Goal: Information Seeking & Learning: Learn about a topic

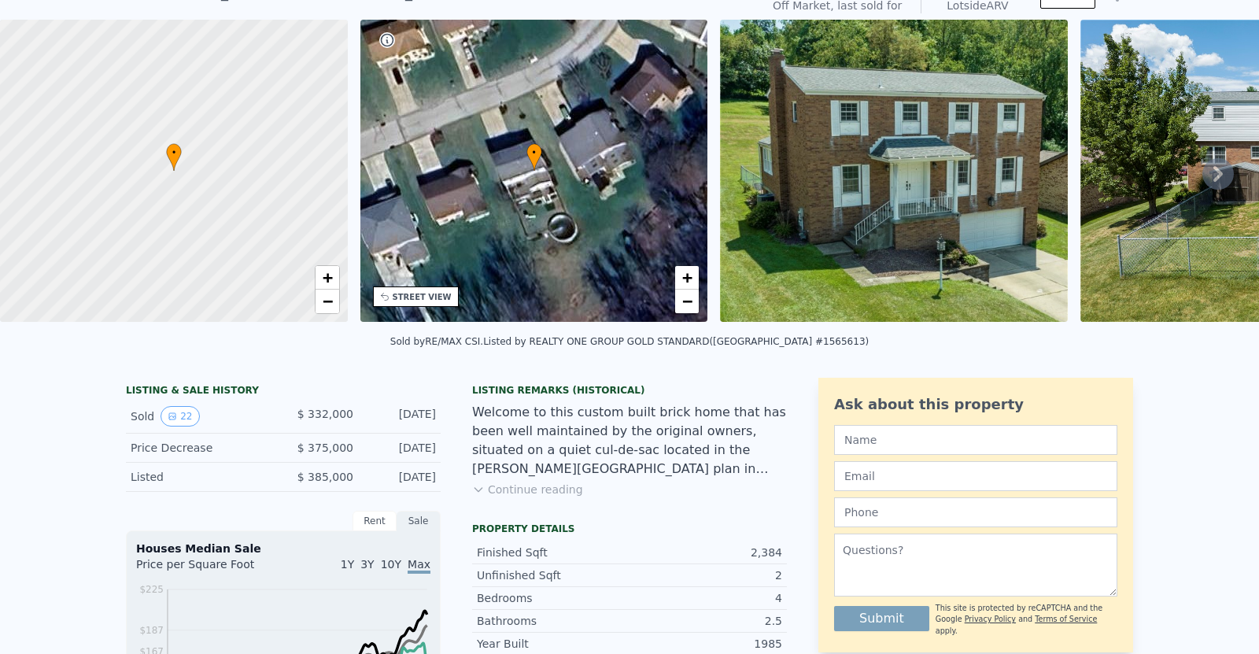
scroll to position [39, 0]
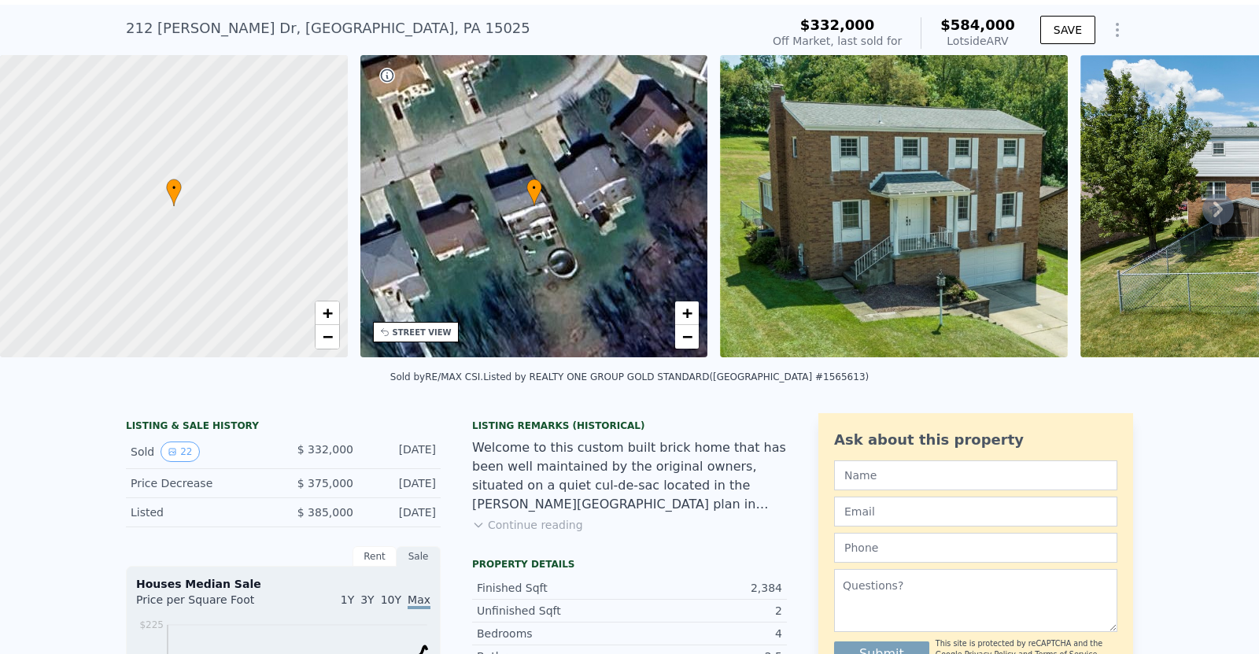
click at [918, 152] on img at bounding box center [894, 206] width 348 height 302
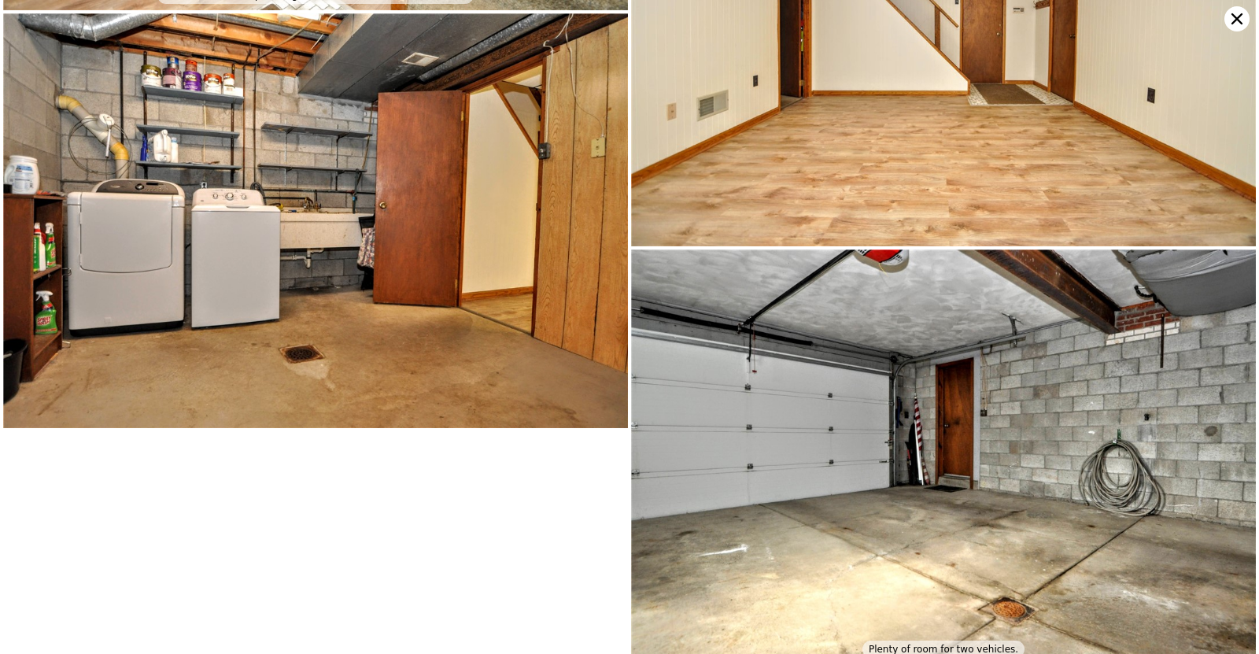
scroll to position [4421, 0]
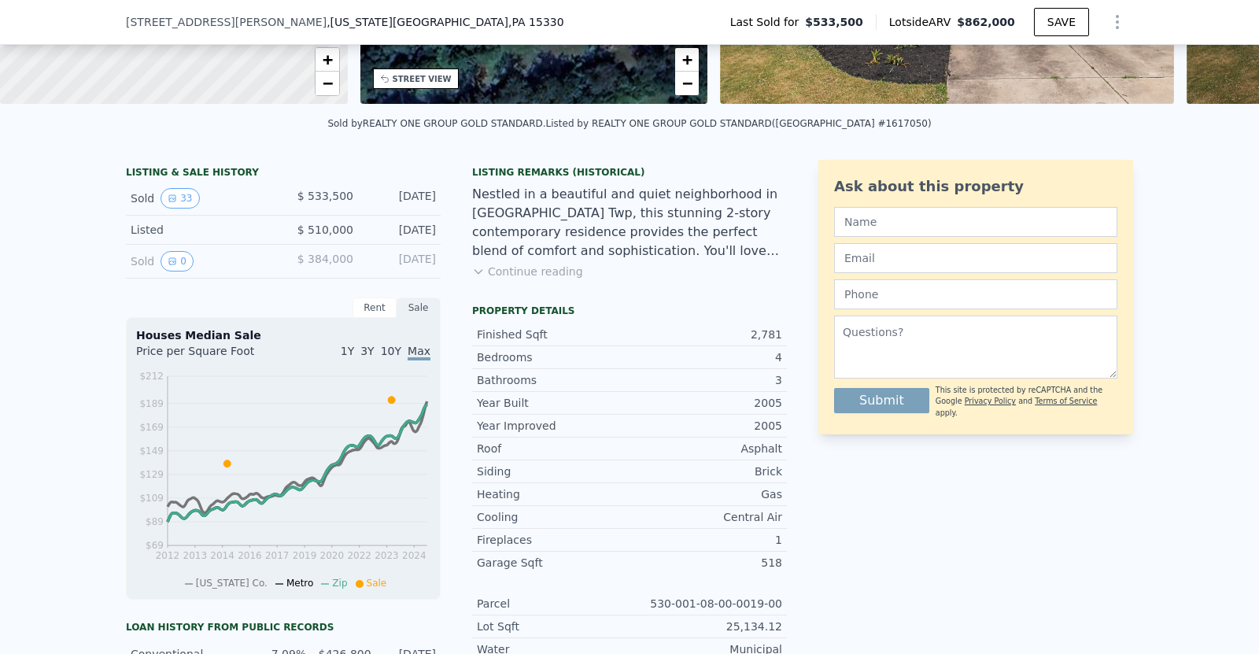
scroll to position [286, 0]
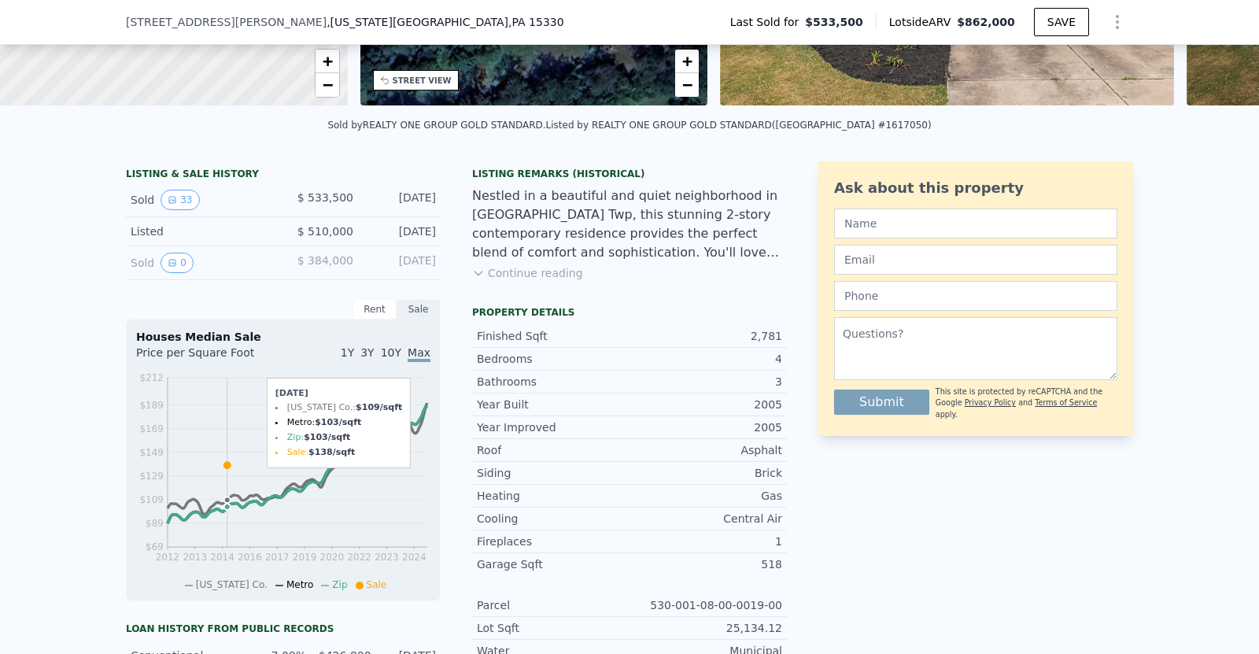
click at [227, 462] on icon at bounding box center [226, 465] width 7 height 7
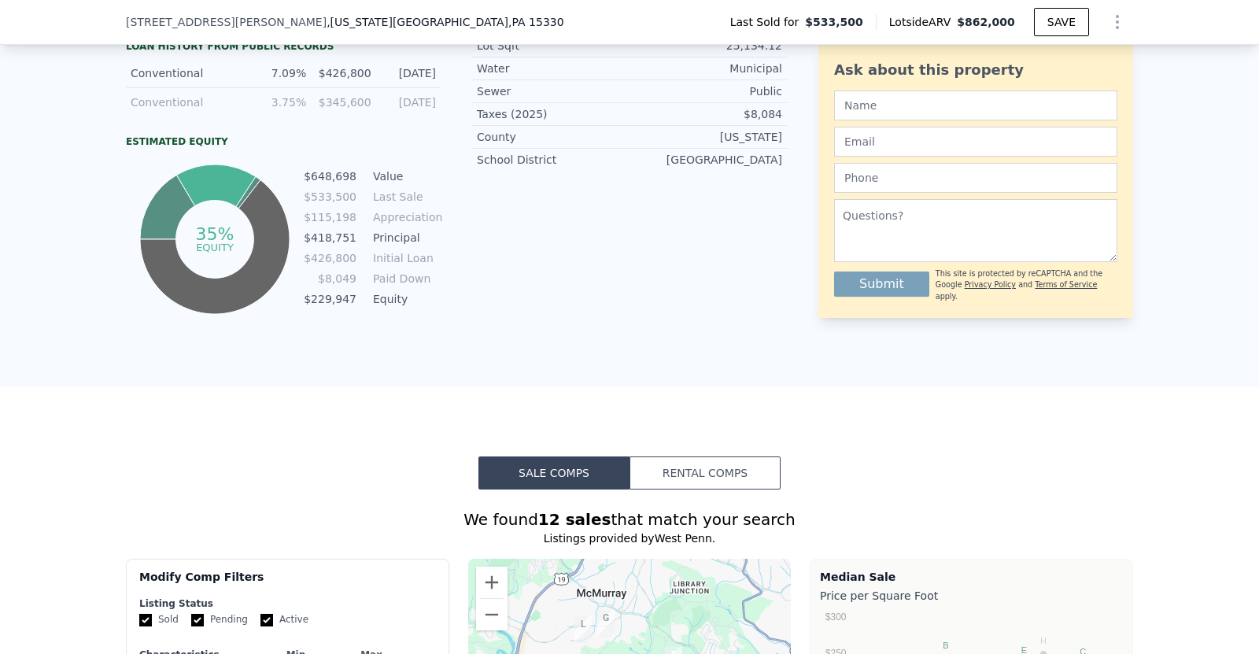
scroll to position [0, 0]
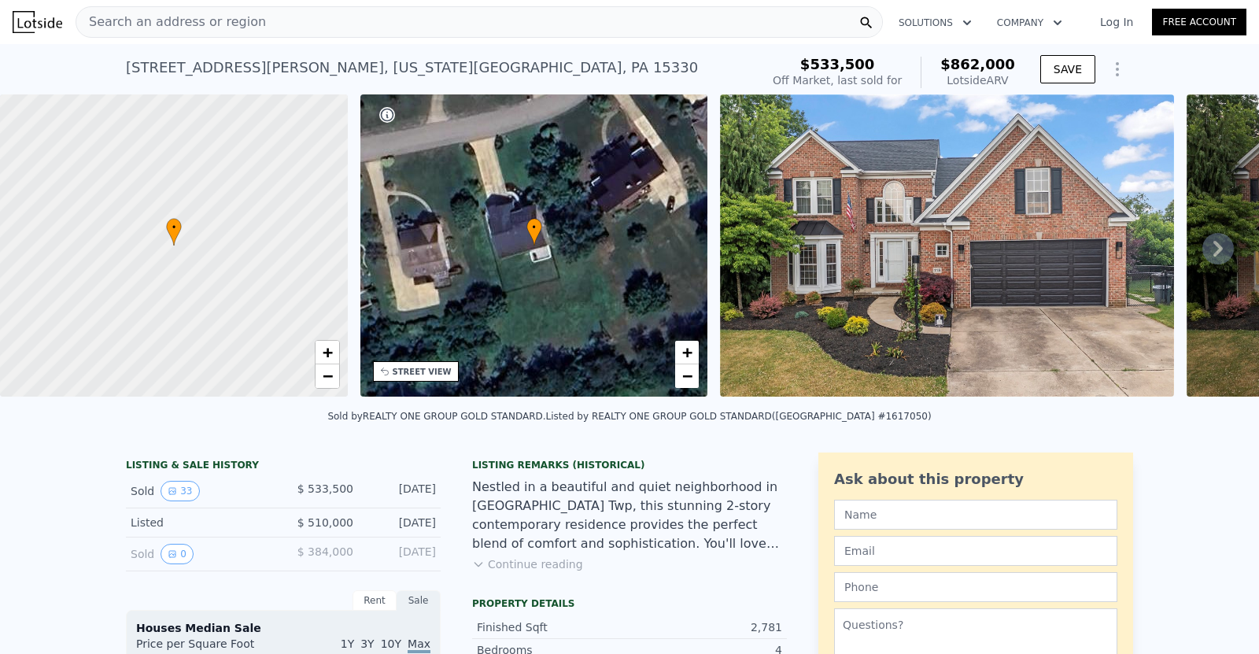
click at [1128, 195] on img at bounding box center [947, 245] width 454 height 302
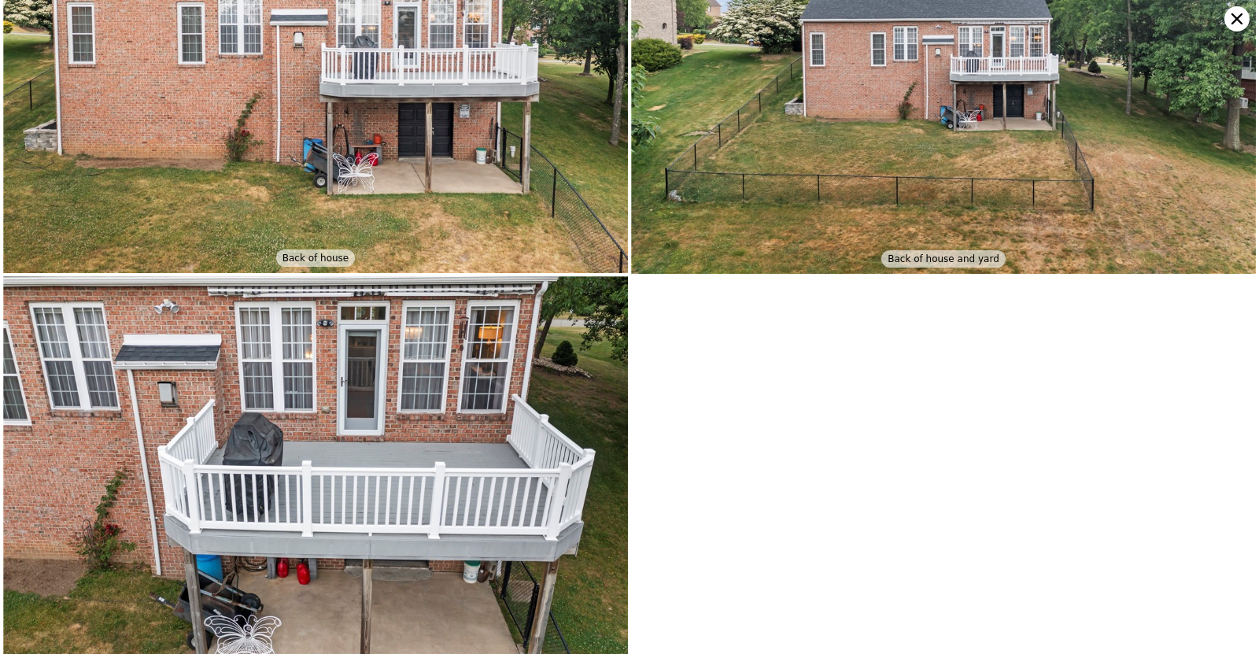
scroll to position [6471, 0]
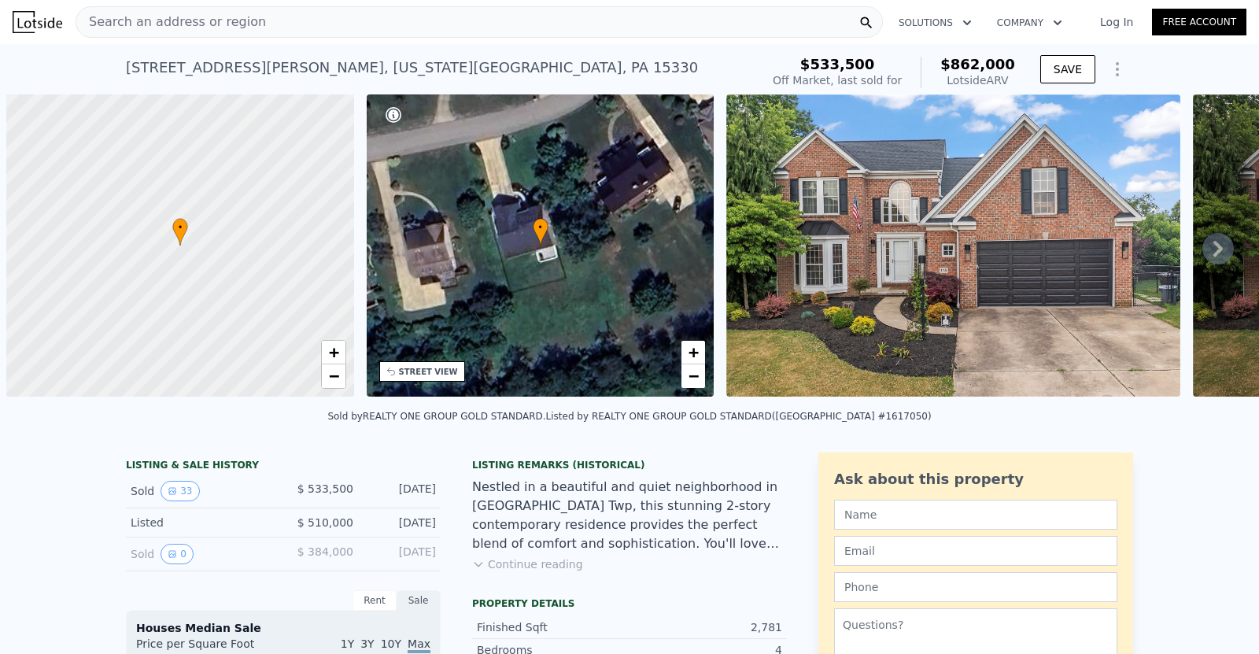
scroll to position [0, 6]
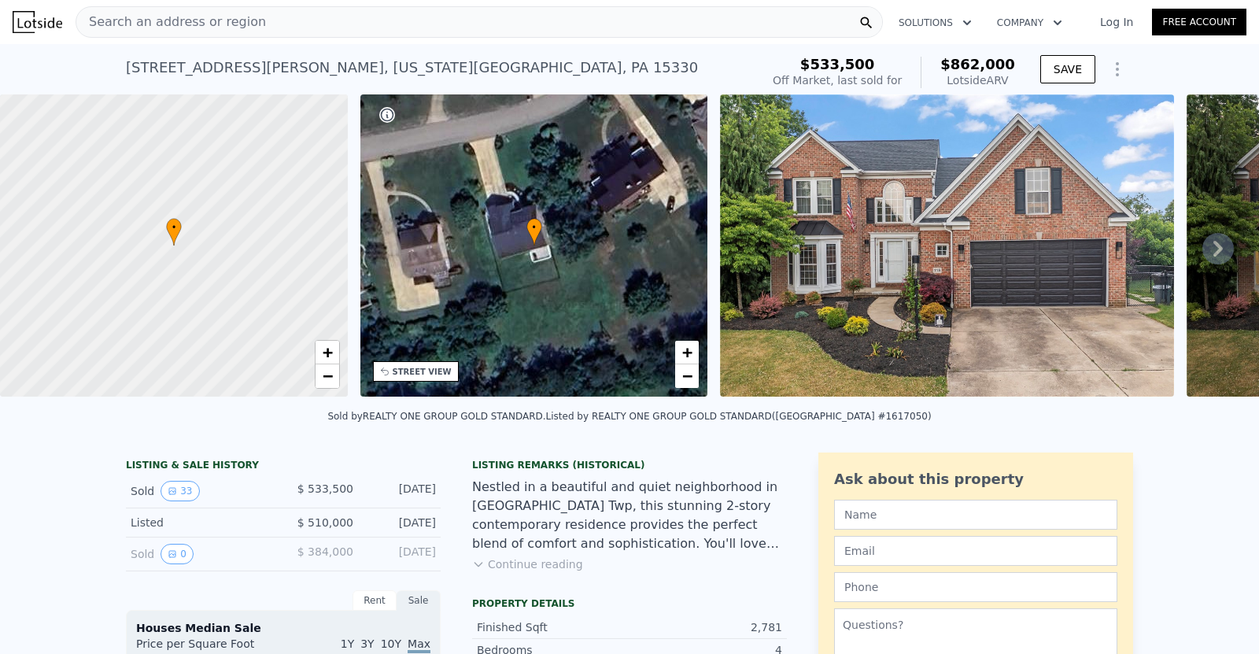
click at [1119, 68] on icon "Show Options" at bounding box center [1117, 69] width 19 height 19
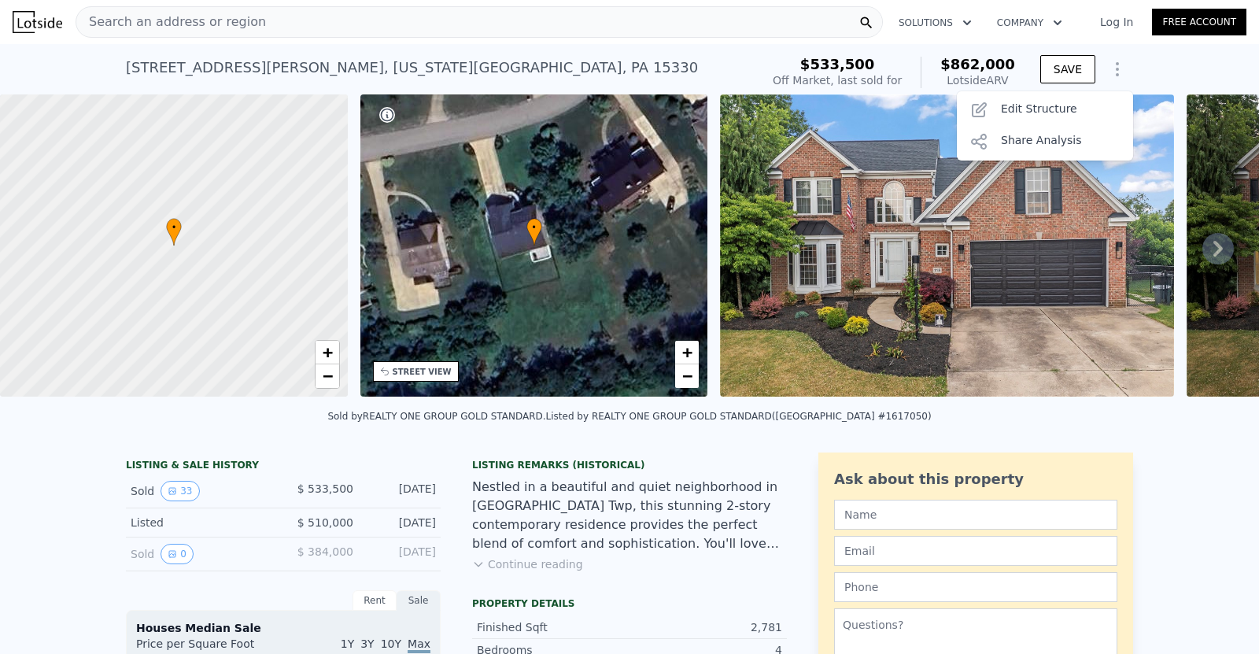
click at [1119, 68] on icon "Show Options" at bounding box center [1117, 69] width 19 height 19
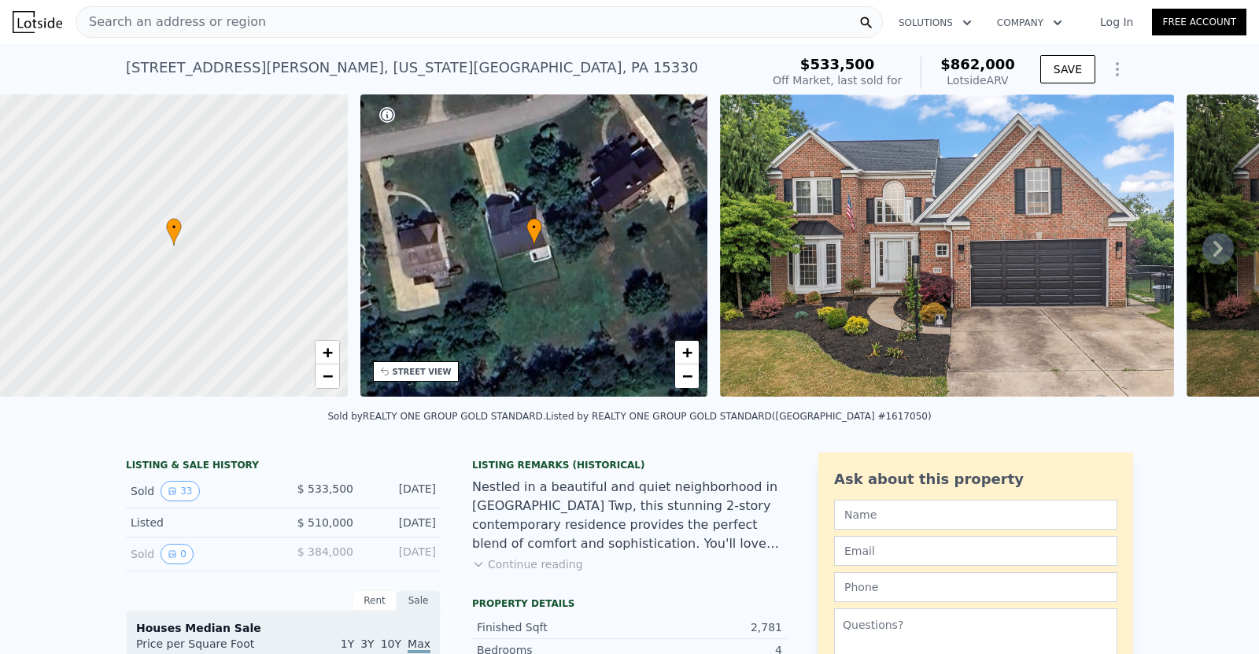
click at [563, 563] on button "Continue reading" at bounding box center [527, 564] width 111 height 16
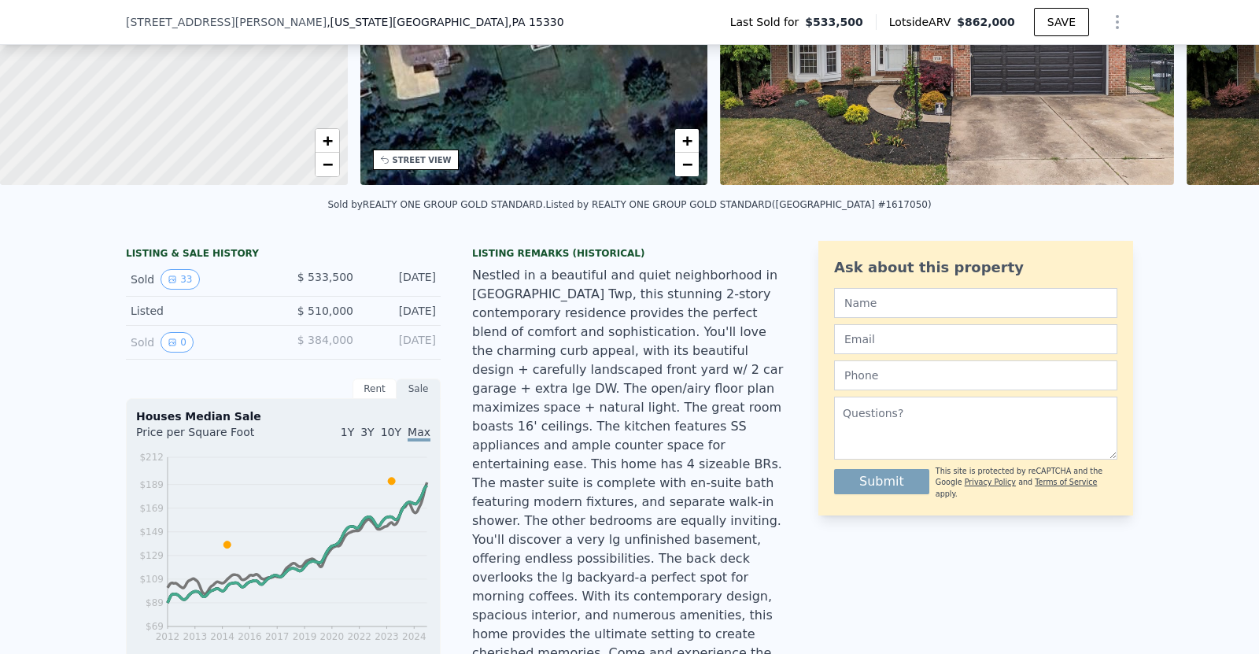
scroll to position [213, 0]
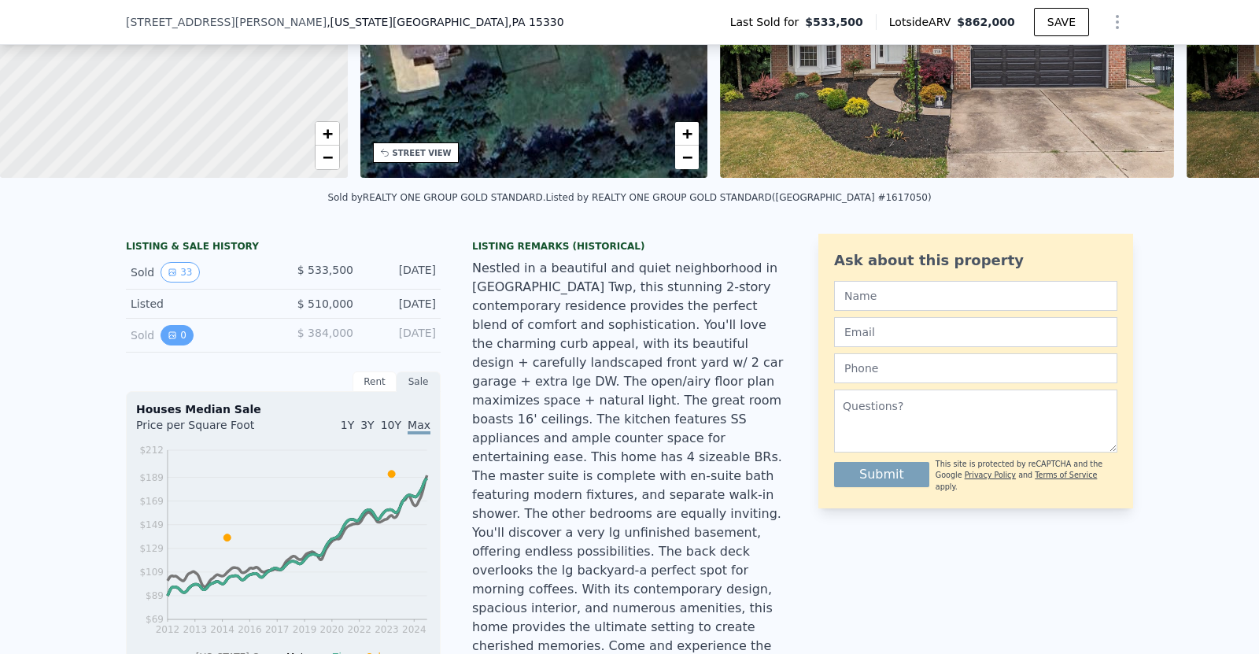
click at [179, 334] on button "0" at bounding box center [176, 335] width 33 height 20
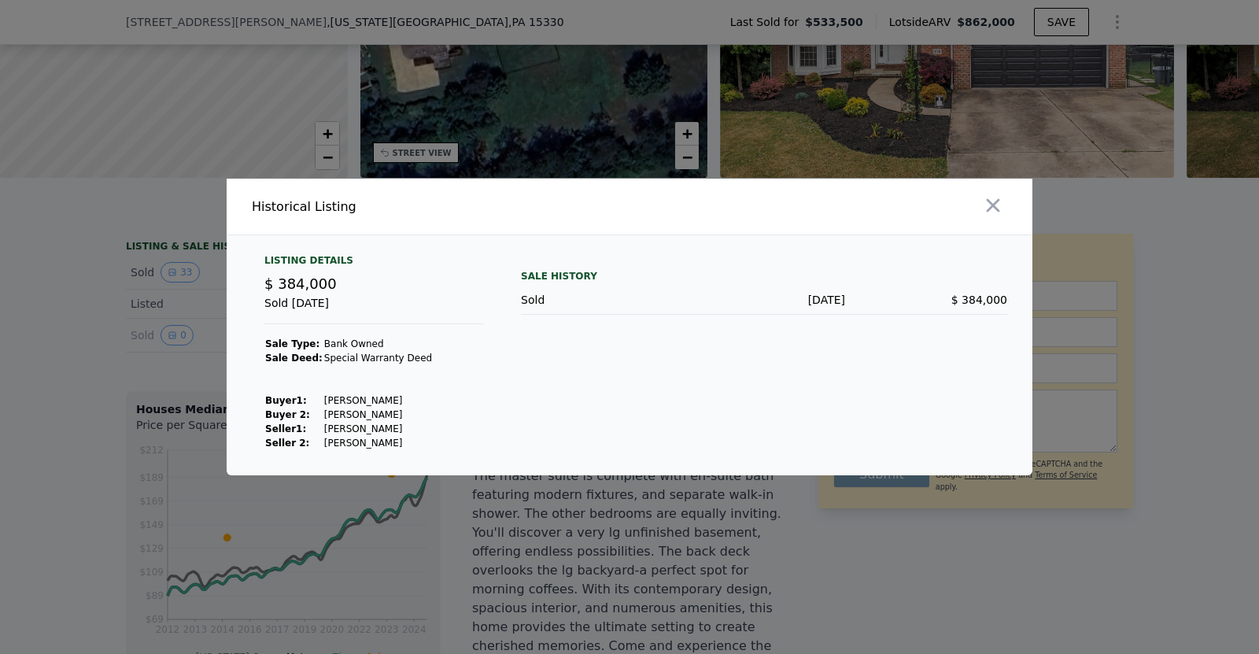
click at [104, 340] on div at bounding box center [629, 327] width 1259 height 654
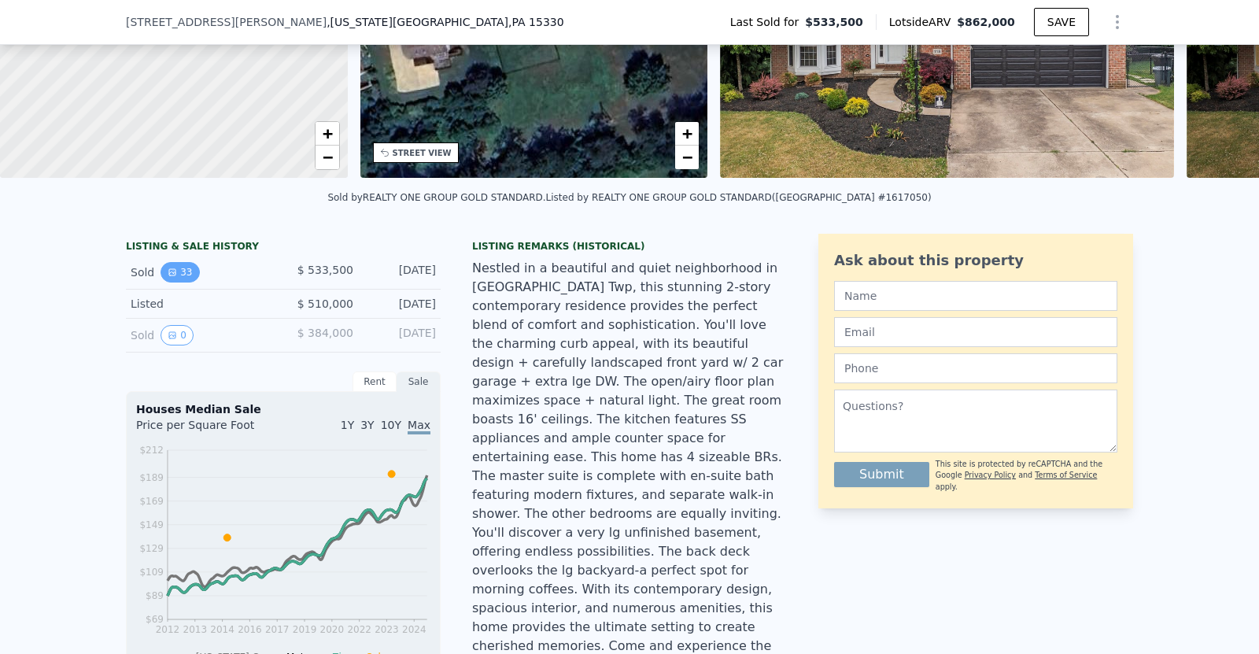
click at [170, 277] on button "33" at bounding box center [179, 272] width 39 height 20
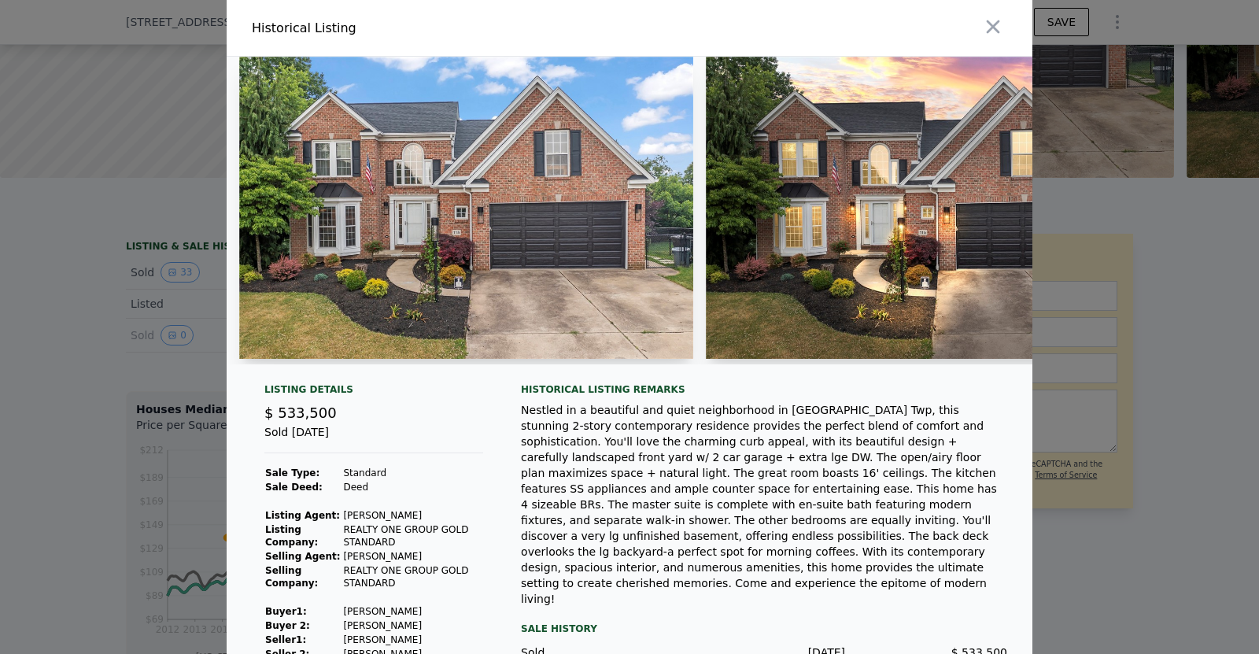
scroll to position [35, 0]
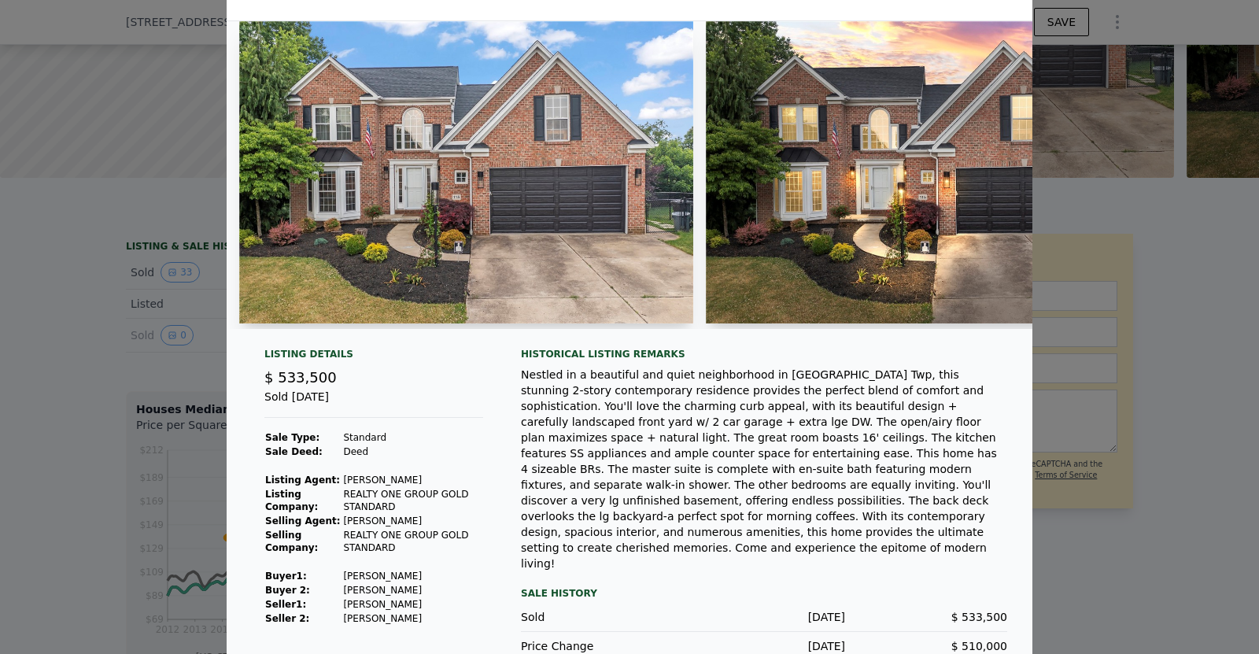
click at [135, 348] on div at bounding box center [629, 327] width 1259 height 654
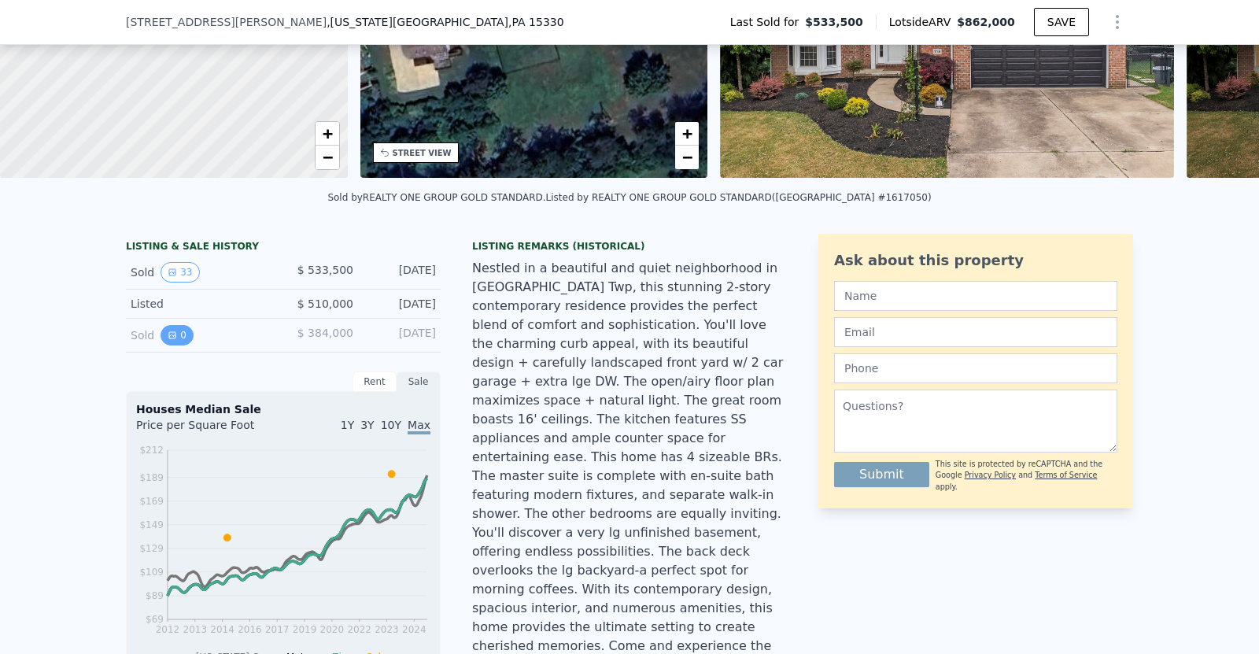
click at [171, 332] on icon "View historical data" at bounding box center [172, 335] width 6 height 6
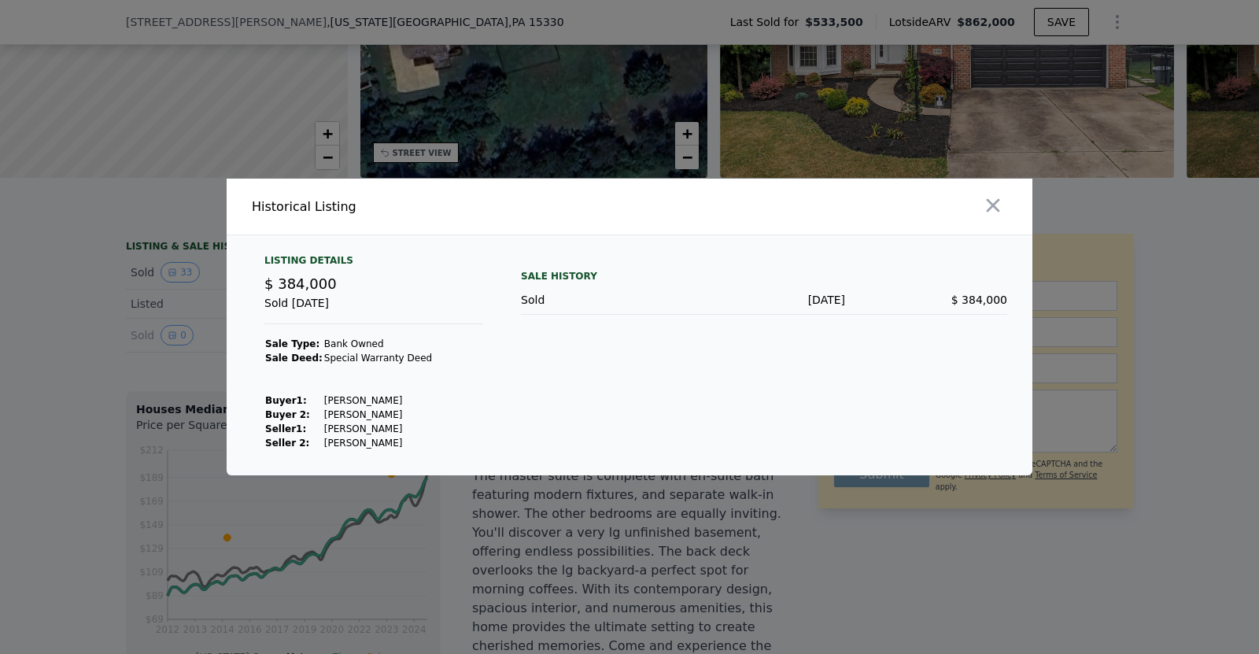
click at [224, 346] on div at bounding box center [629, 327] width 1259 height 654
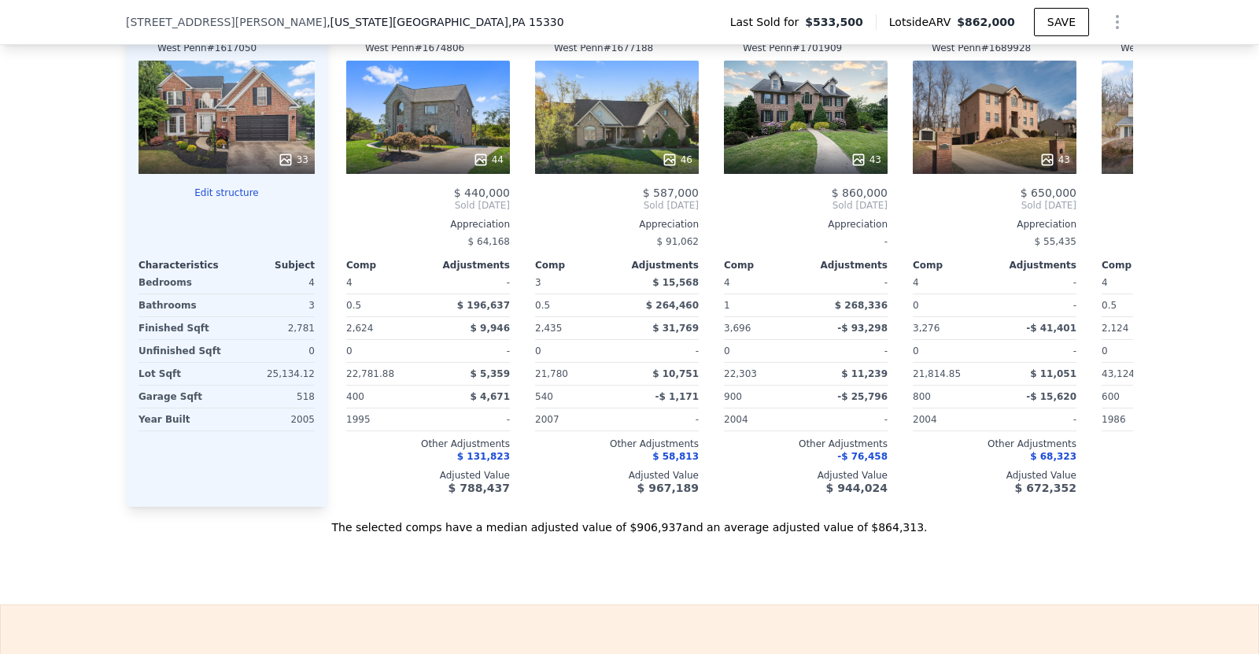
scroll to position [1872, 0]
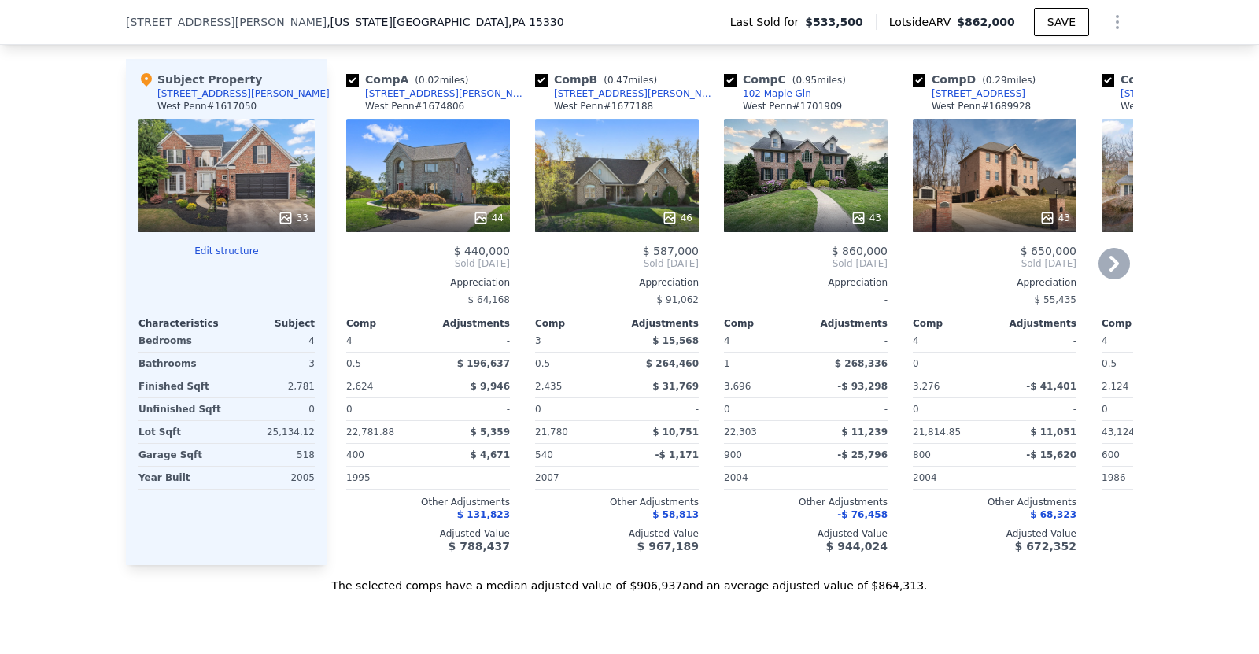
click at [1118, 248] on icon at bounding box center [1113, 263] width 31 height 31
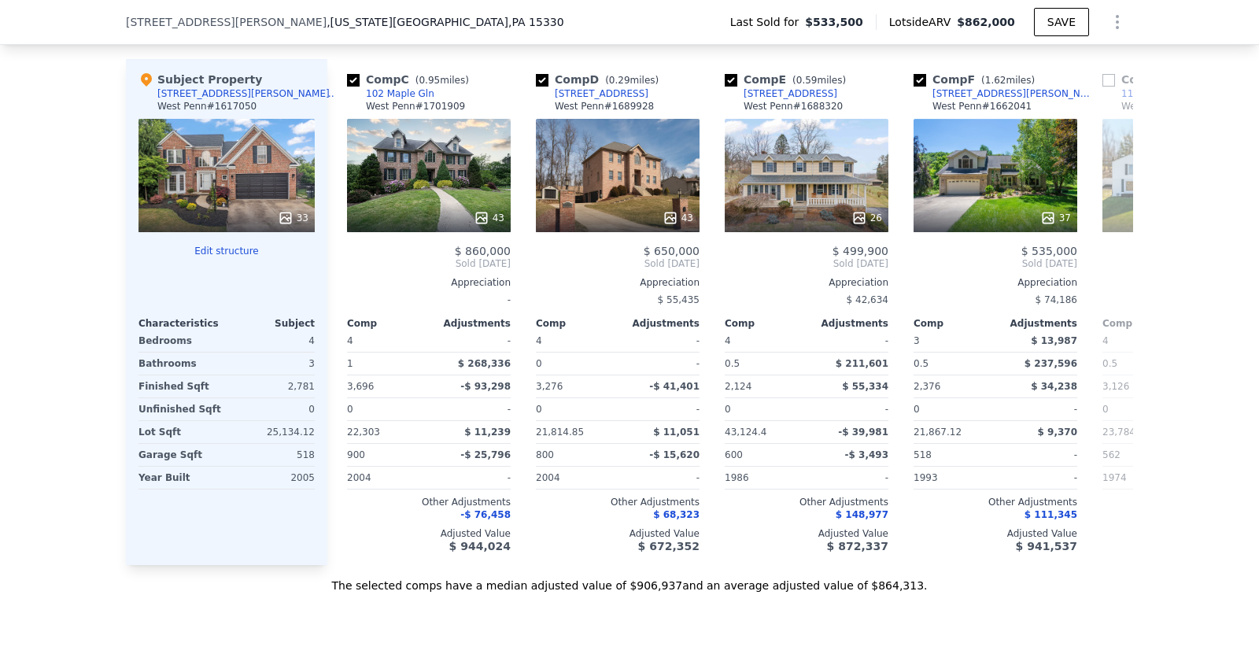
scroll to position [0, 378]
click at [1118, 248] on icon at bounding box center [1113, 263] width 31 height 31
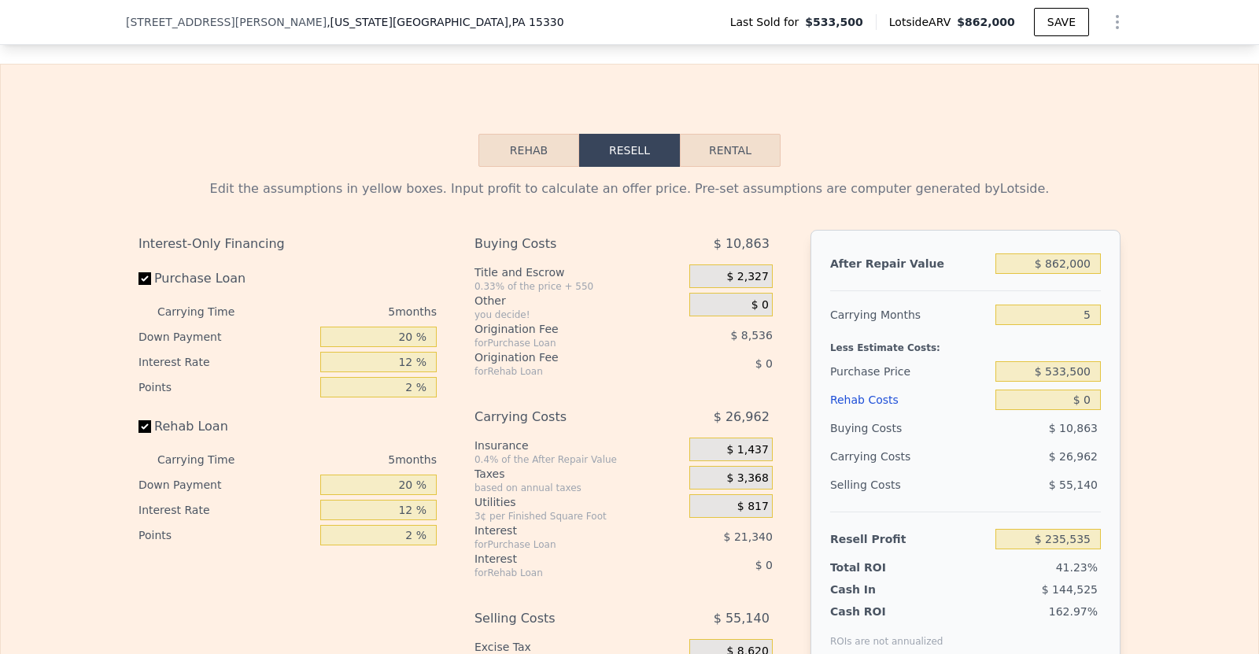
scroll to position [2471, 0]
click at [184, 411] on label "Rehab Loan" at bounding box center [225, 425] width 175 height 28
click at [151, 419] on input "Rehab Loan" at bounding box center [144, 425] width 13 height 13
checkbox input "false"
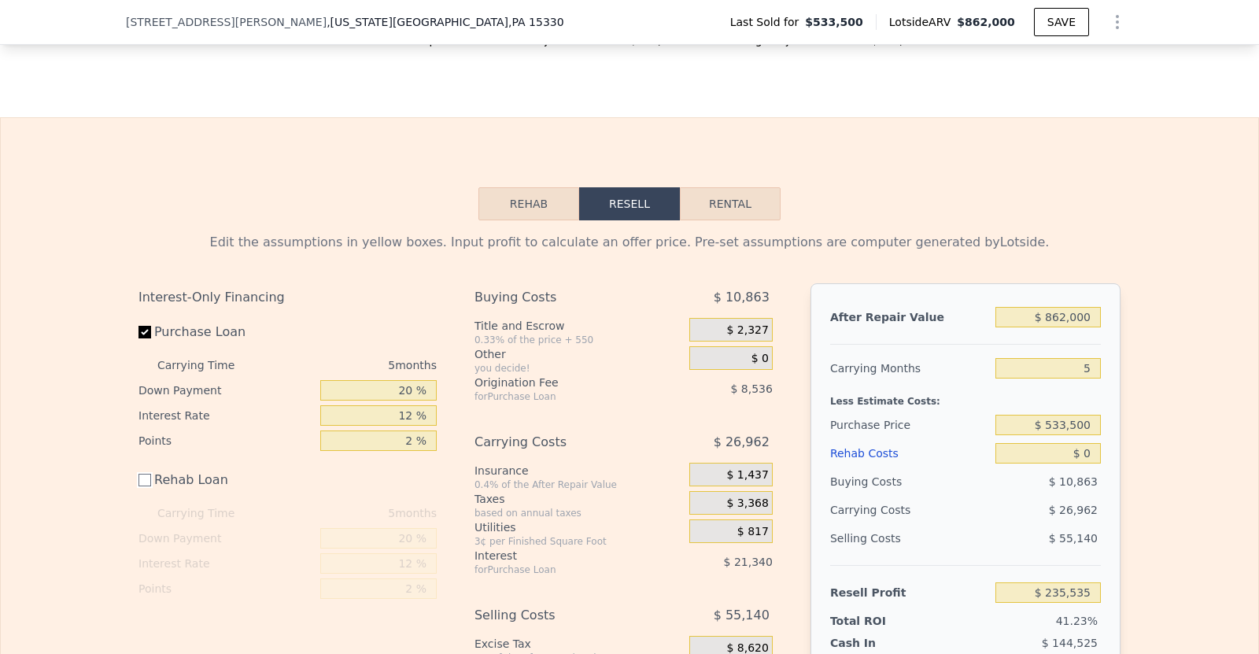
scroll to position [2383, 0]
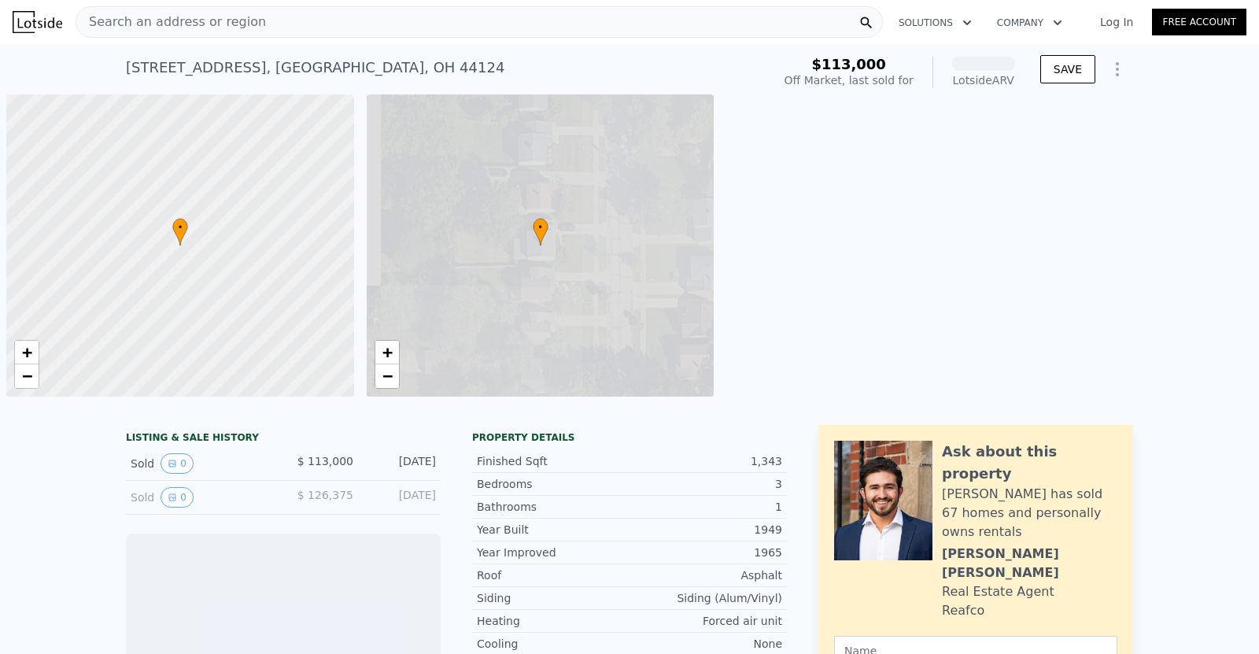
scroll to position [0, 6]
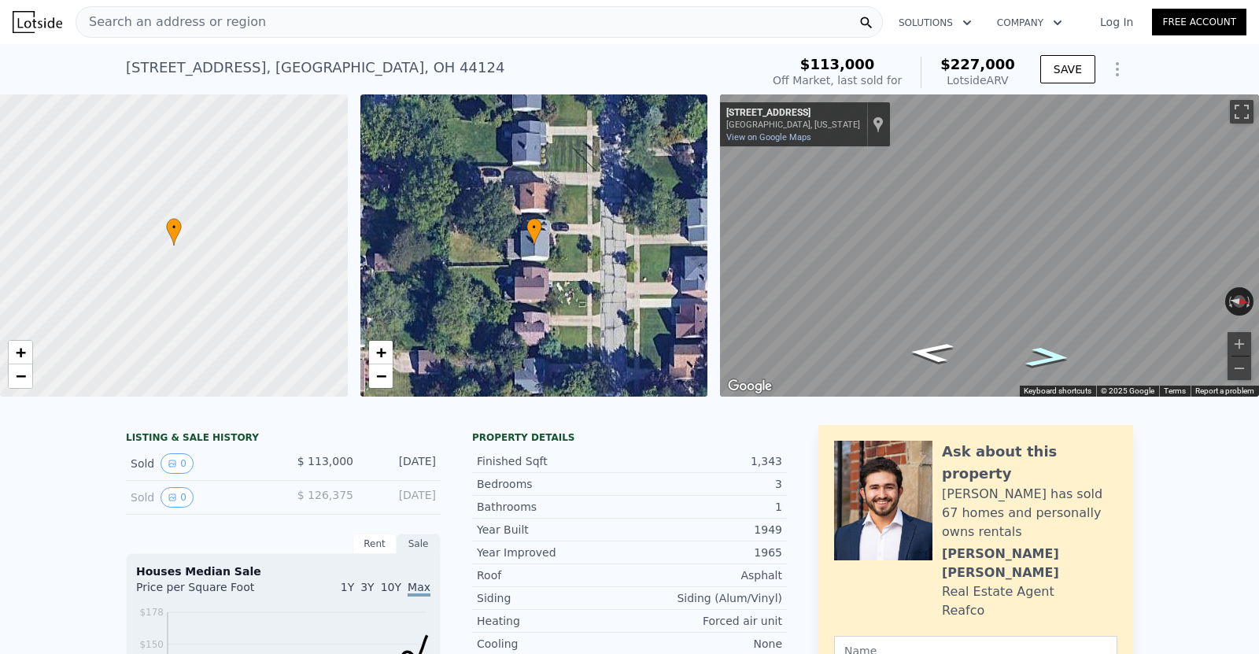
click at [1049, 362] on icon "Go North, Clearview Rd" at bounding box center [1047, 357] width 83 height 30
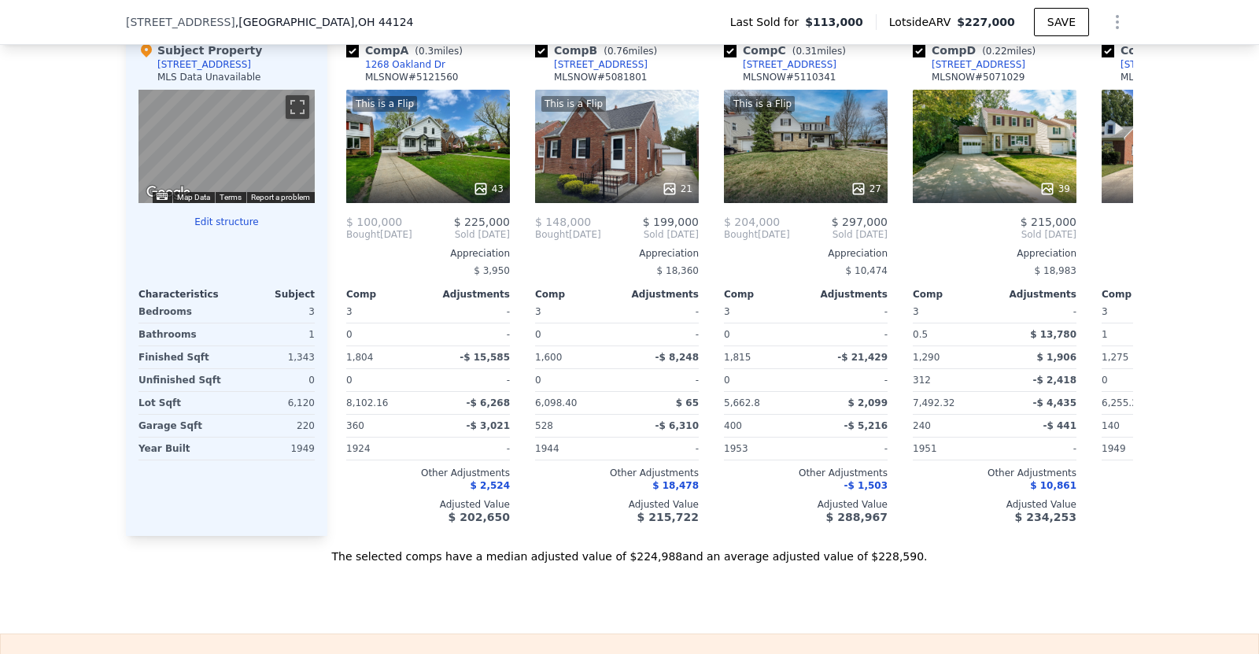
scroll to position [0, 0]
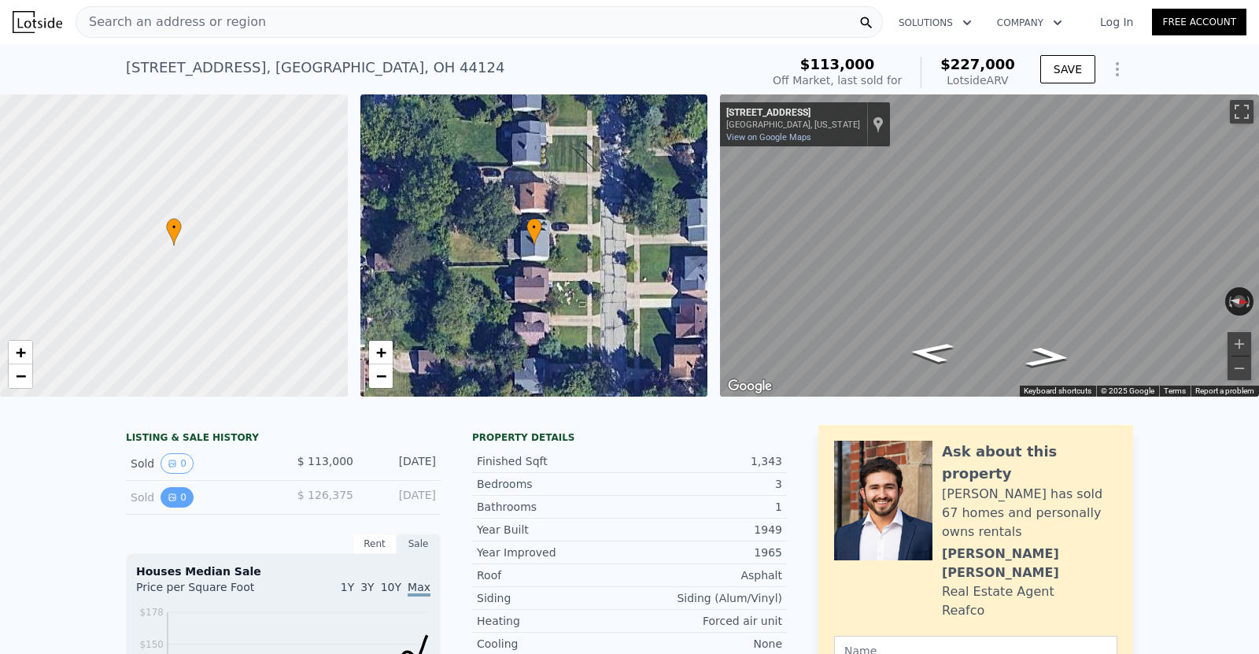
click at [176, 496] on button "0" at bounding box center [176, 497] width 33 height 20
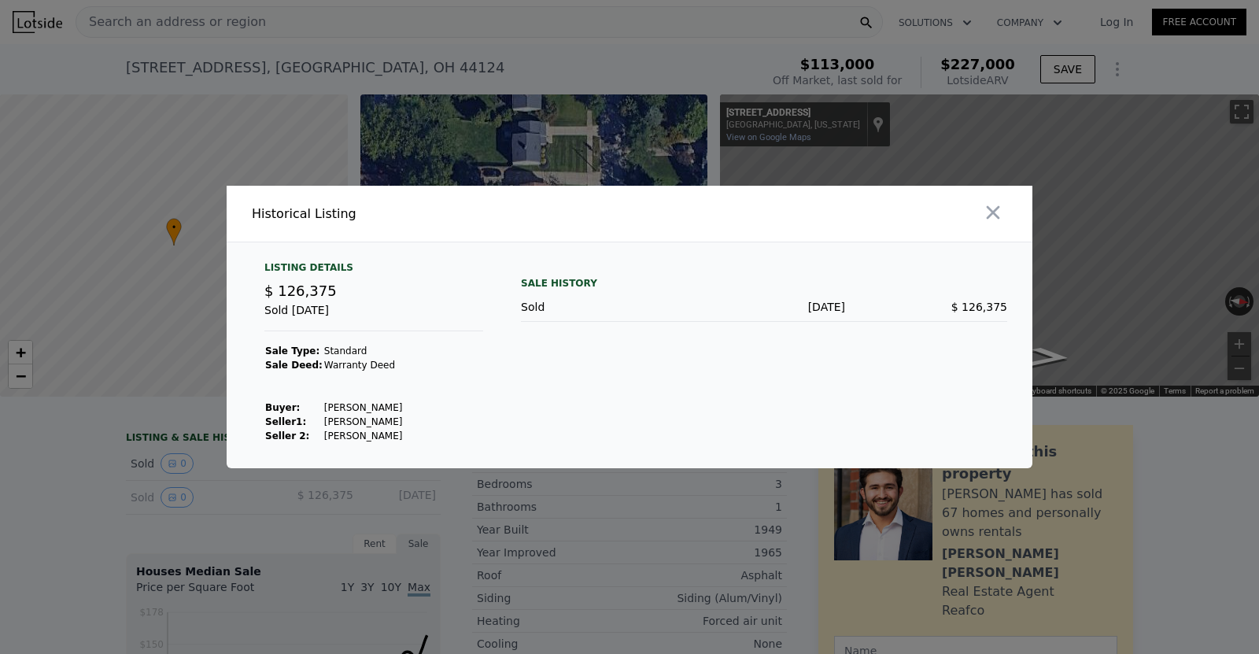
click at [134, 432] on div at bounding box center [629, 327] width 1259 height 654
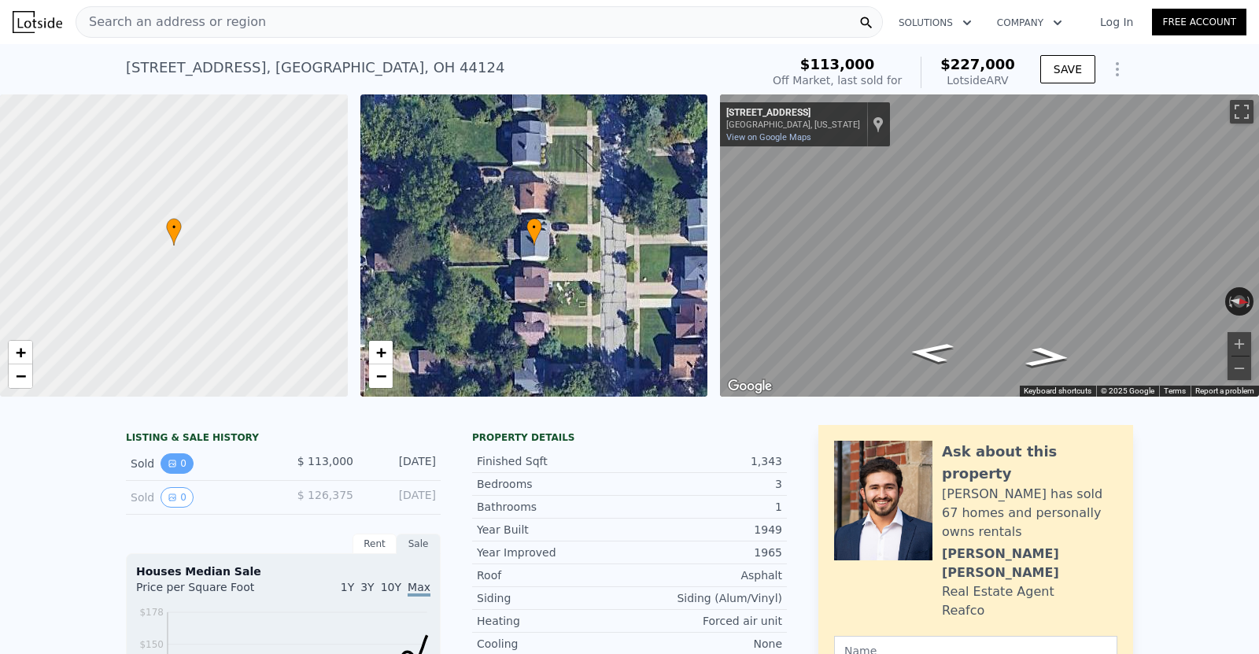
click at [178, 466] on button "0" at bounding box center [176, 463] width 33 height 20
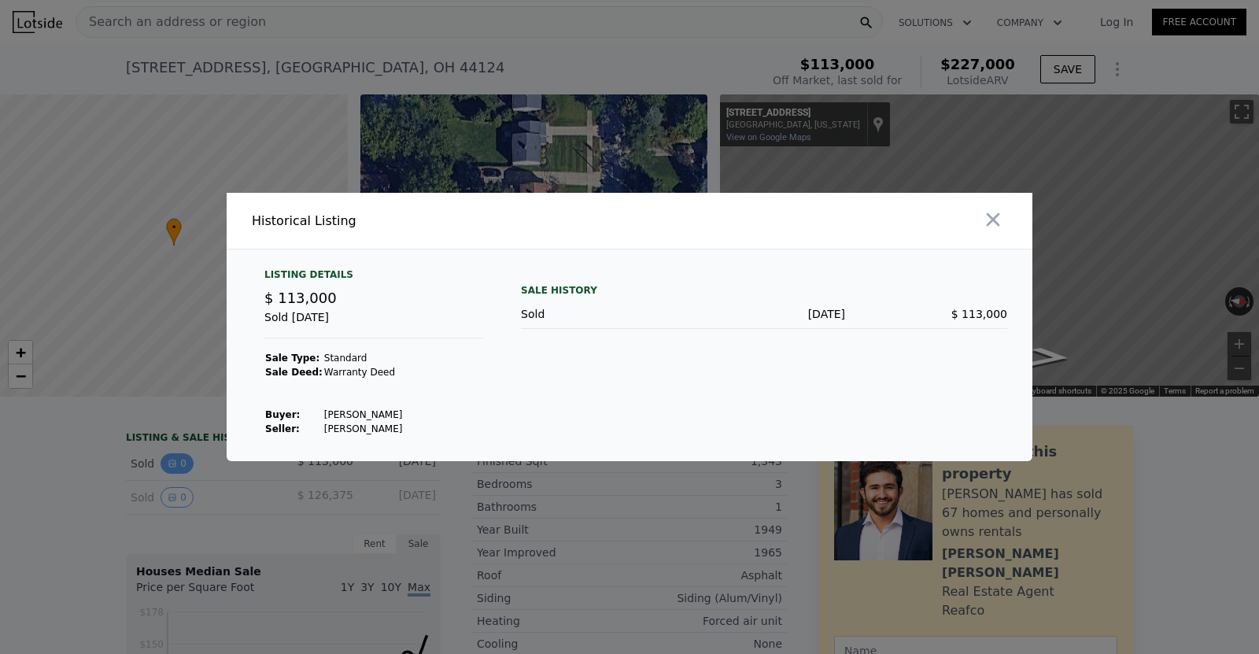
click at [178, 466] on div at bounding box center [629, 327] width 1259 height 654
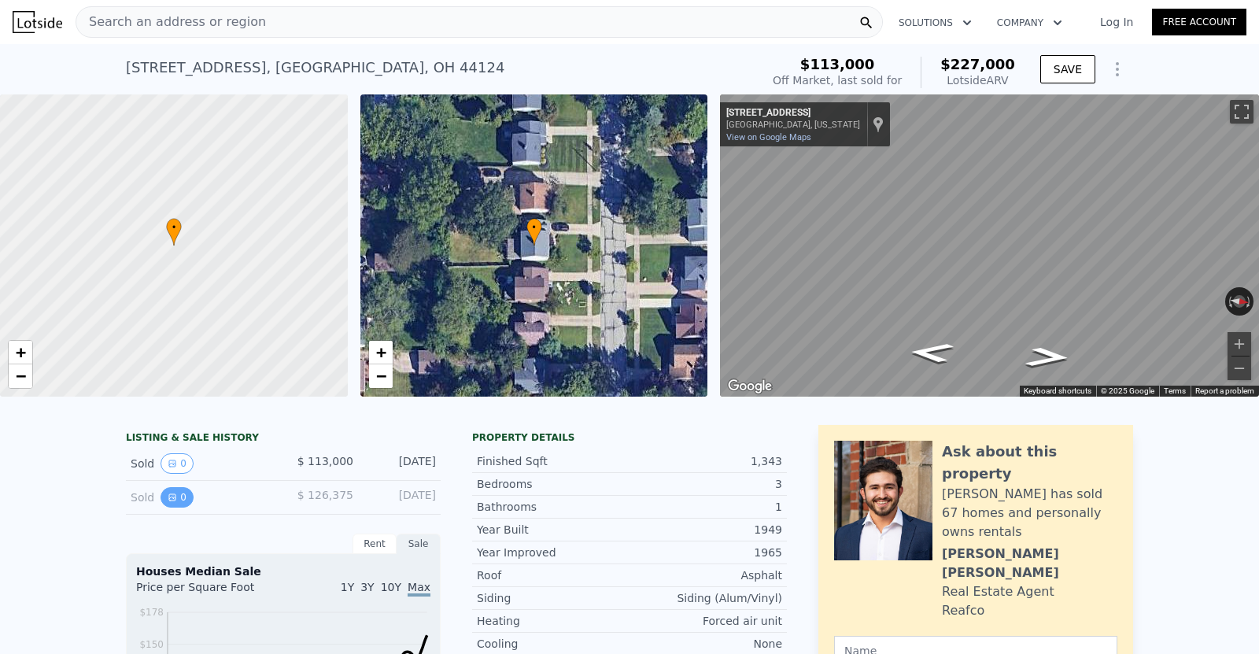
click at [183, 498] on button "0" at bounding box center [176, 497] width 33 height 20
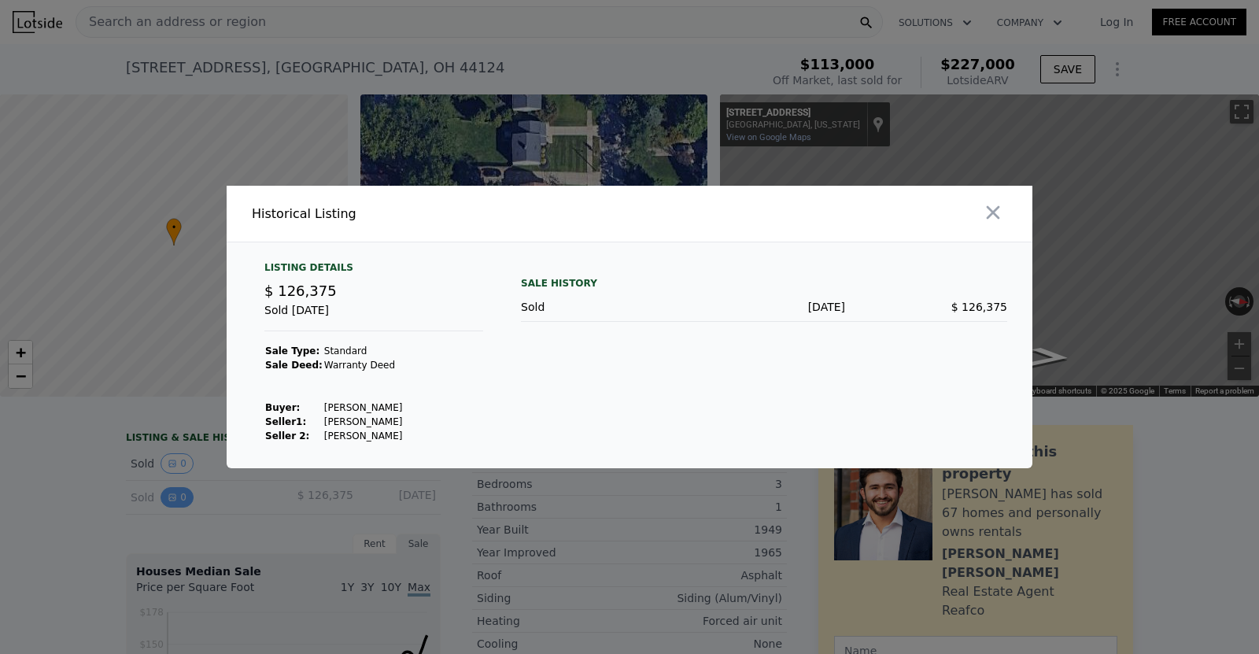
click at [183, 498] on div at bounding box center [629, 327] width 1259 height 654
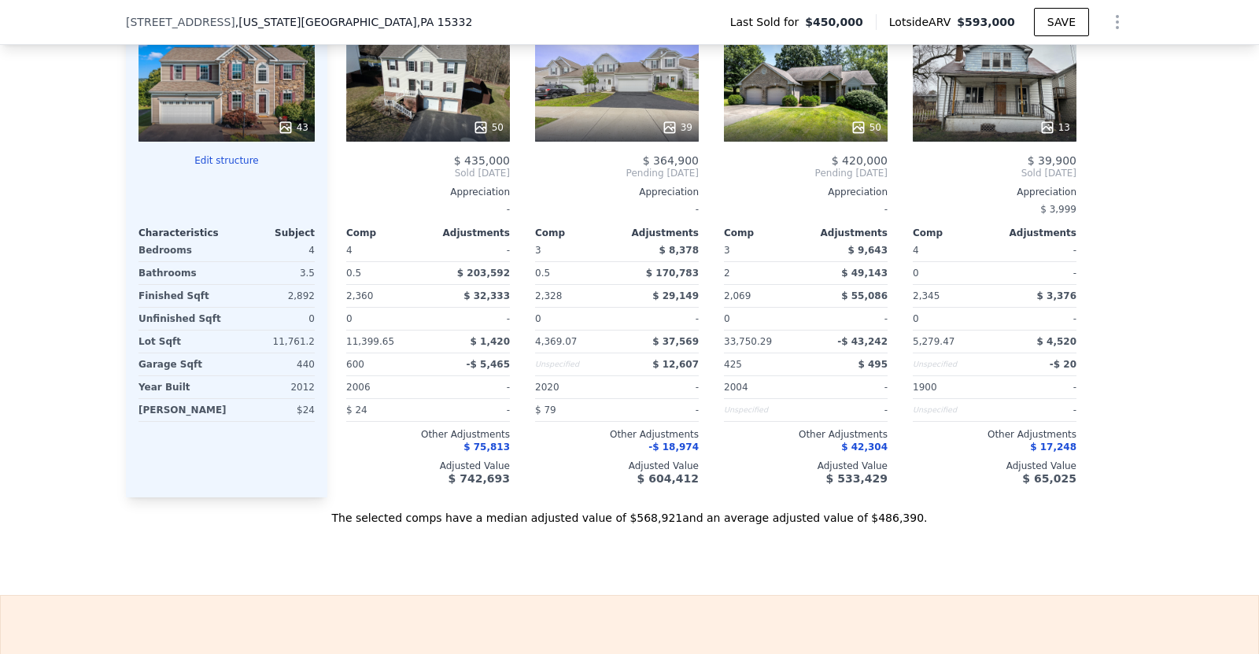
scroll to position [1754, 0]
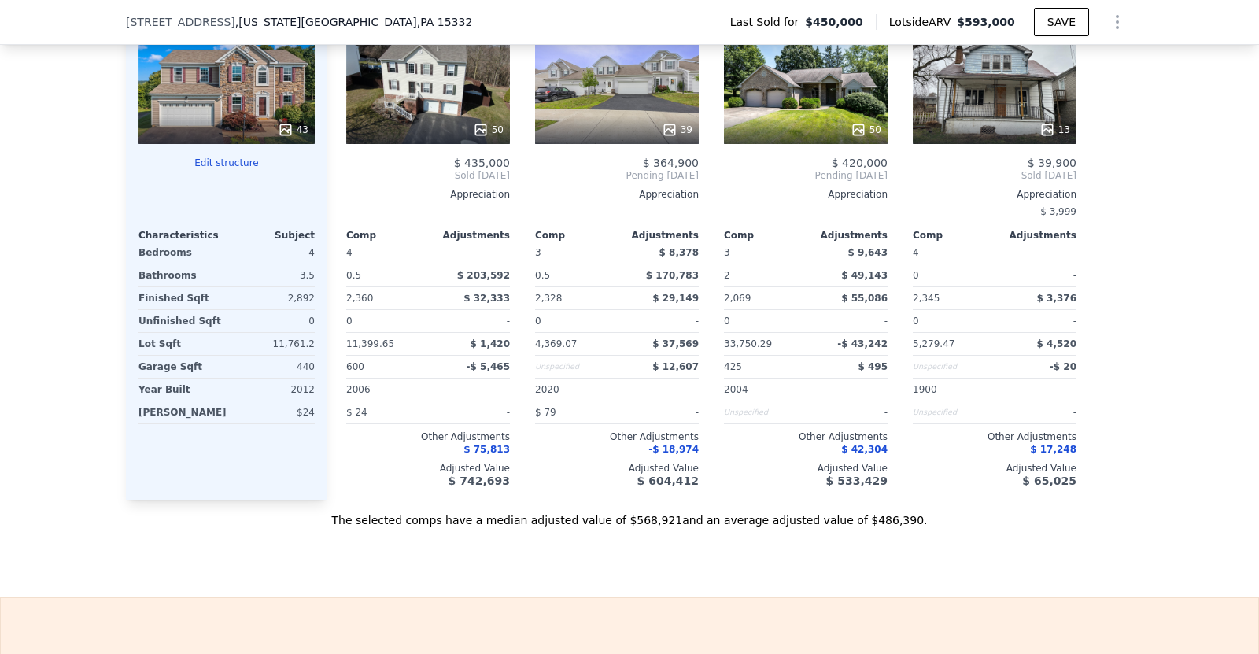
click at [452, 125] on div "50" at bounding box center [428, 130] width 150 height 16
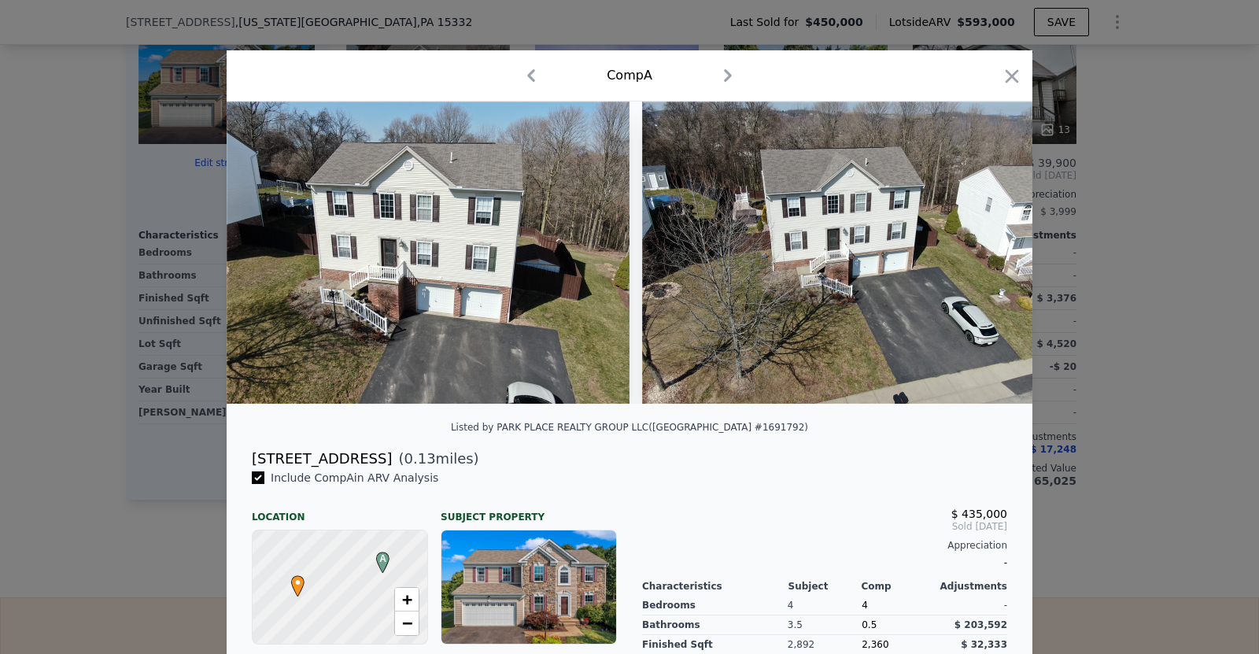
click at [729, 83] on icon "button" at bounding box center [727, 75] width 25 height 25
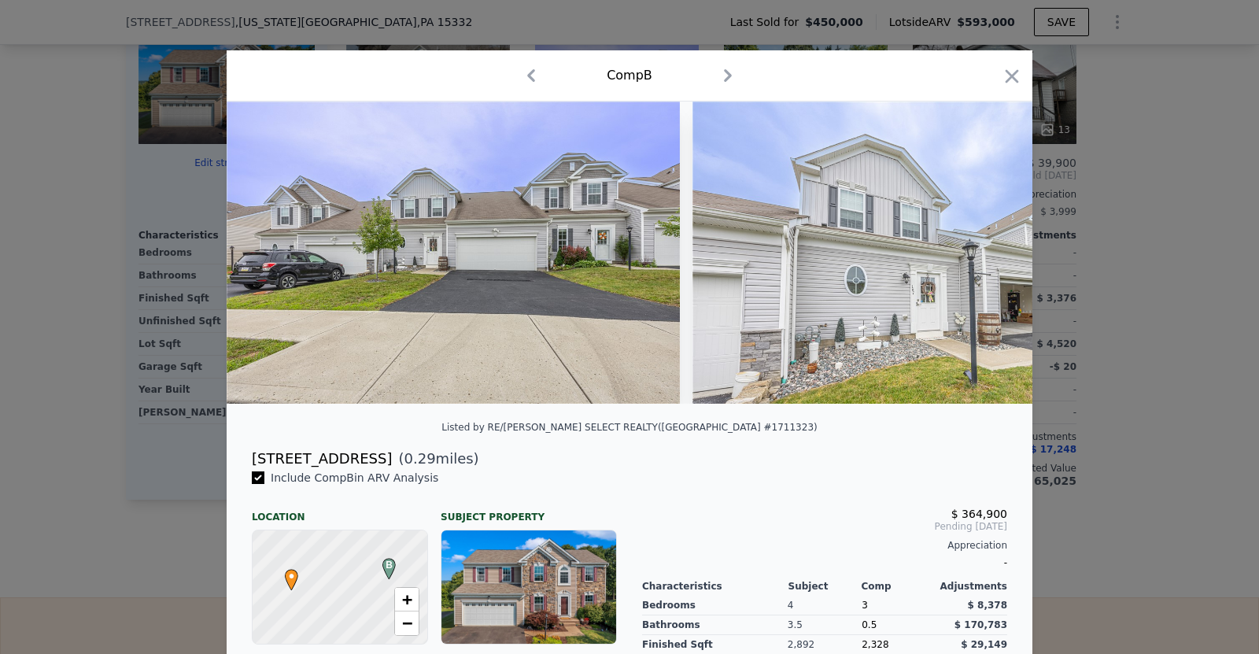
click at [529, 76] on icon "button" at bounding box center [531, 75] width 8 height 13
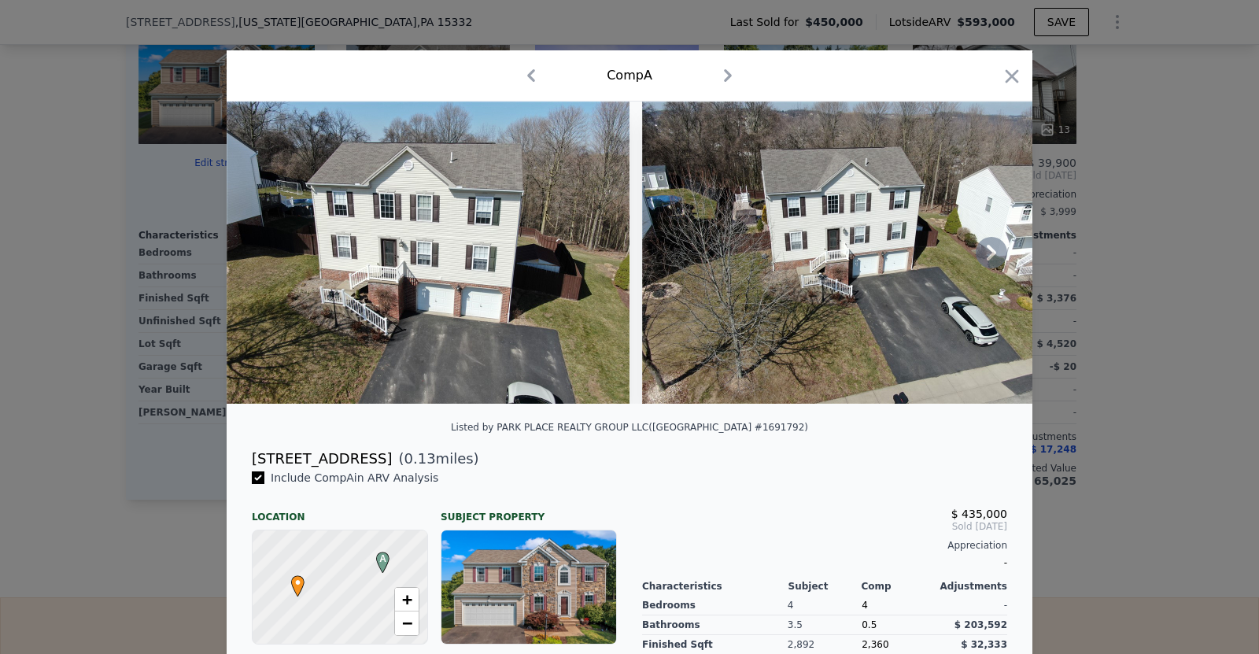
click at [988, 253] on icon at bounding box center [991, 252] width 31 height 31
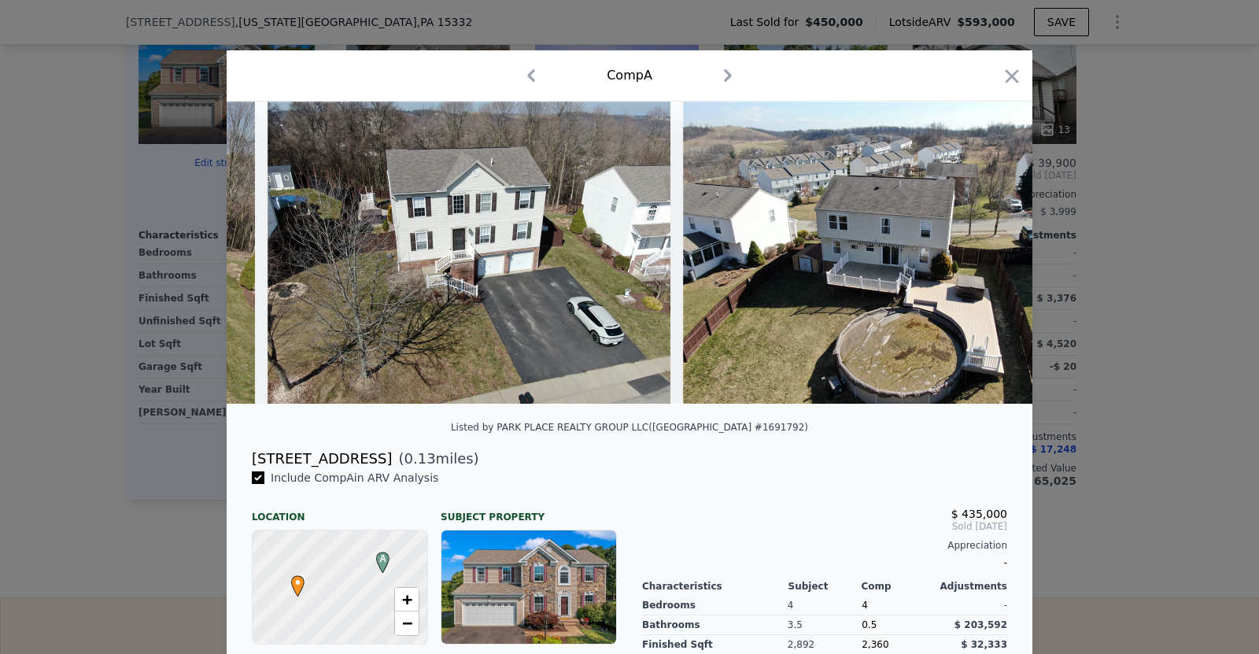
scroll to position [0, 378]
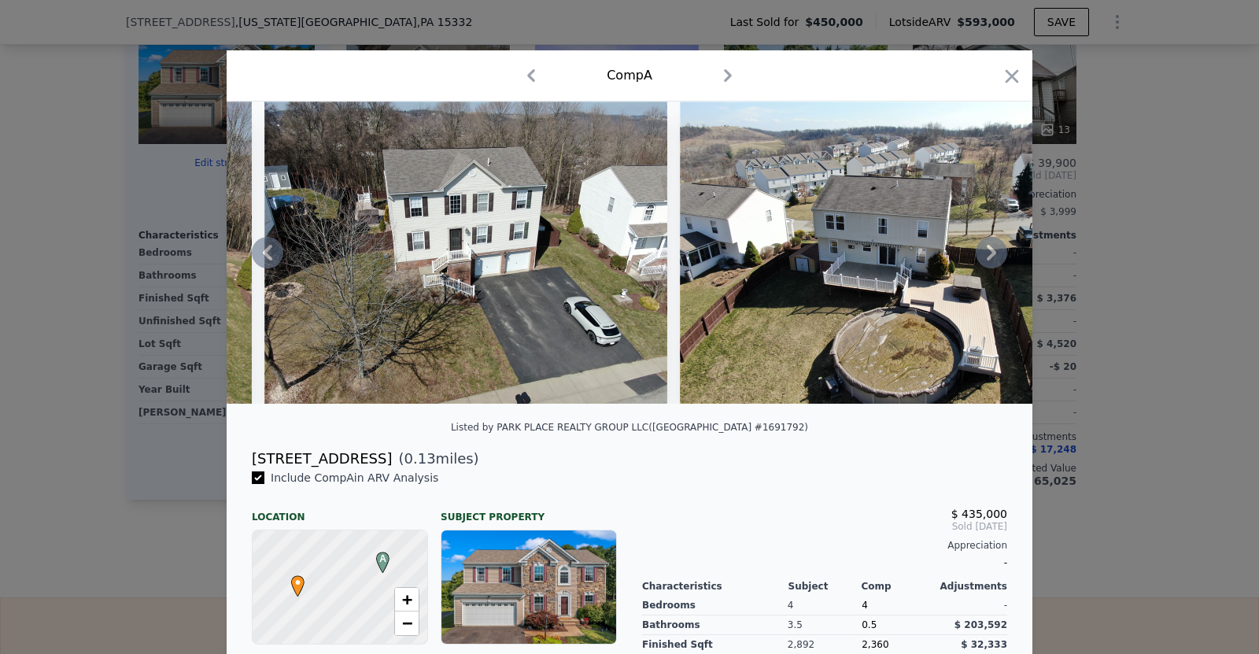
click at [994, 256] on icon at bounding box center [991, 252] width 31 height 31
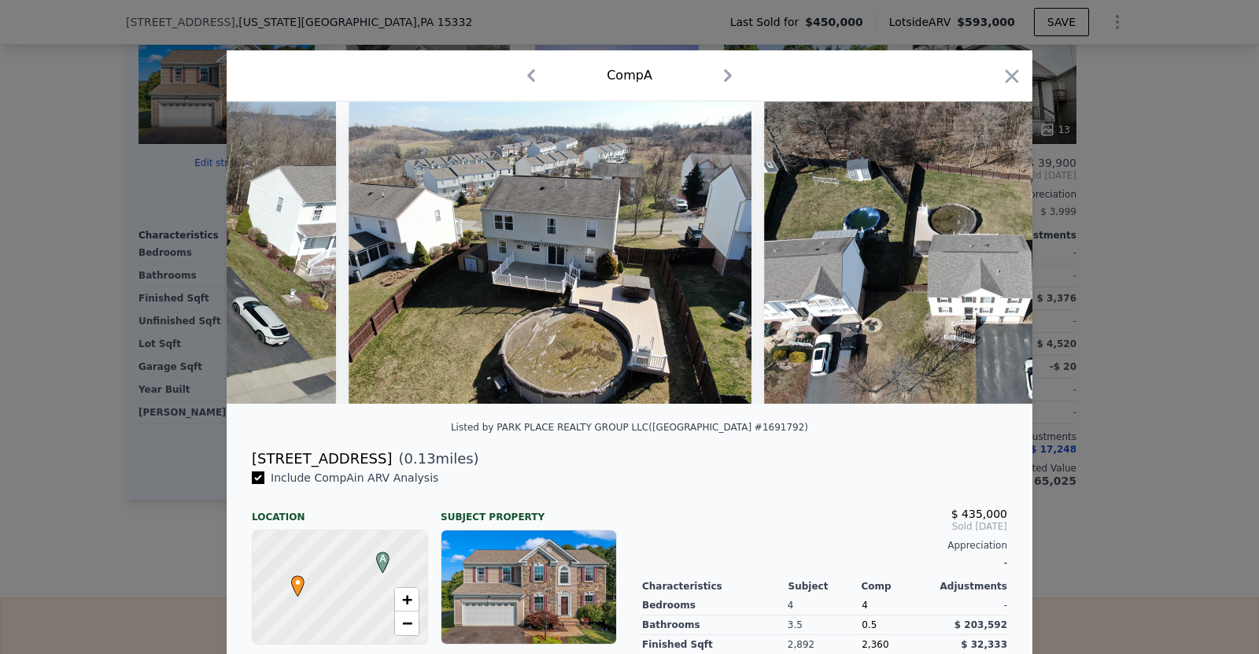
scroll to position [0, 755]
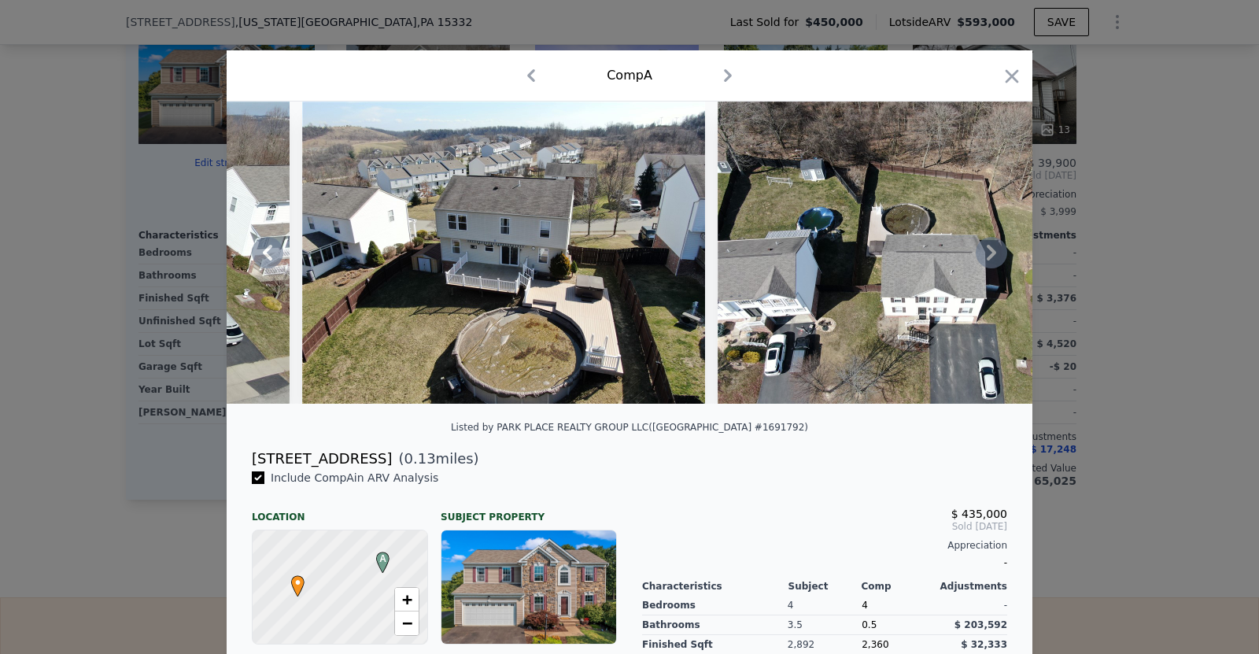
click at [994, 256] on icon at bounding box center [991, 252] width 31 height 31
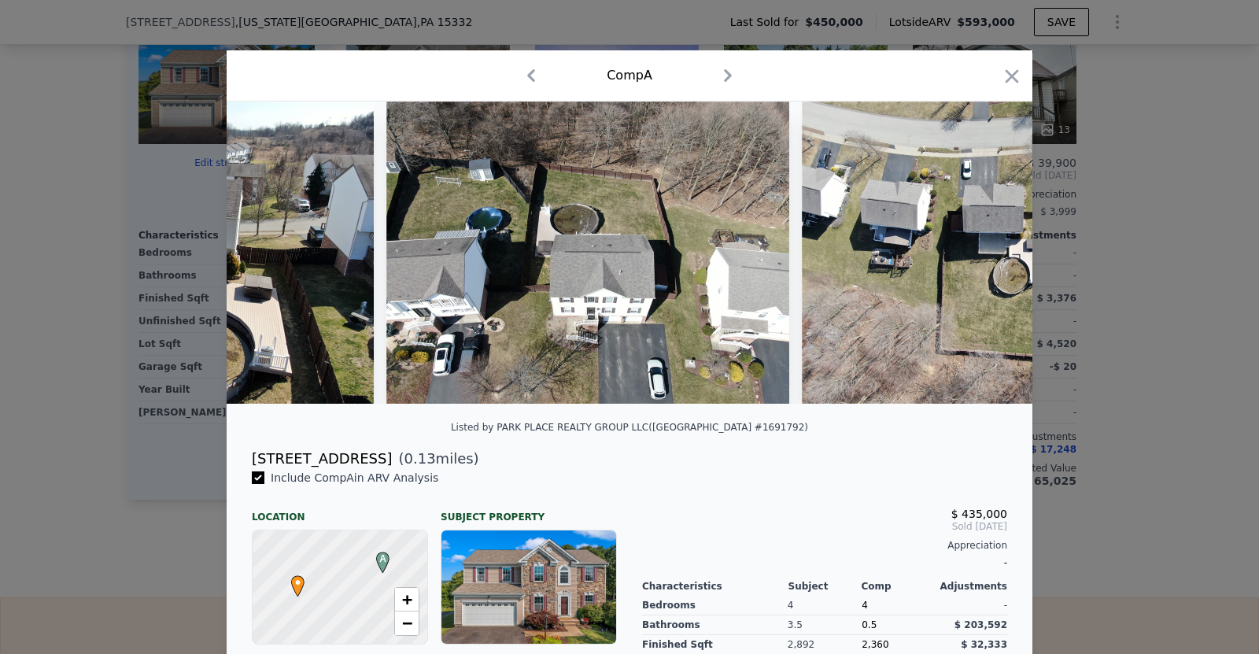
scroll to position [0, 1133]
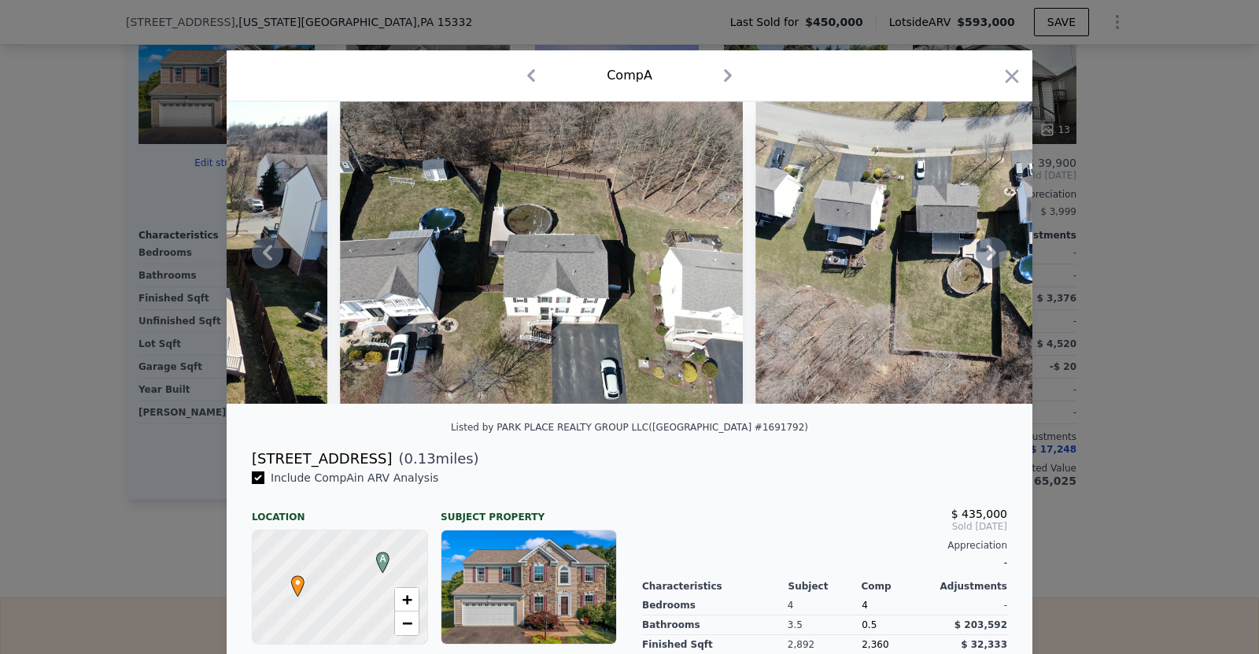
click at [994, 256] on icon at bounding box center [991, 252] width 31 height 31
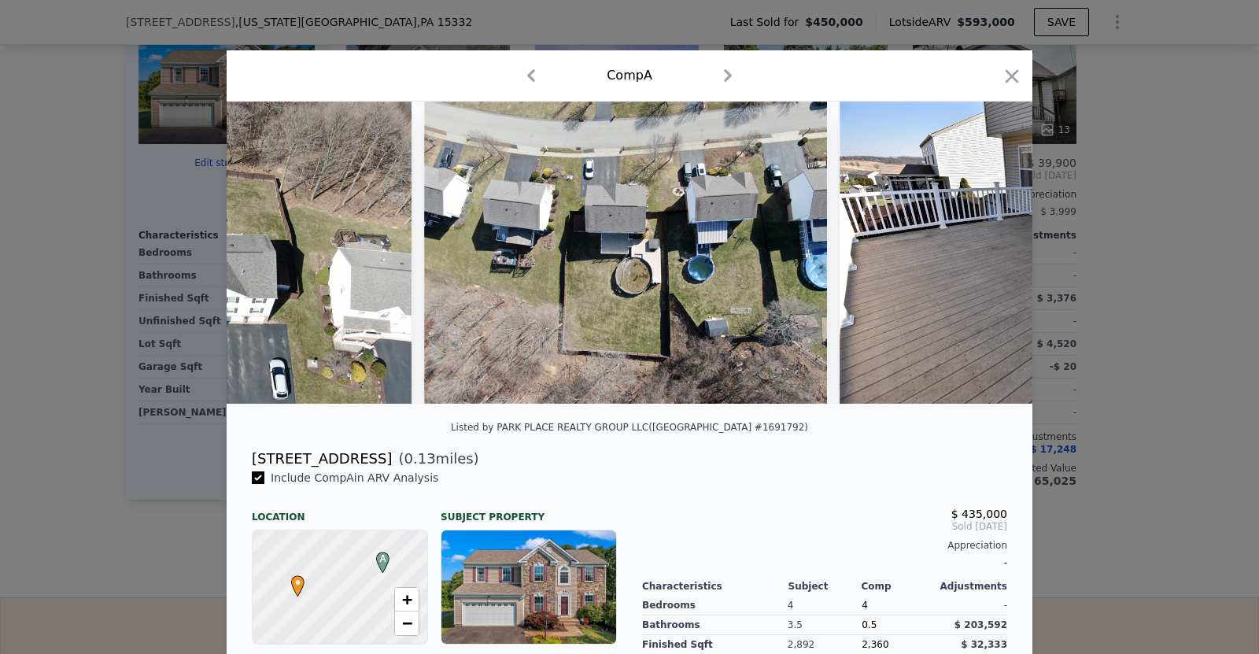
scroll to position [0, 1511]
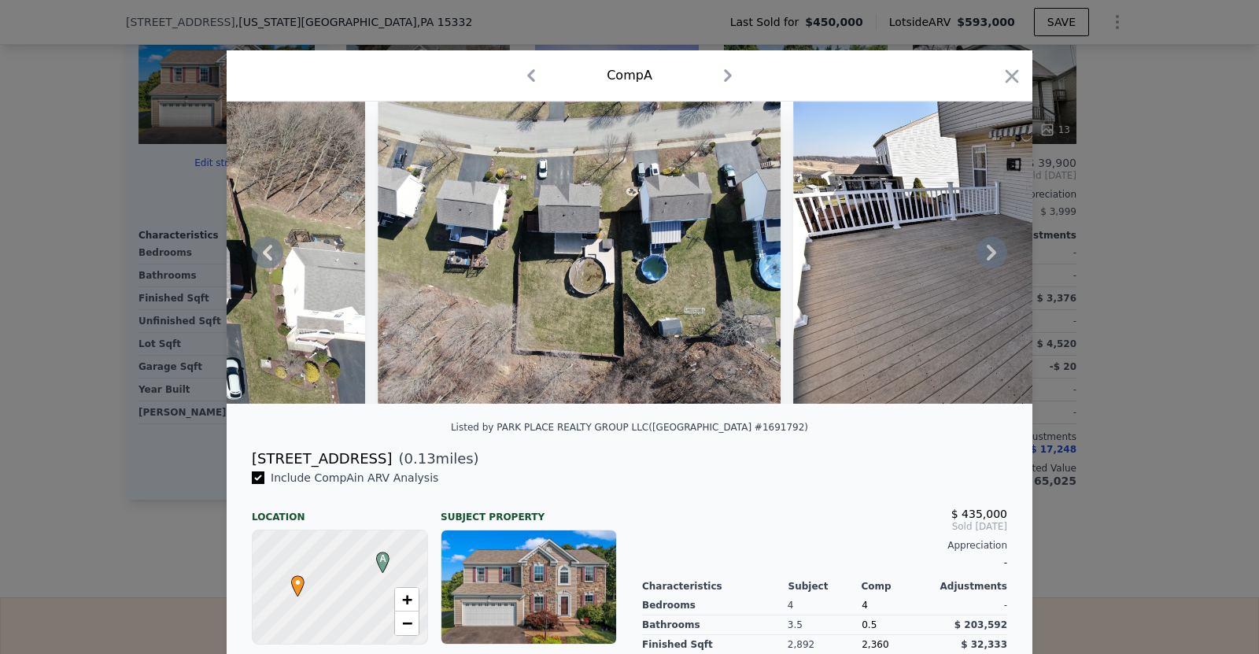
click at [992, 250] on icon at bounding box center [991, 253] width 9 height 16
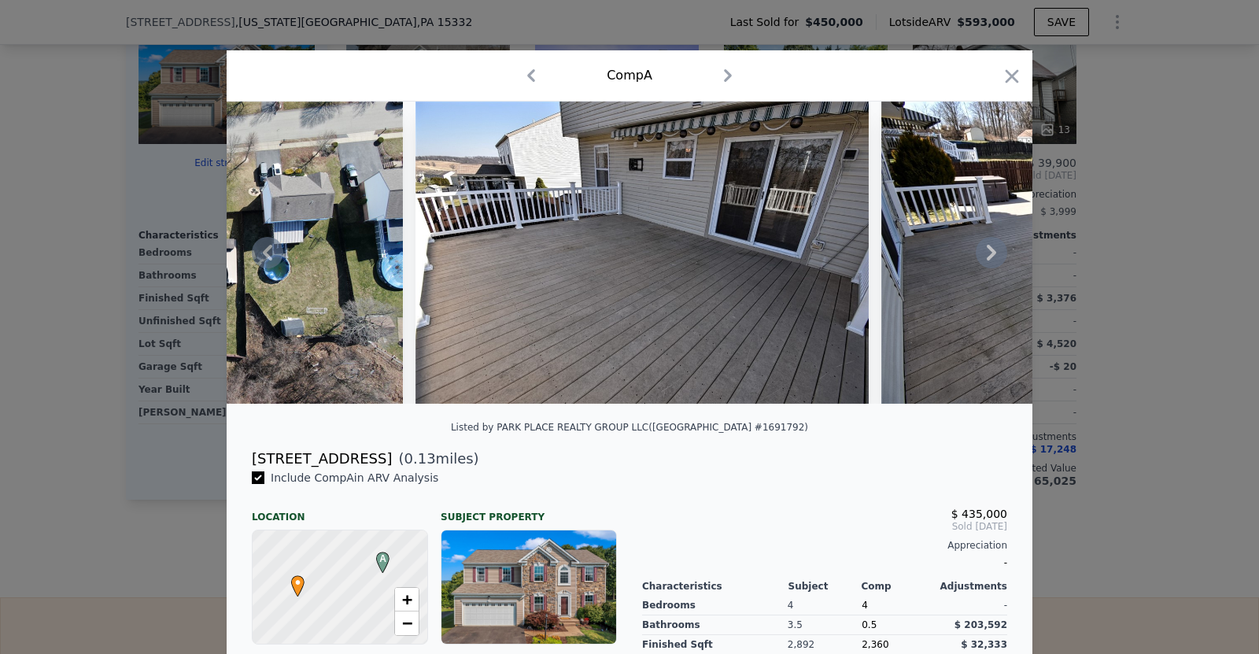
click at [992, 250] on icon at bounding box center [991, 253] width 9 height 16
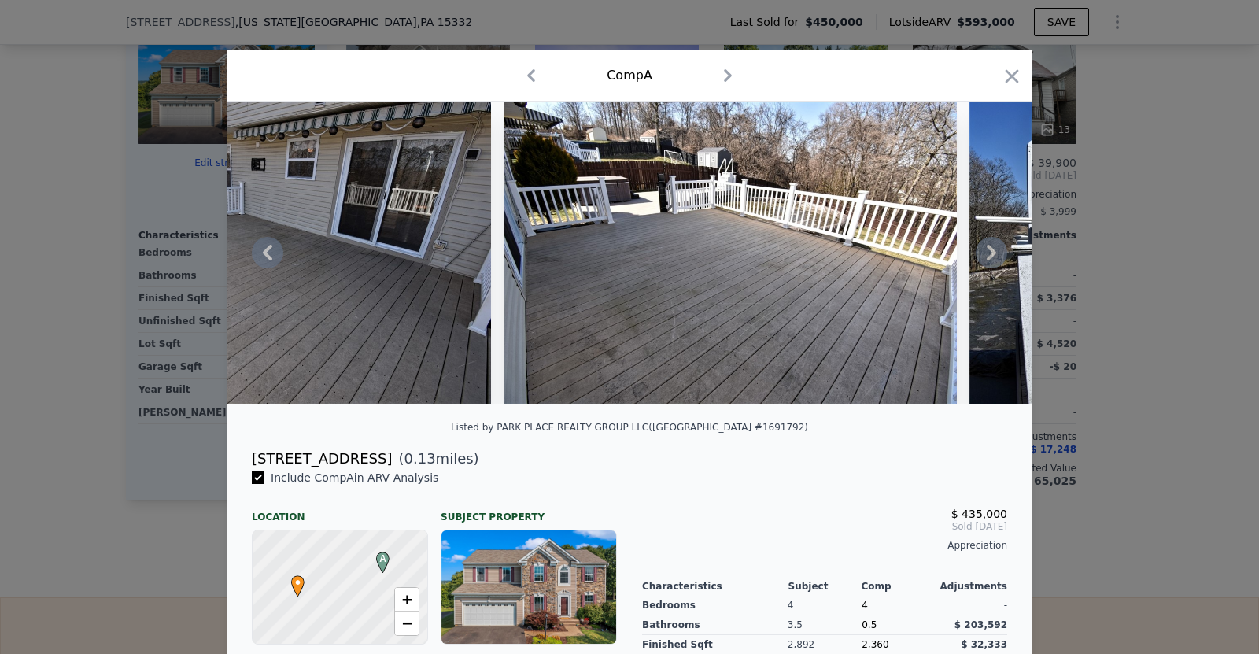
click at [992, 250] on icon at bounding box center [991, 253] width 9 height 16
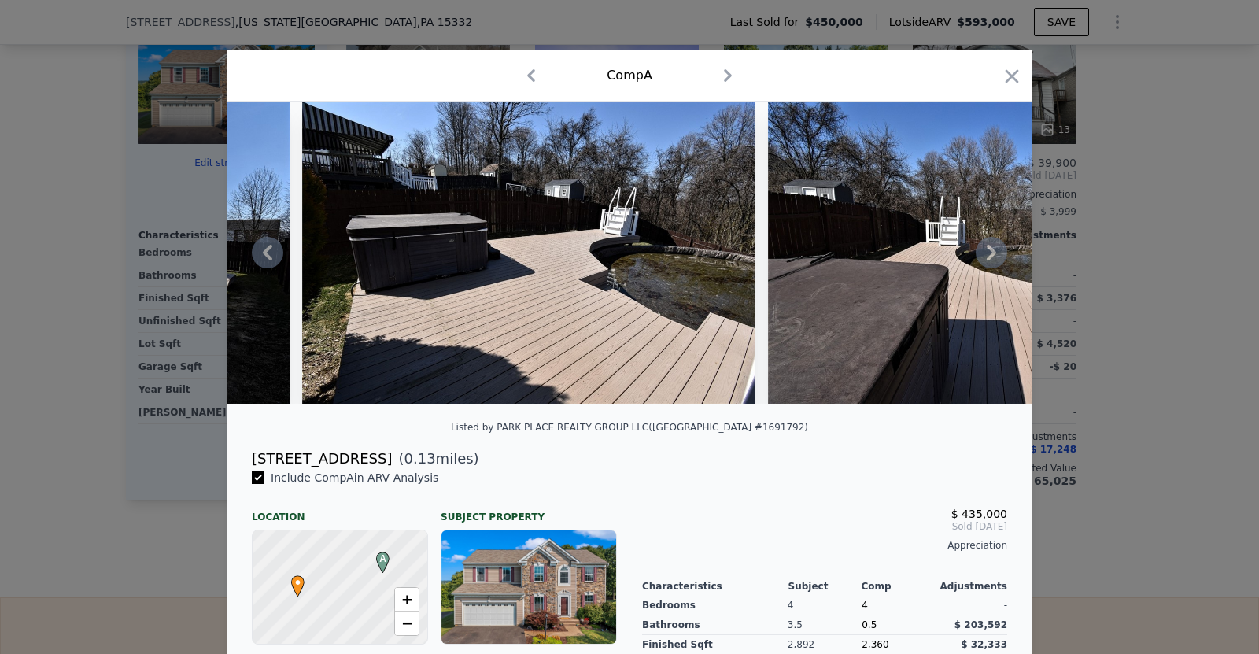
click at [992, 250] on icon at bounding box center [991, 253] width 9 height 16
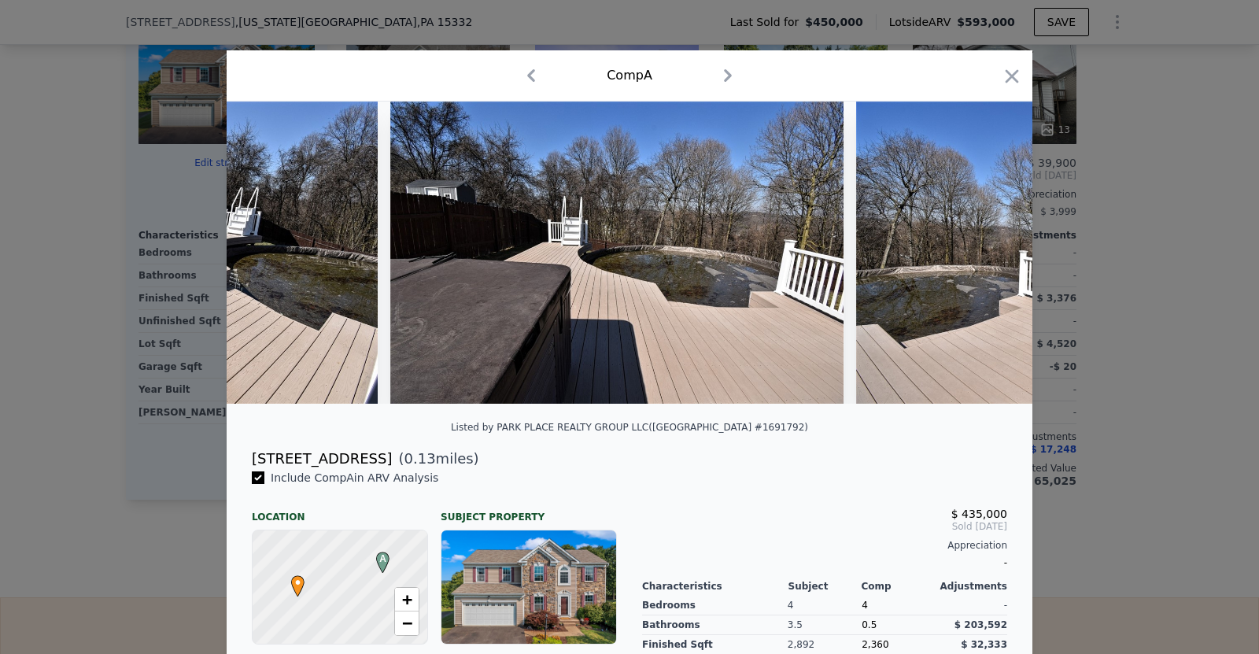
click at [992, 250] on img at bounding box center [1082, 252] width 453 height 302
click at [992, 250] on icon at bounding box center [991, 253] width 9 height 16
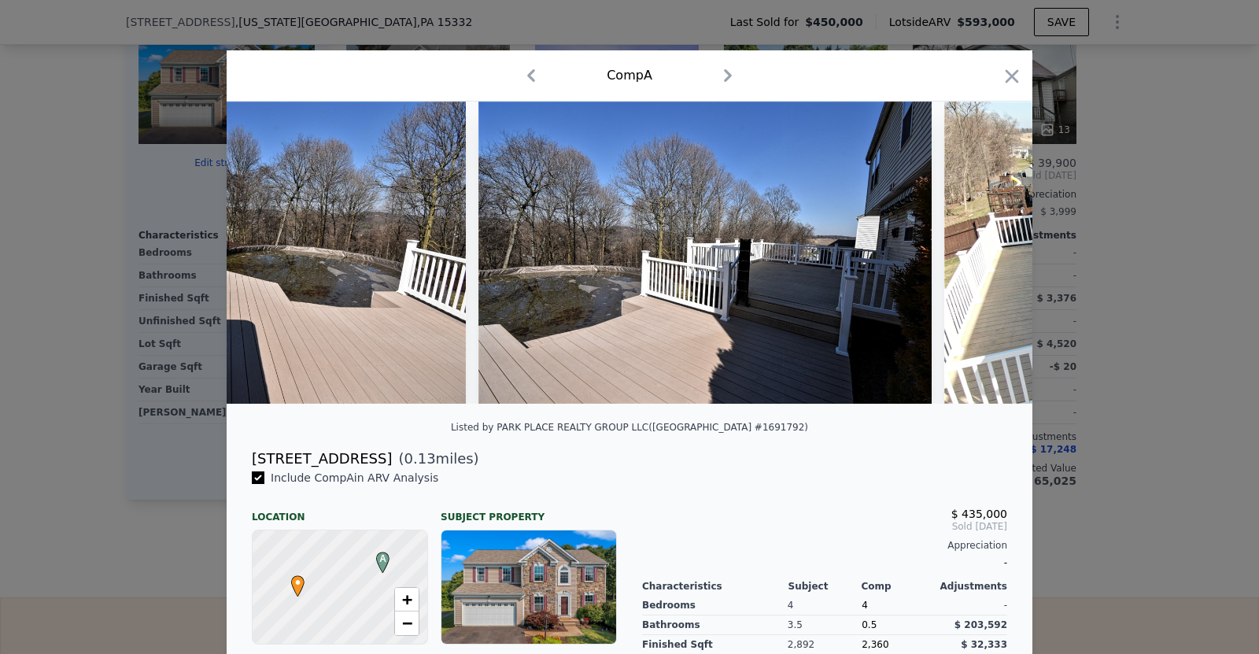
click at [992, 250] on img at bounding box center [1145, 252] width 403 height 302
click at [992, 250] on icon at bounding box center [991, 253] width 9 height 16
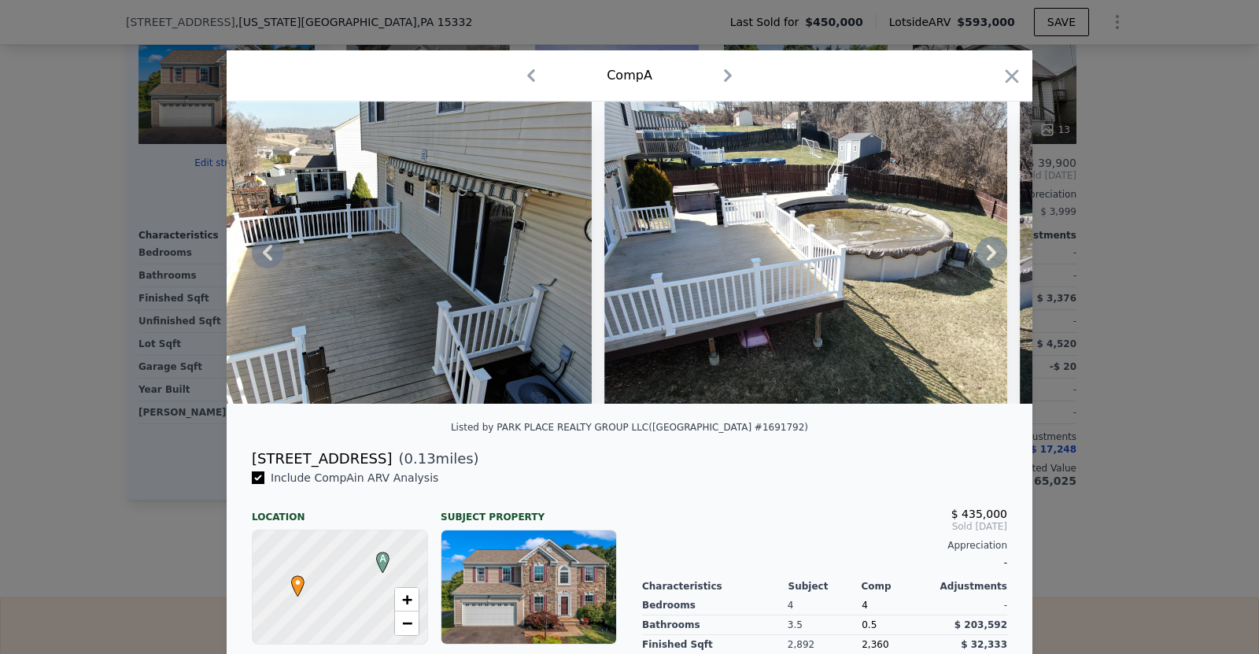
click at [992, 250] on icon at bounding box center [991, 253] width 9 height 16
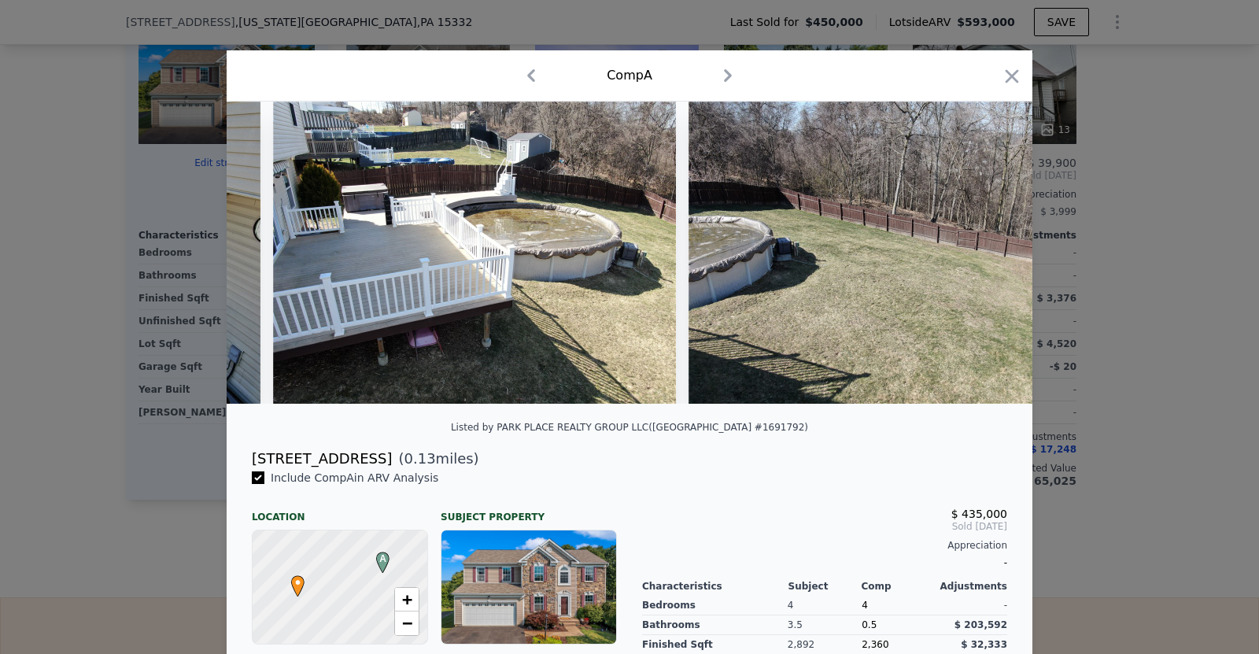
scroll to position [0, 5287]
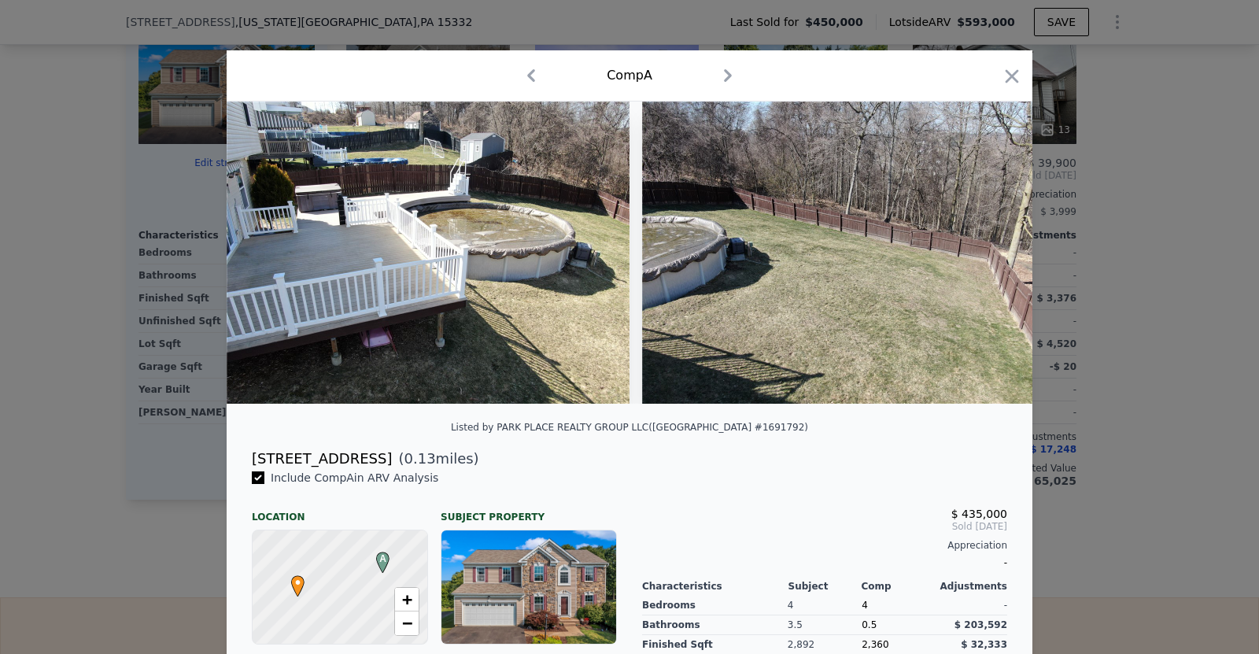
click at [992, 250] on img at bounding box center [843, 252] width 403 height 302
click at [992, 250] on icon at bounding box center [991, 253] width 9 height 16
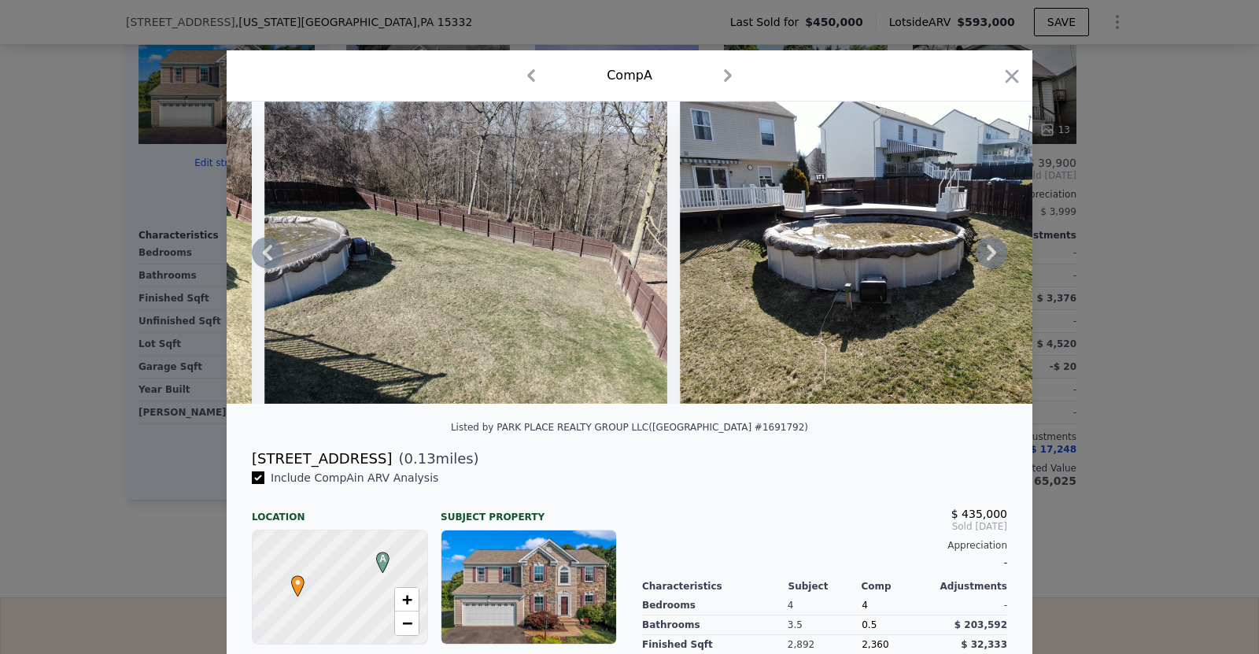
click at [992, 250] on icon at bounding box center [991, 253] width 9 height 16
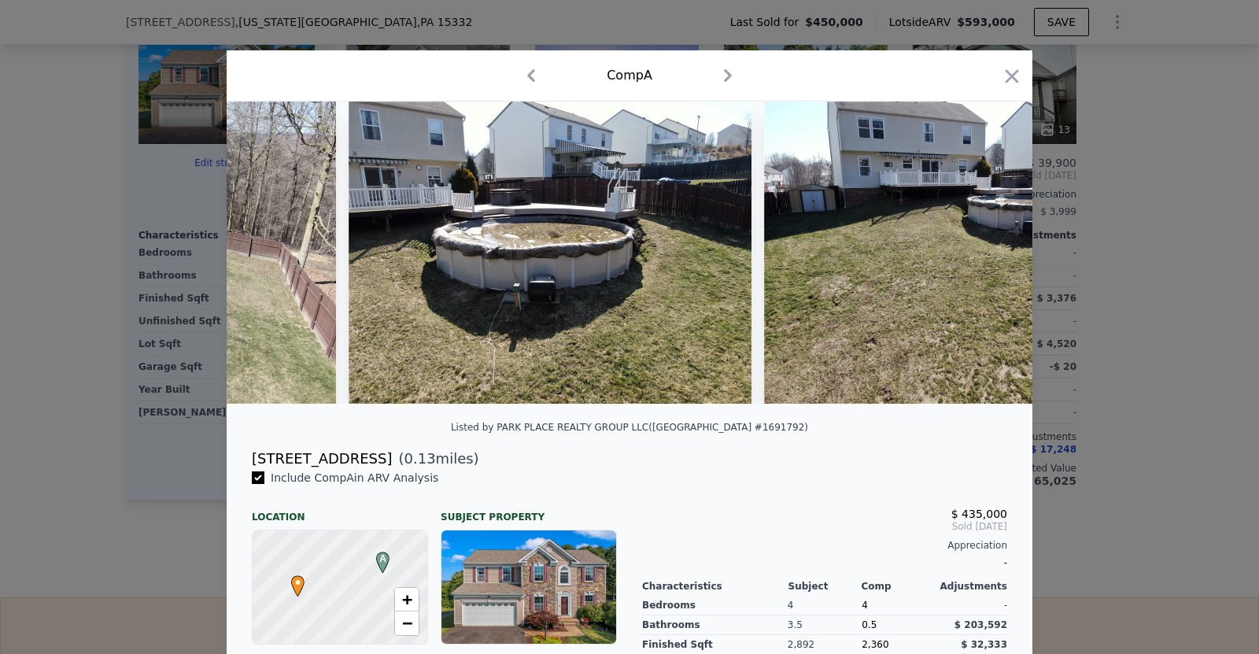
scroll to position [0, 6042]
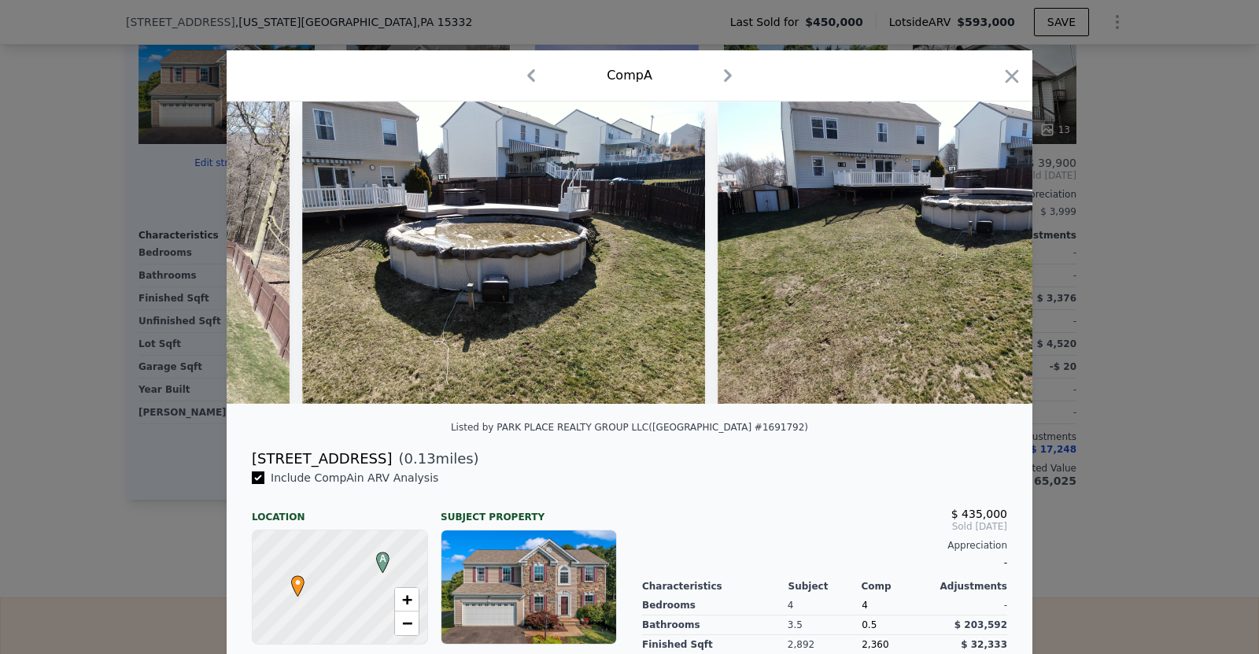
click at [992, 250] on img at bounding box center [919, 252] width 403 height 302
click at [992, 250] on icon at bounding box center [991, 253] width 9 height 16
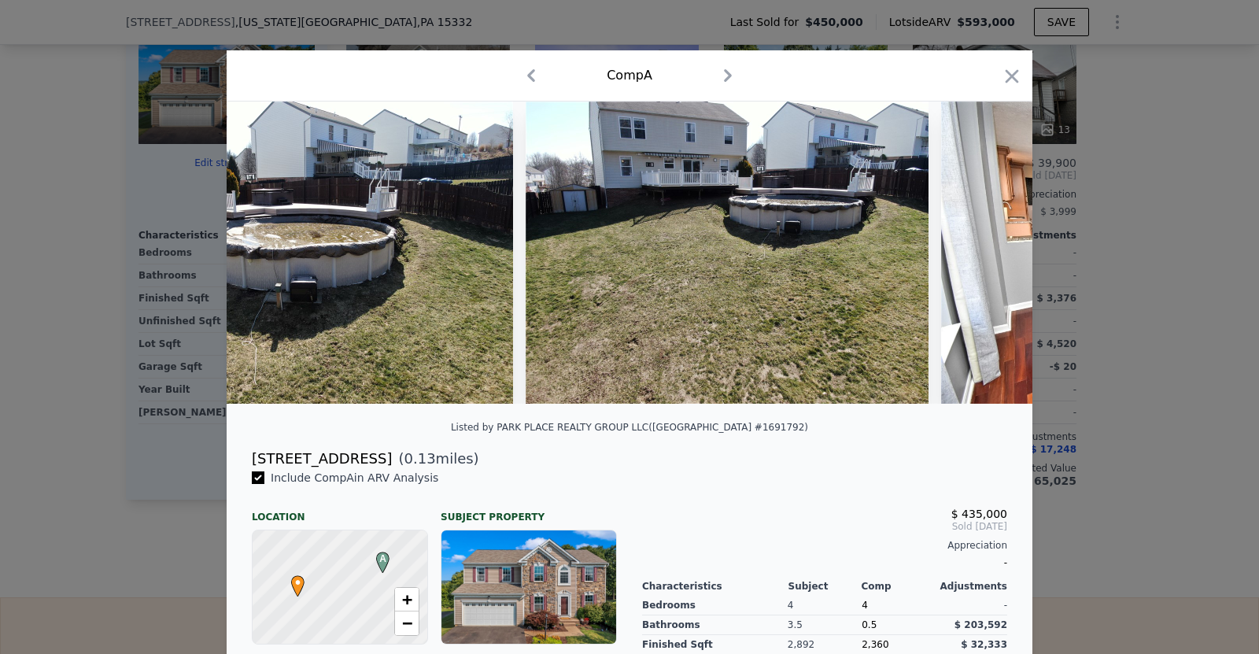
scroll to position [0, 6420]
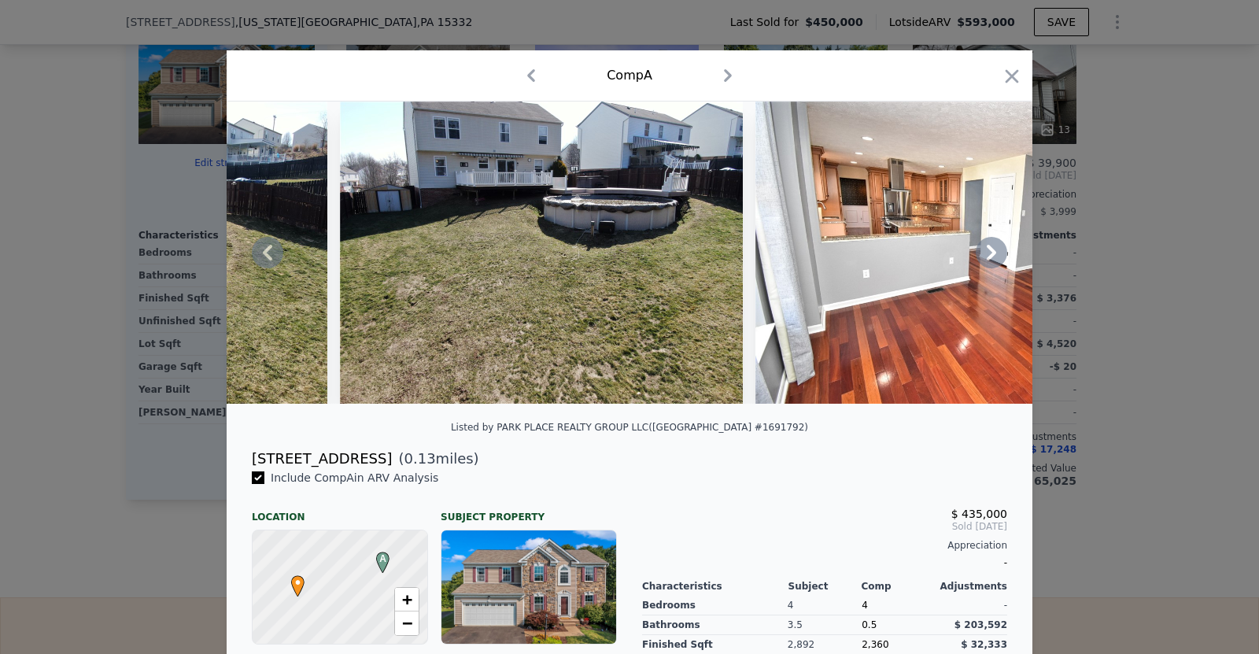
click at [992, 250] on icon at bounding box center [991, 253] width 9 height 16
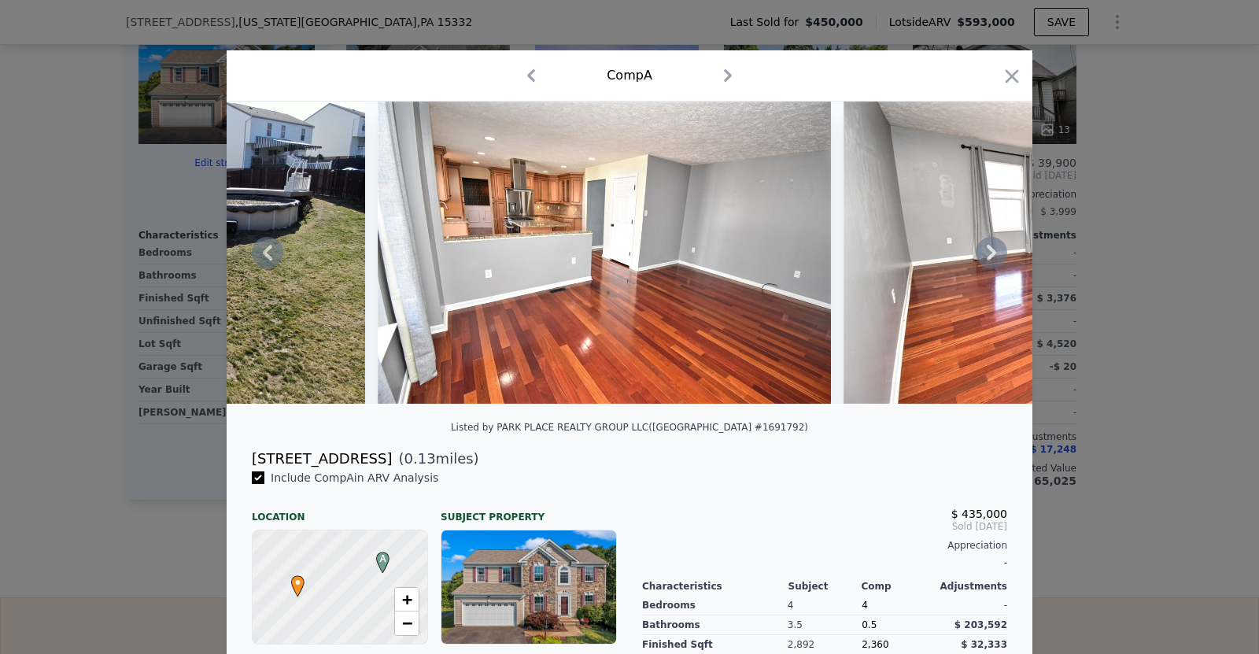
click at [992, 250] on icon at bounding box center [991, 253] width 9 height 16
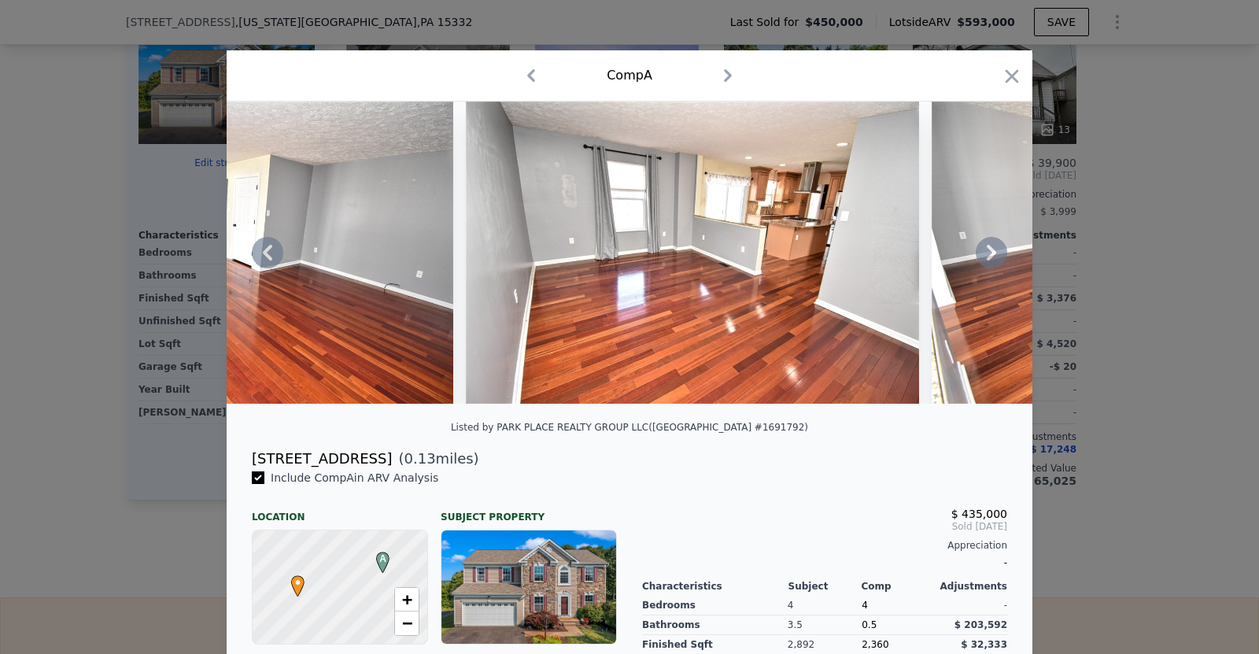
click at [992, 250] on icon at bounding box center [991, 253] width 9 height 16
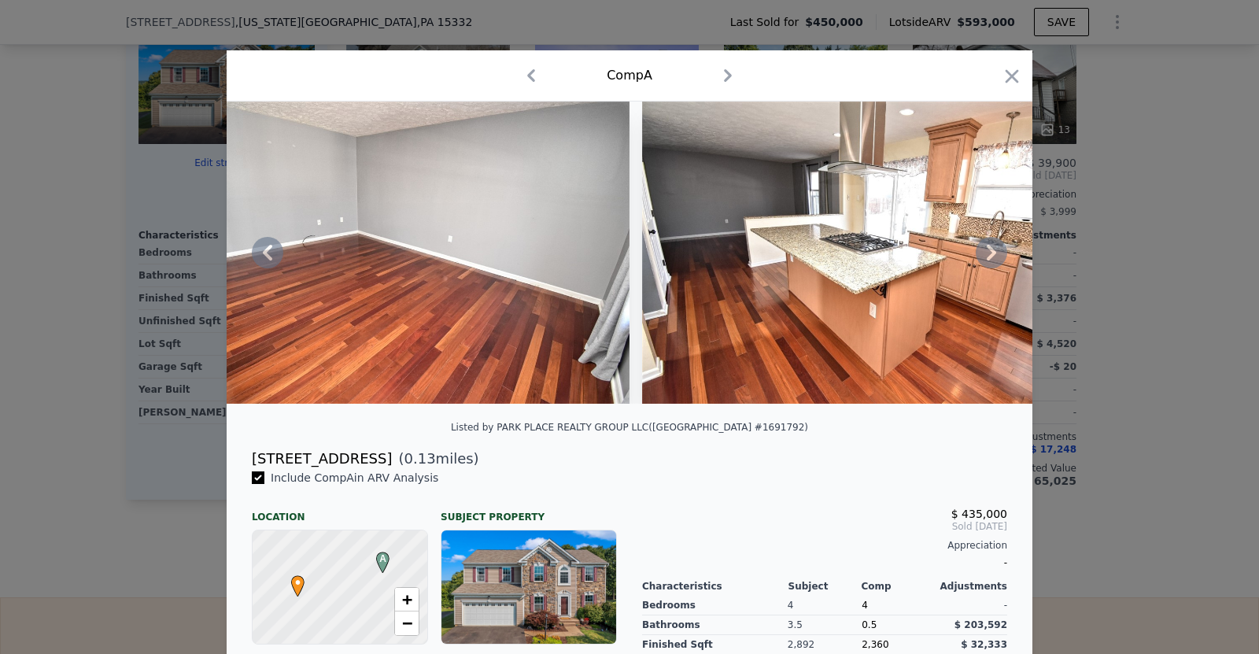
click at [992, 250] on icon at bounding box center [991, 253] width 9 height 16
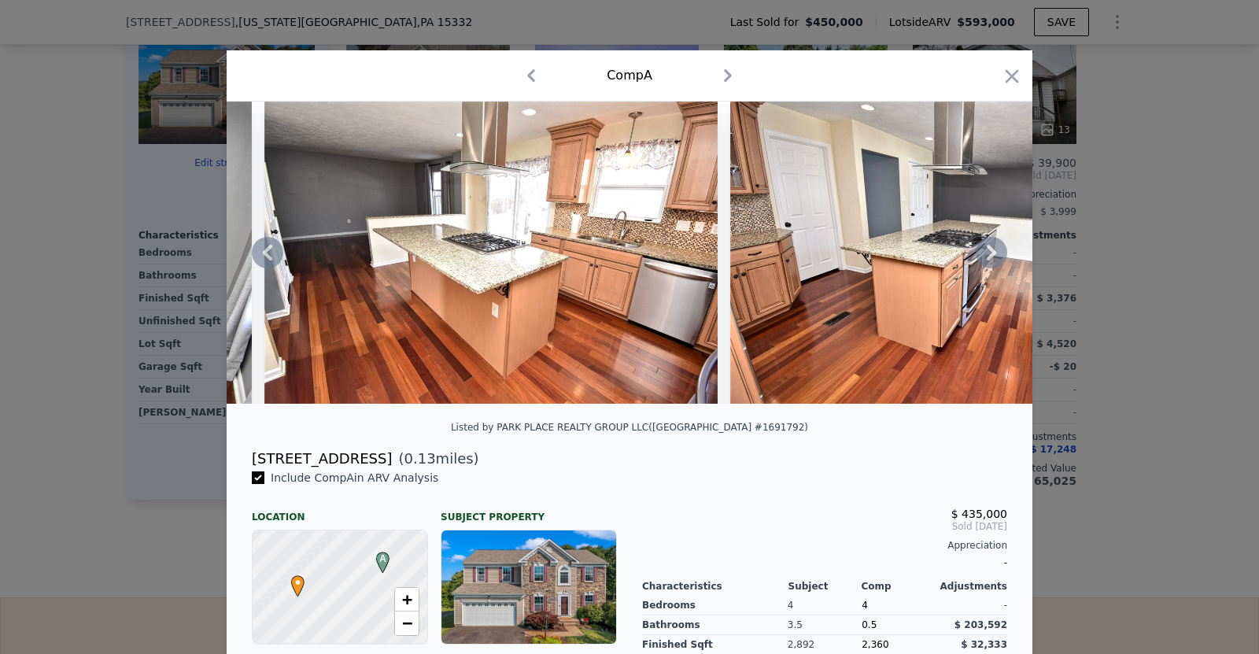
click at [992, 250] on icon at bounding box center [991, 253] width 9 height 16
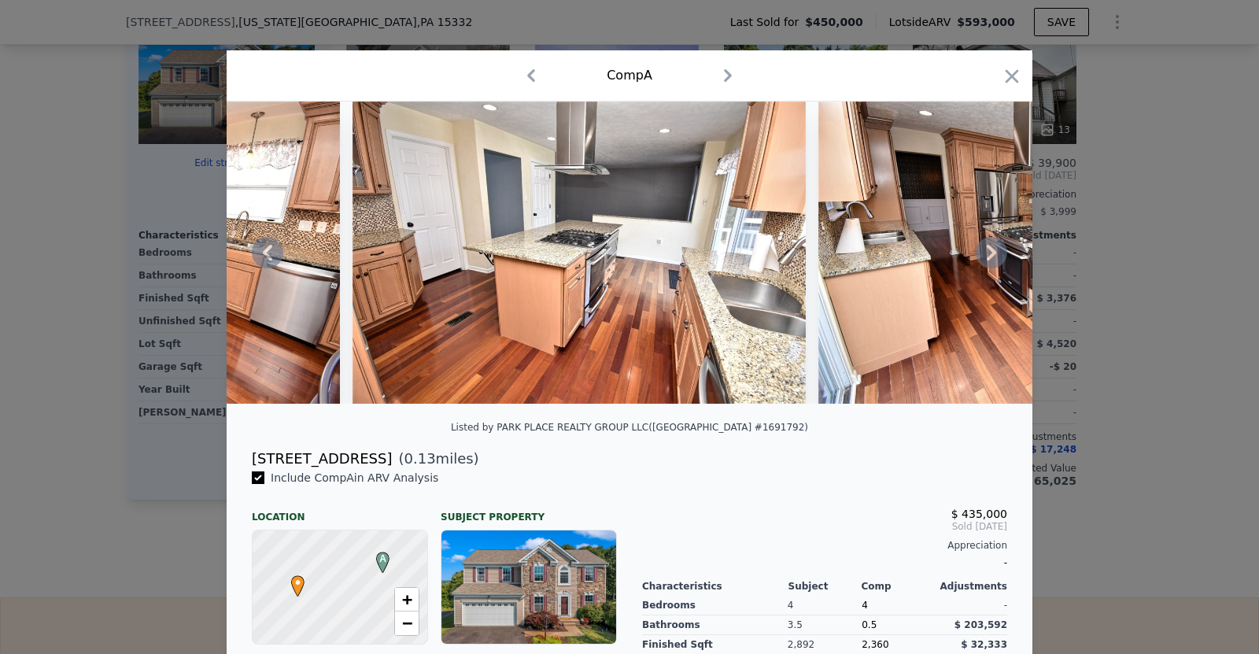
click at [992, 250] on icon at bounding box center [991, 253] width 9 height 16
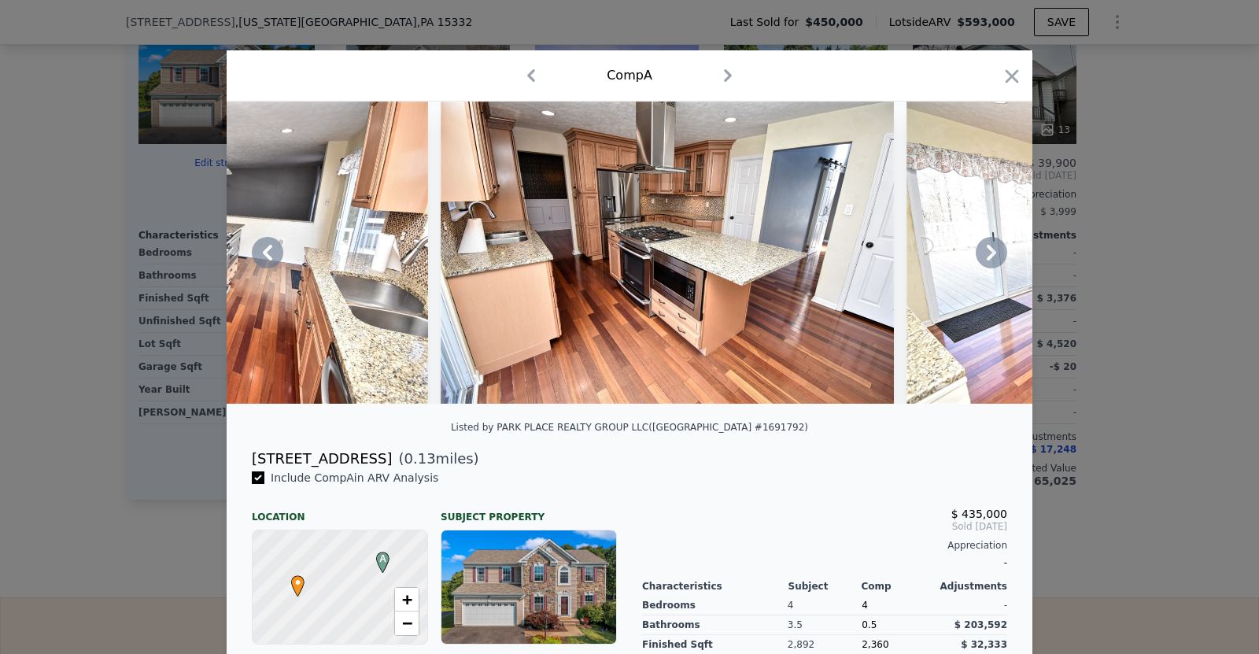
click at [992, 250] on icon at bounding box center [991, 253] width 9 height 16
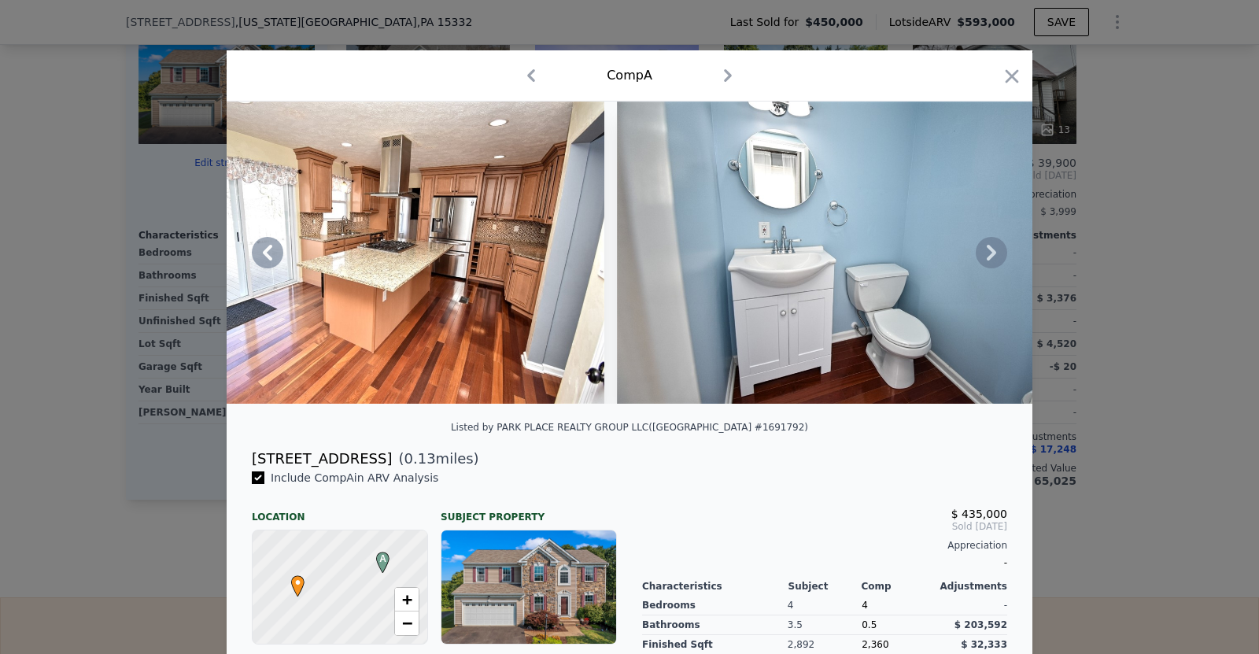
click at [992, 250] on icon at bounding box center [991, 253] width 9 height 16
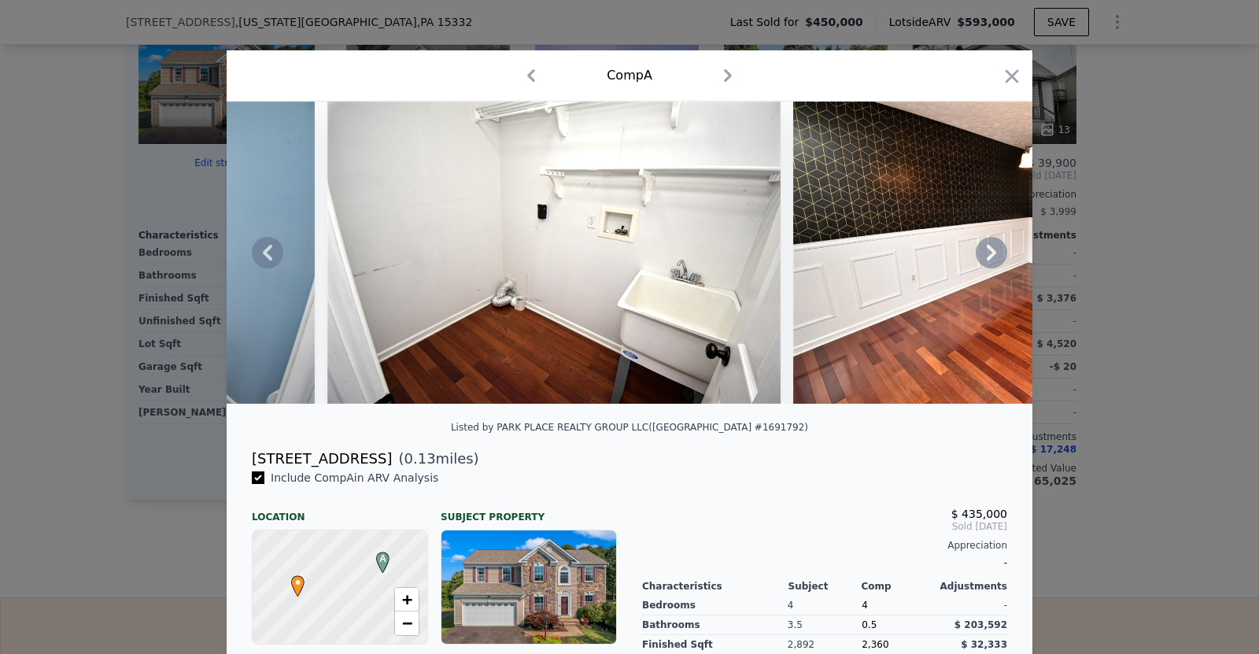
click at [992, 250] on icon at bounding box center [991, 253] width 9 height 16
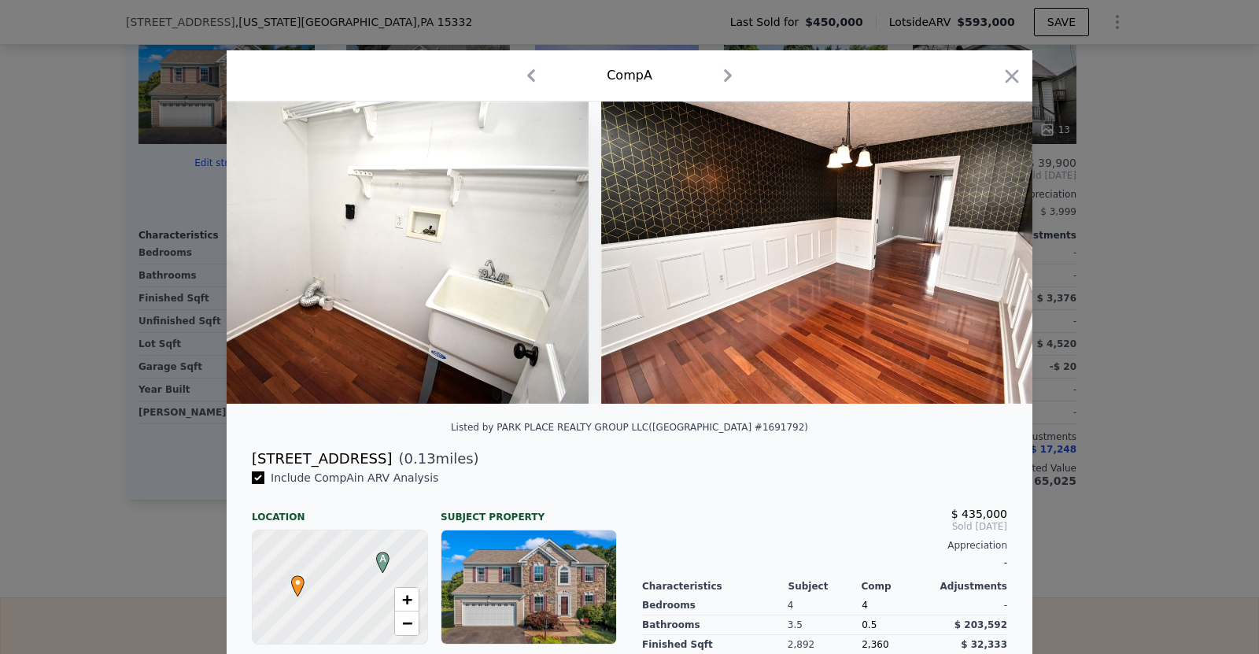
scroll to position [0, 10951]
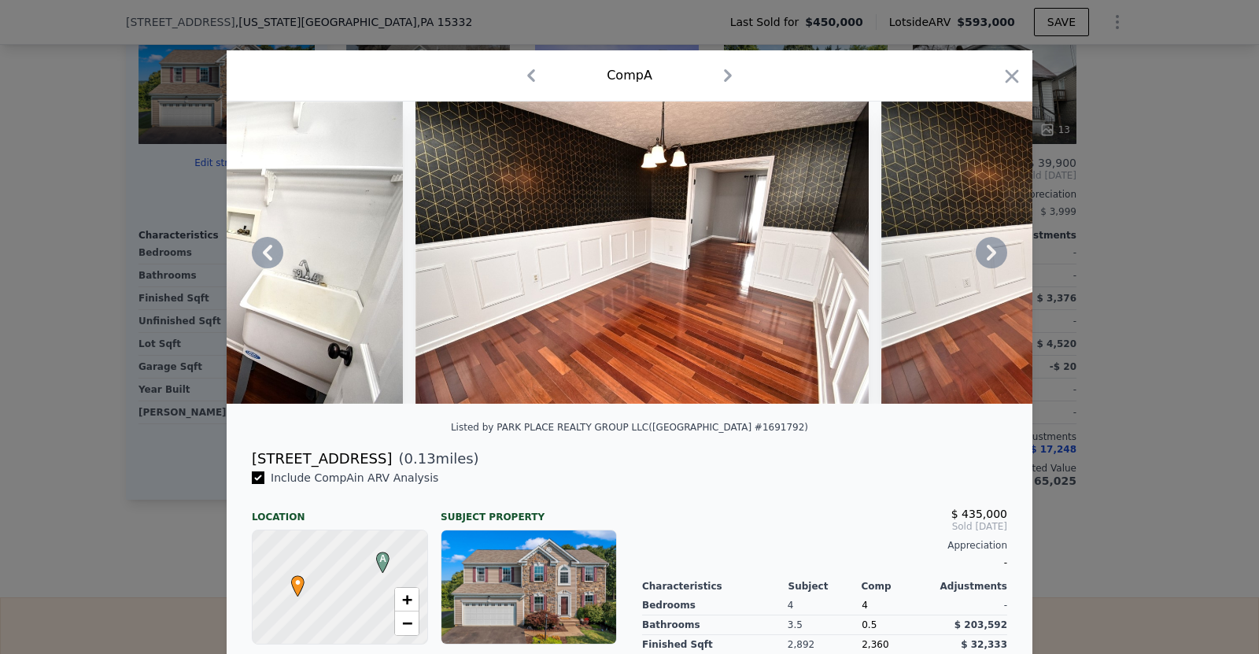
click at [992, 250] on icon at bounding box center [991, 253] width 9 height 16
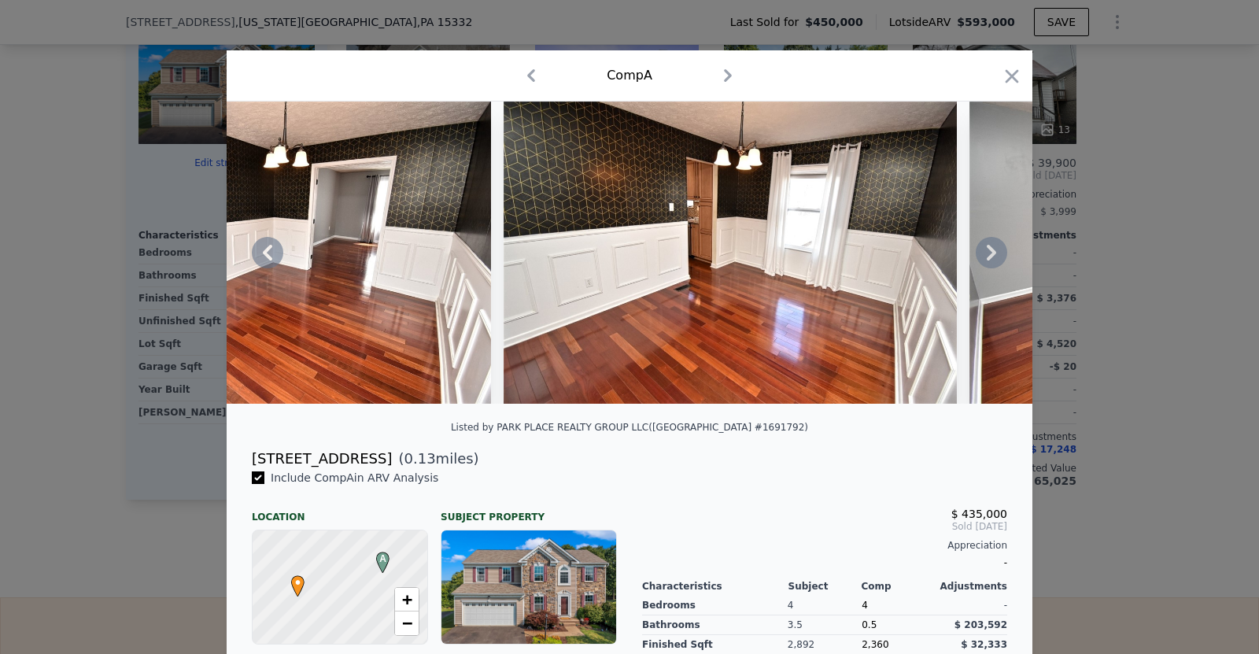
click at [992, 250] on icon at bounding box center [991, 253] width 9 height 16
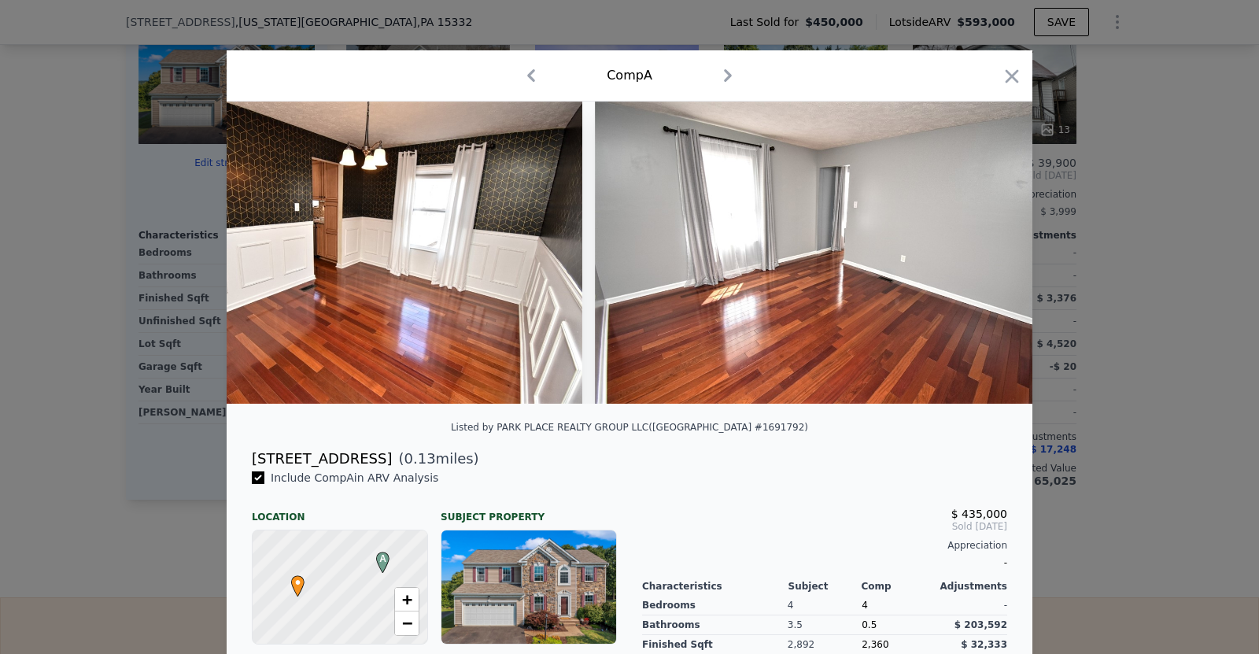
scroll to position [0, 11707]
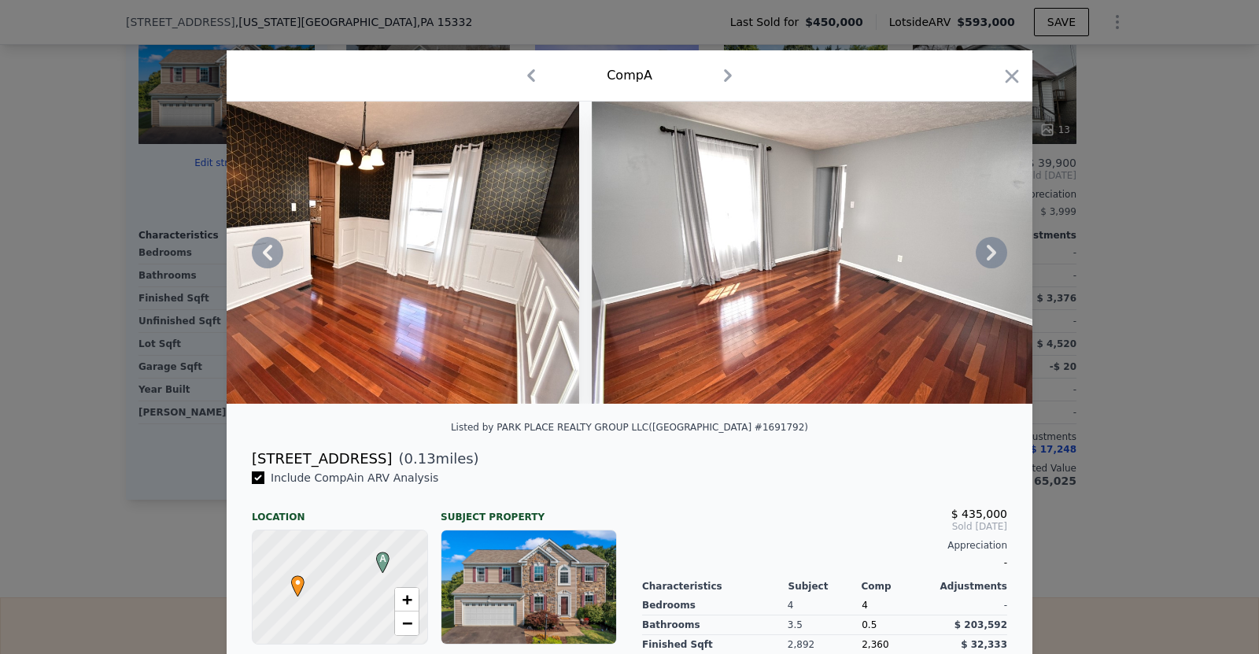
click at [992, 250] on icon at bounding box center [991, 253] width 9 height 16
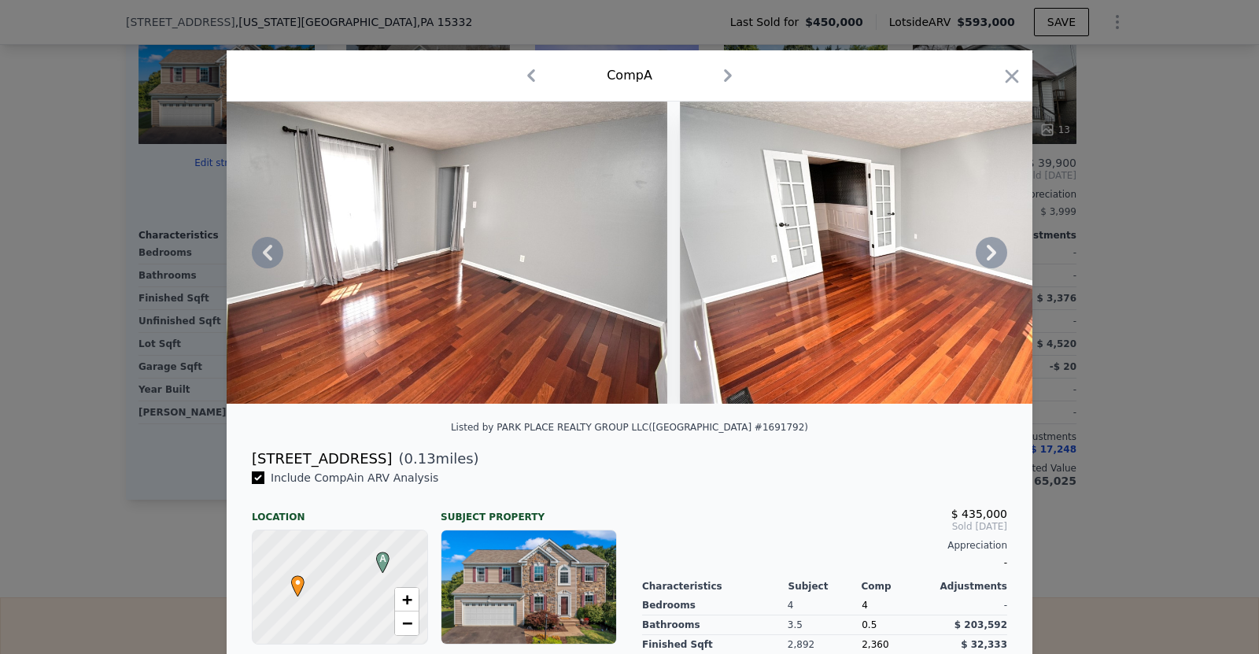
click at [992, 250] on icon at bounding box center [991, 253] width 9 height 16
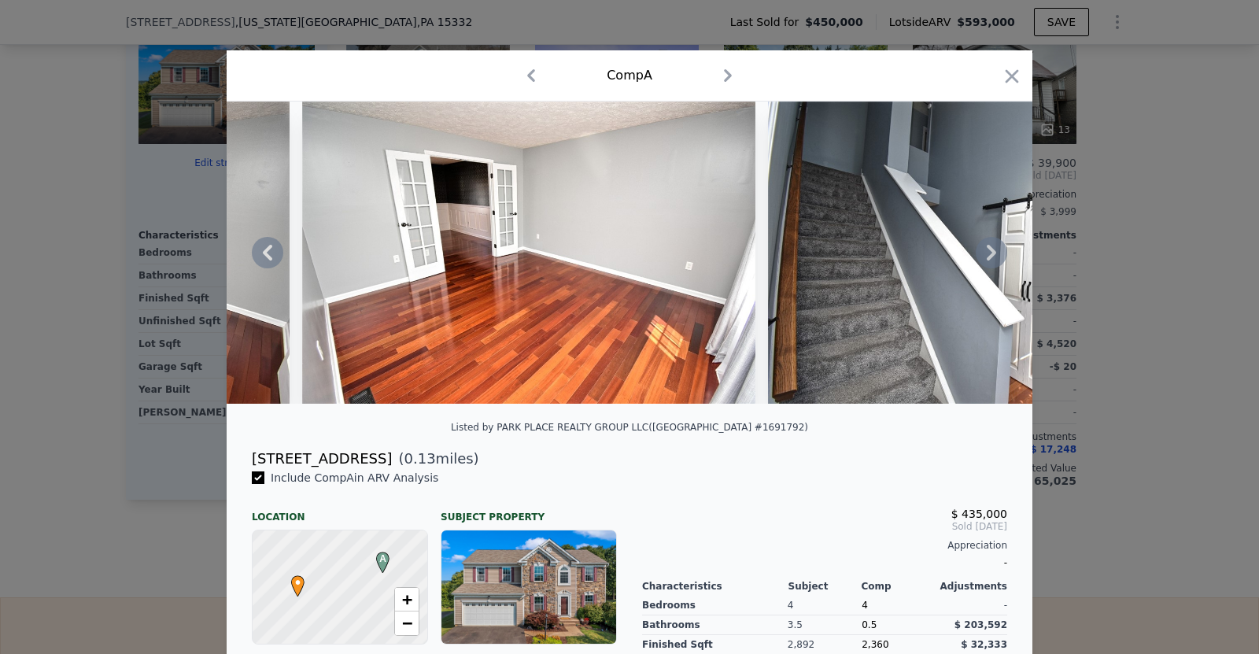
click at [992, 250] on icon at bounding box center [991, 253] width 9 height 16
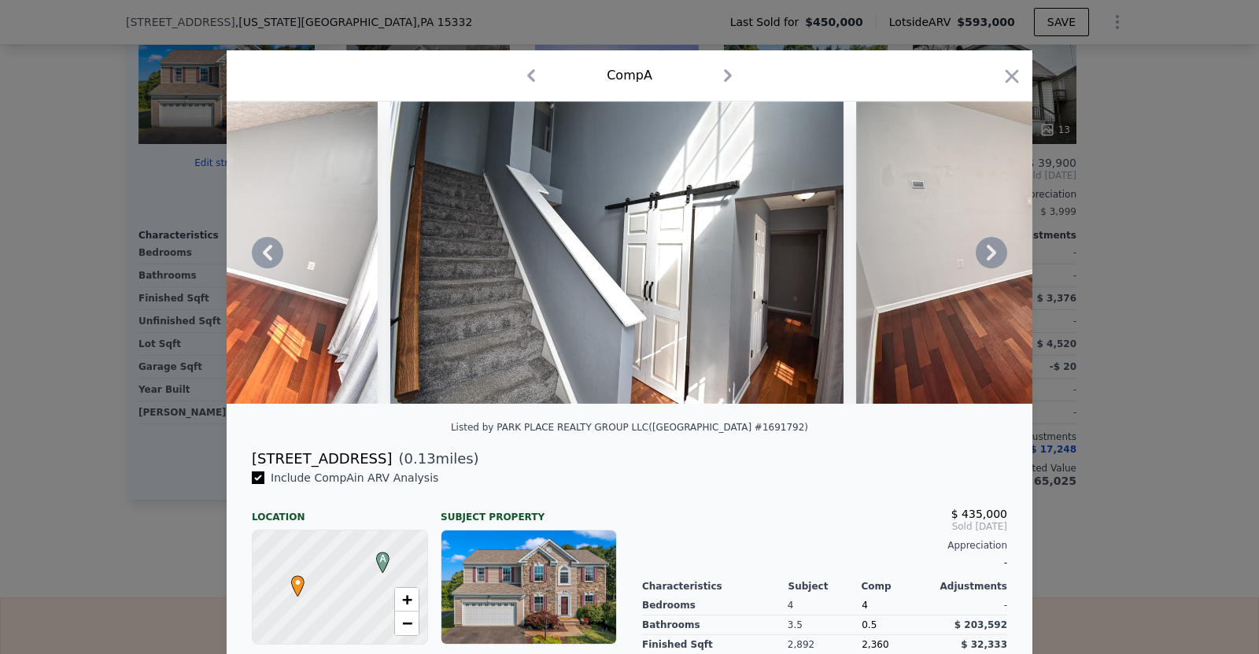
click at [992, 250] on icon at bounding box center [991, 253] width 9 height 16
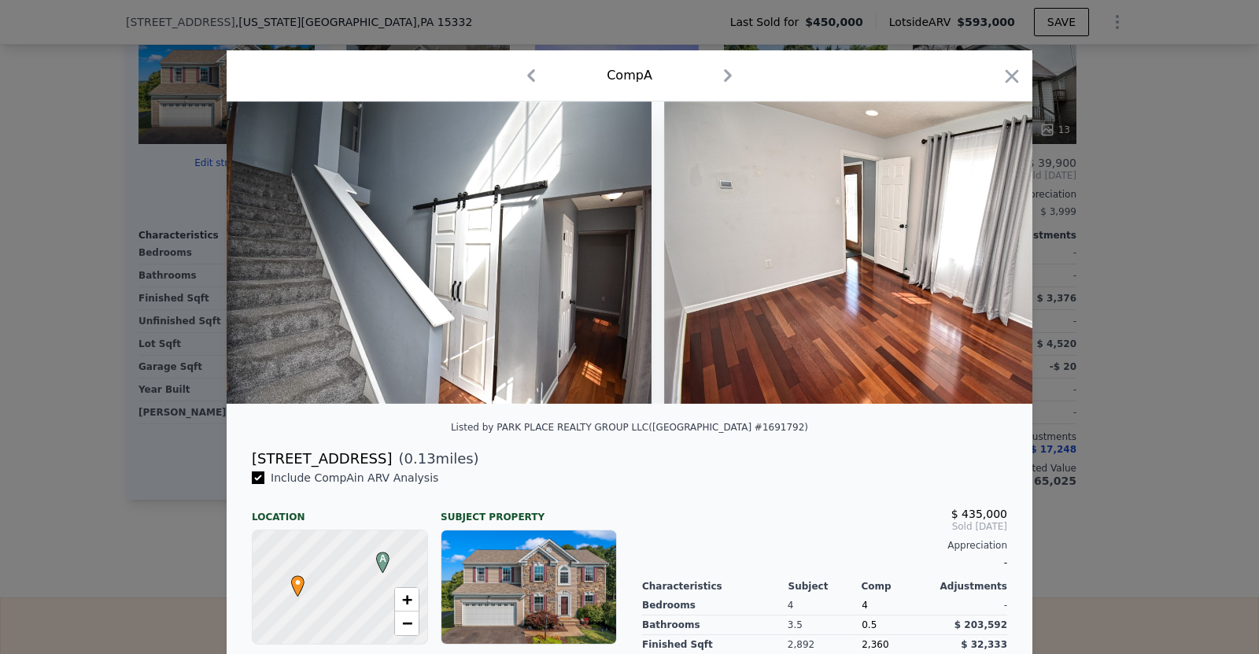
scroll to position [0, 13217]
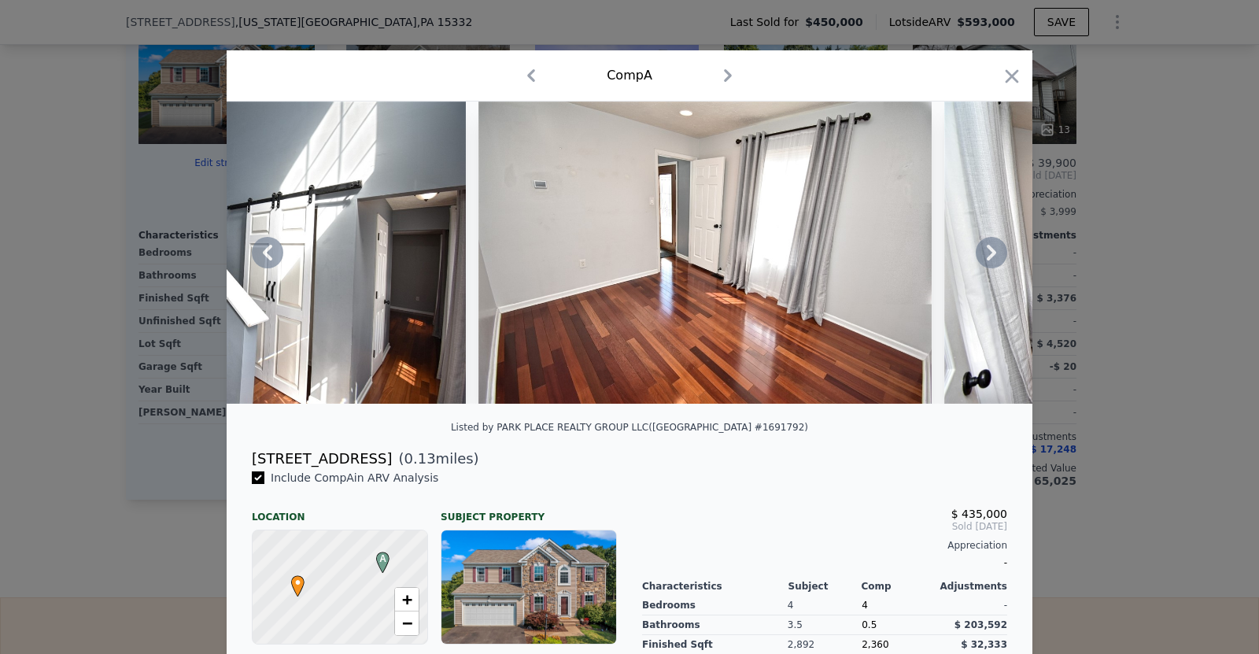
click at [992, 250] on icon at bounding box center [991, 253] width 9 height 16
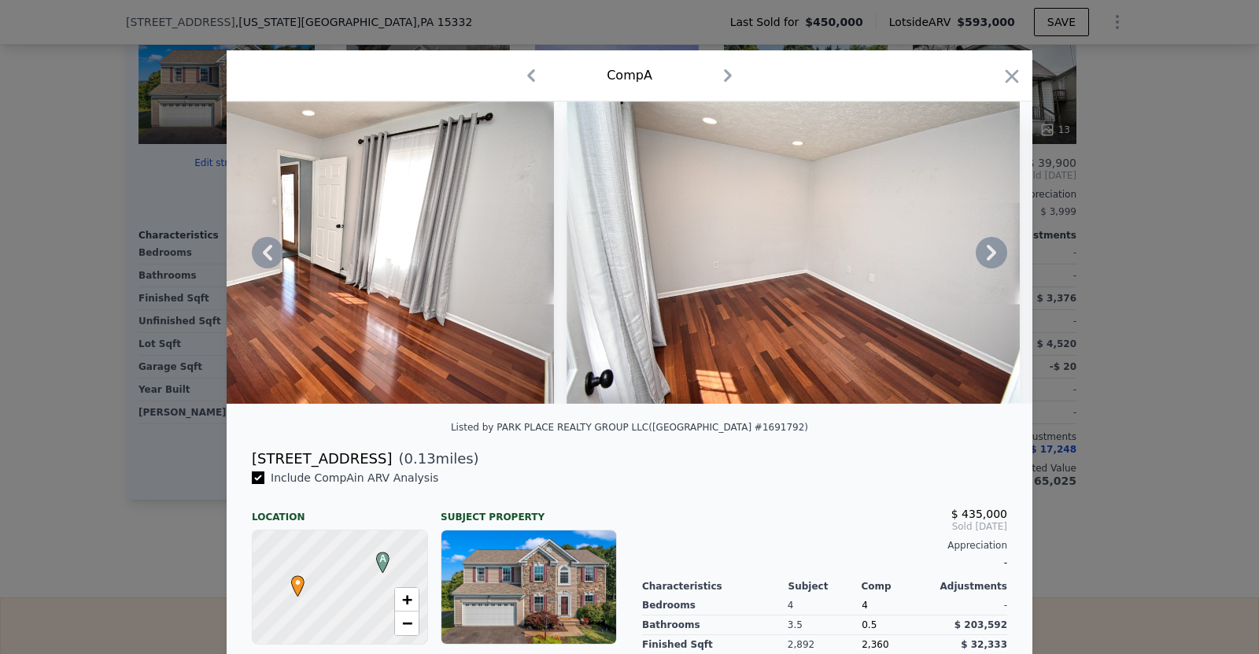
click at [992, 250] on icon at bounding box center [991, 253] width 9 height 16
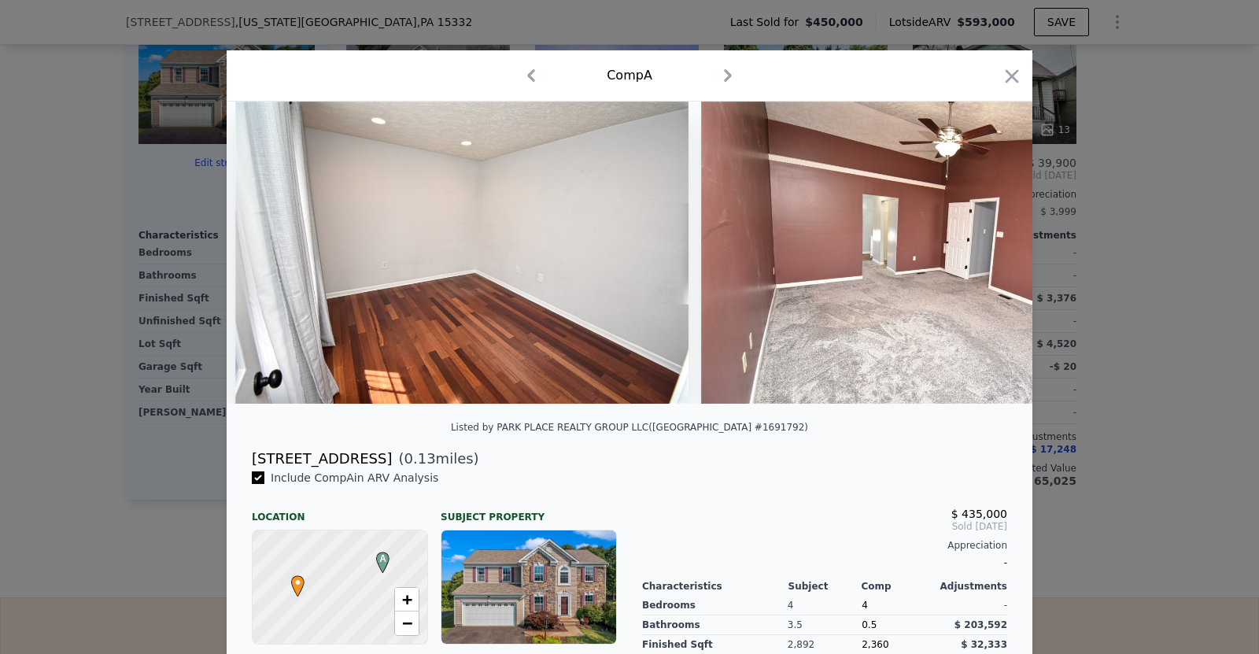
scroll to position [0, 13973]
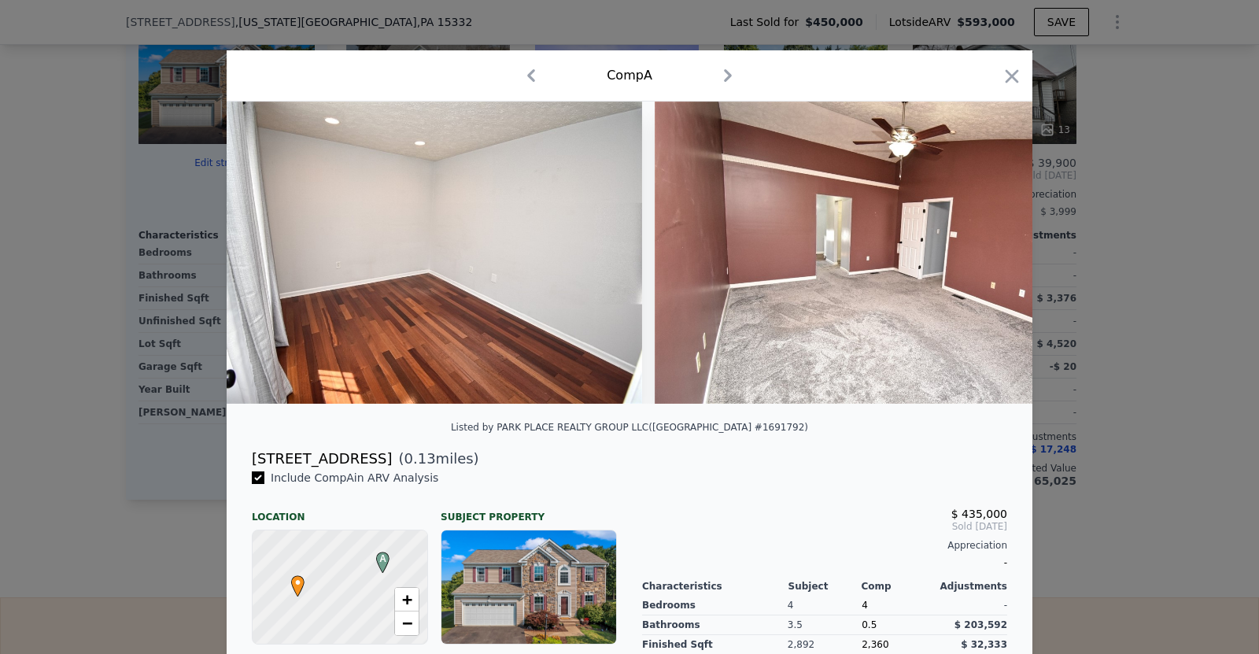
click at [992, 250] on img at bounding box center [881, 252] width 453 height 302
click at [992, 250] on icon at bounding box center [991, 253] width 9 height 16
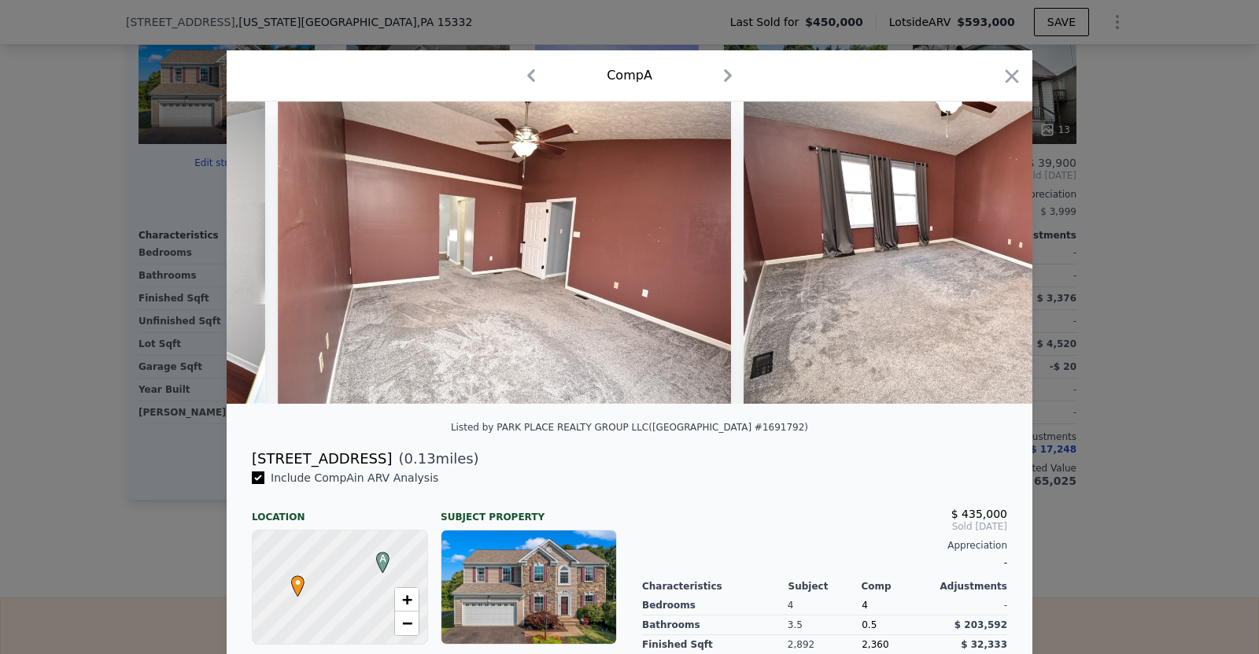
scroll to position [0, 14350]
click at [992, 250] on img at bounding box center [969, 252] width 453 height 302
click at [992, 250] on icon at bounding box center [991, 253] width 9 height 16
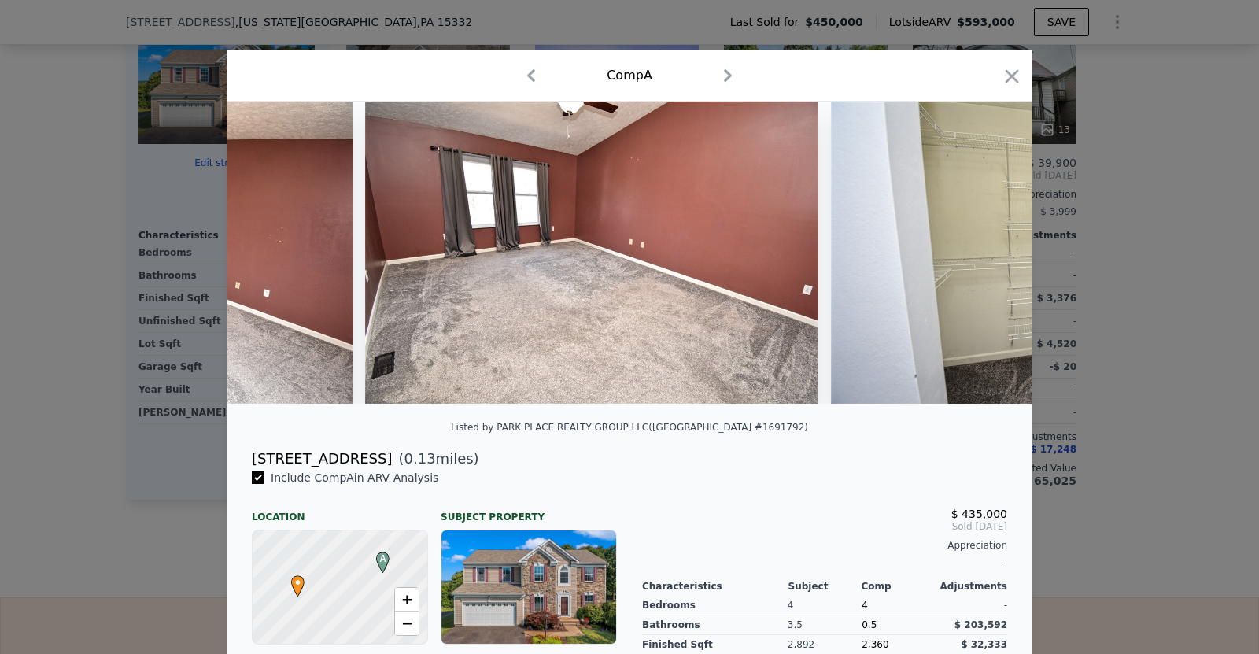
click at [992, 250] on img at bounding box center [1057, 252] width 453 height 302
click at [992, 250] on icon at bounding box center [991, 253] width 9 height 16
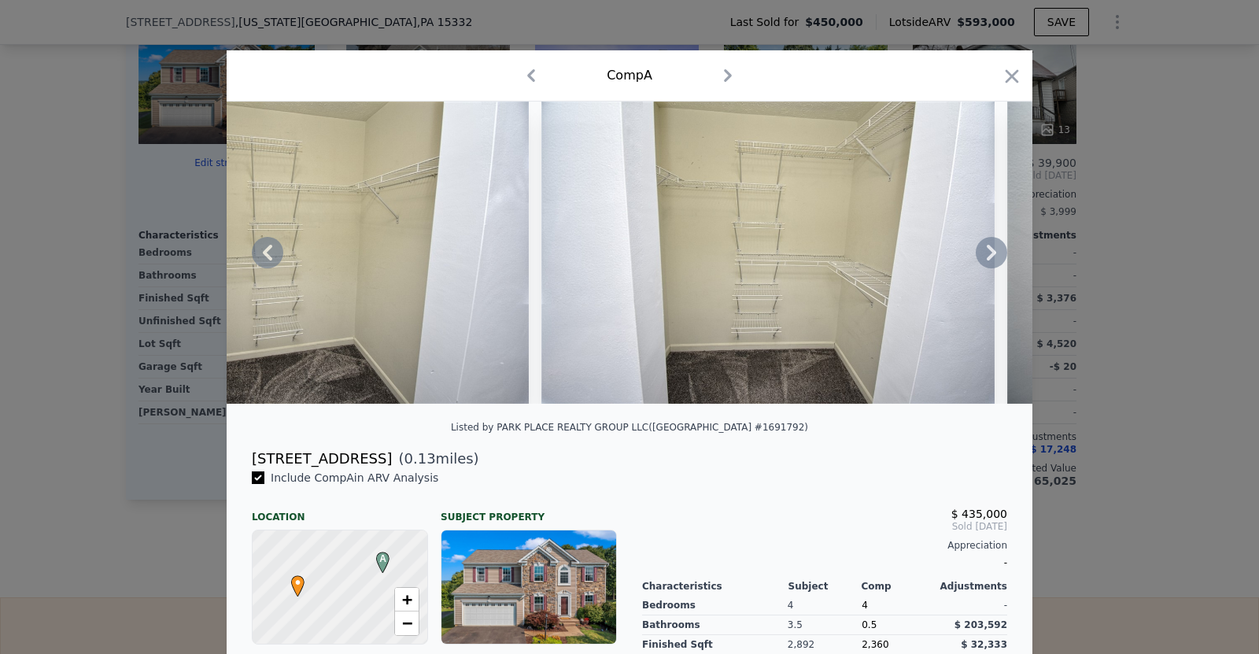
click at [992, 250] on icon at bounding box center [991, 253] width 9 height 16
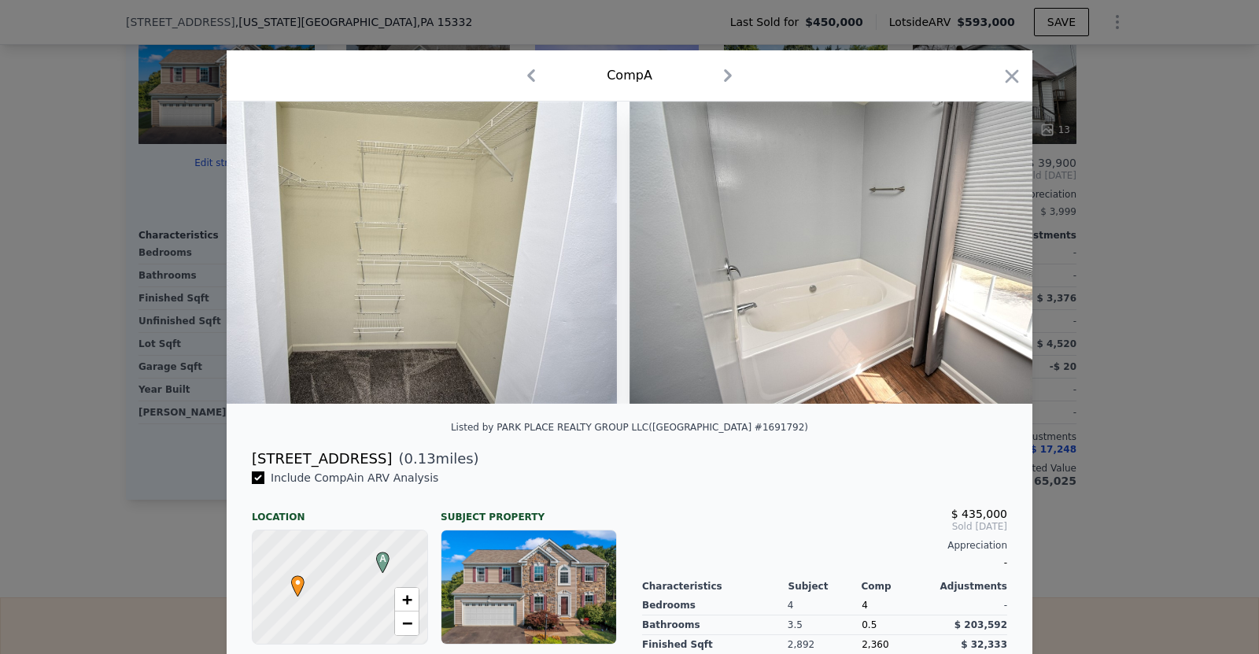
click at [992, 250] on img at bounding box center [855, 252] width 453 height 302
click at [992, 250] on icon at bounding box center [991, 253] width 9 height 16
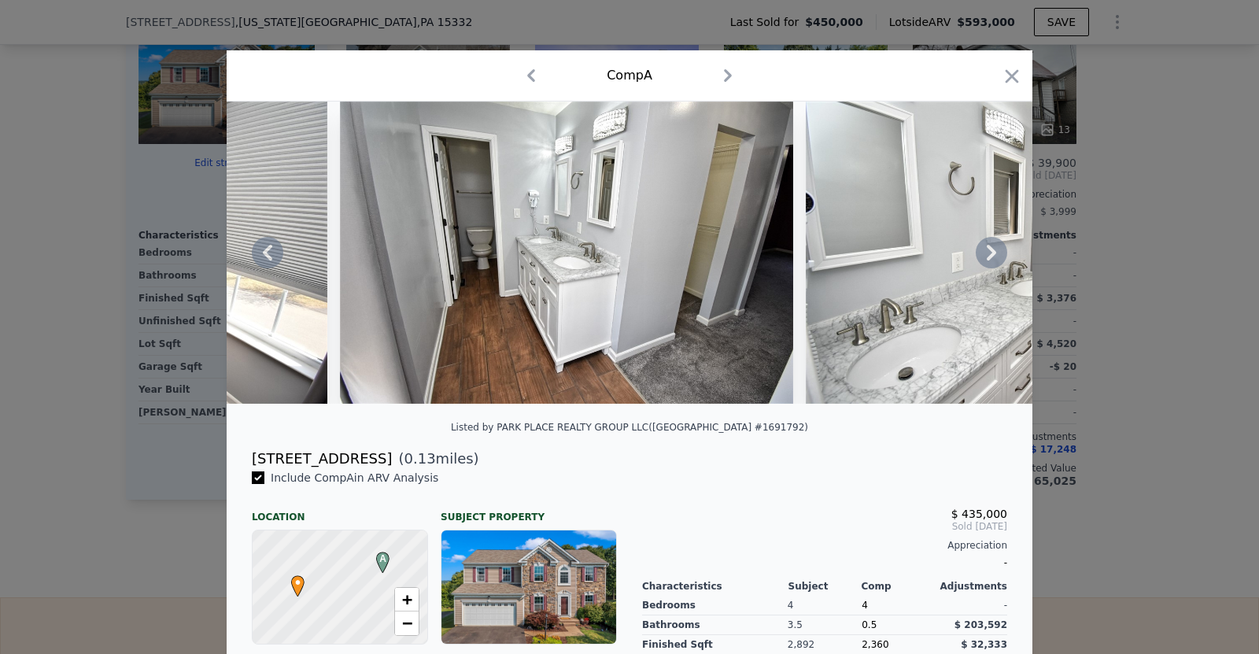
click at [992, 250] on icon at bounding box center [991, 253] width 9 height 16
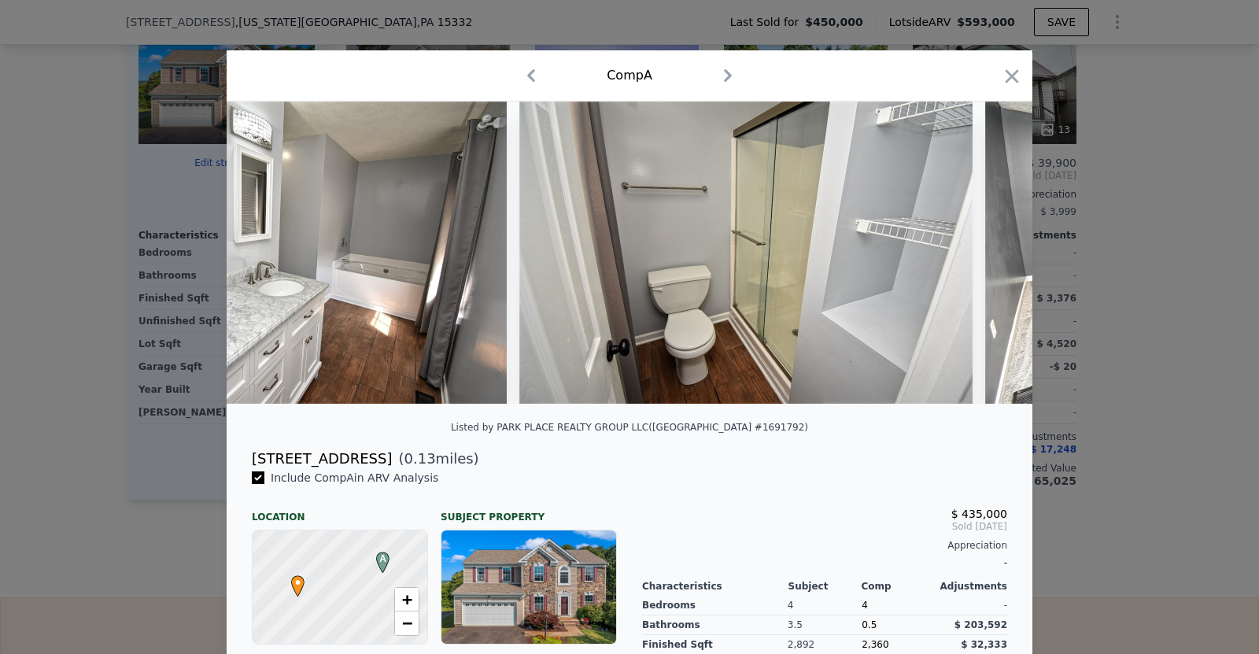
scroll to position [0, 17371]
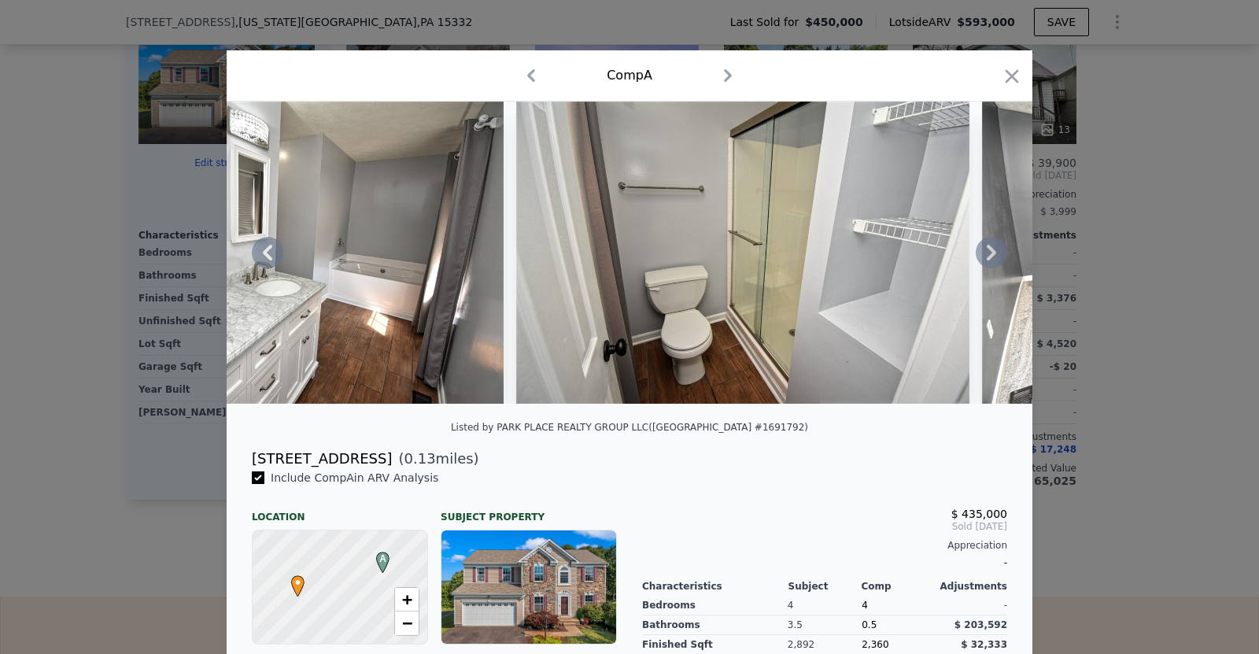
click at [992, 250] on icon at bounding box center [991, 253] width 9 height 16
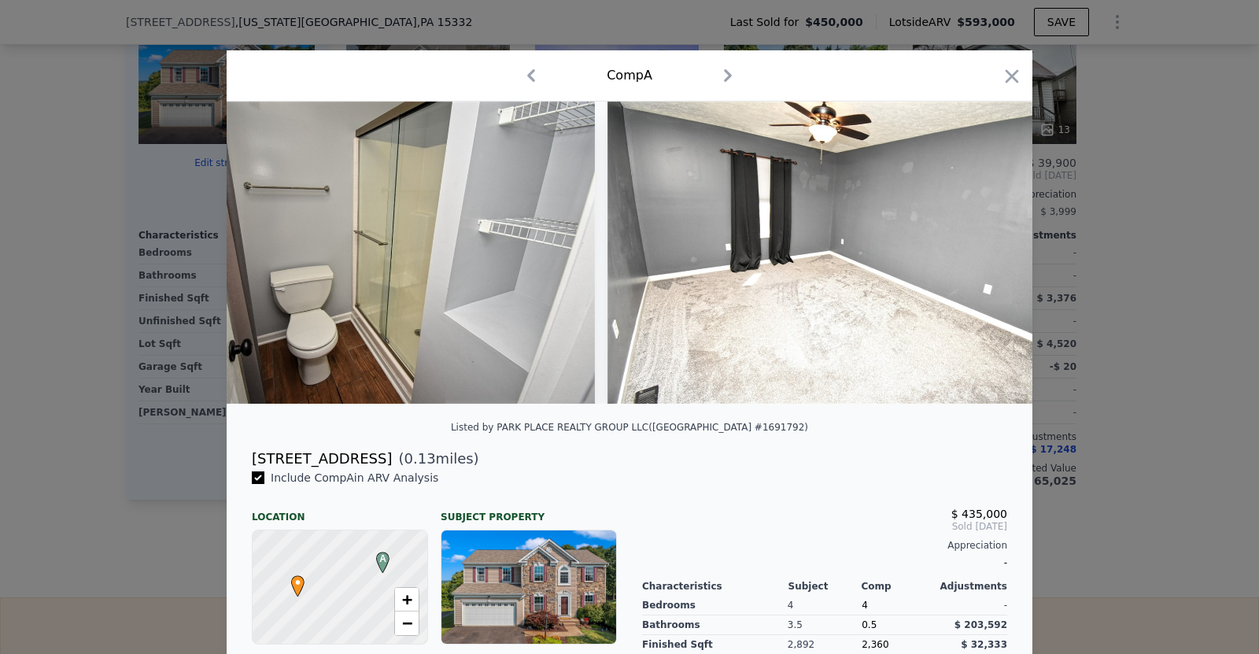
scroll to position [0, 17749]
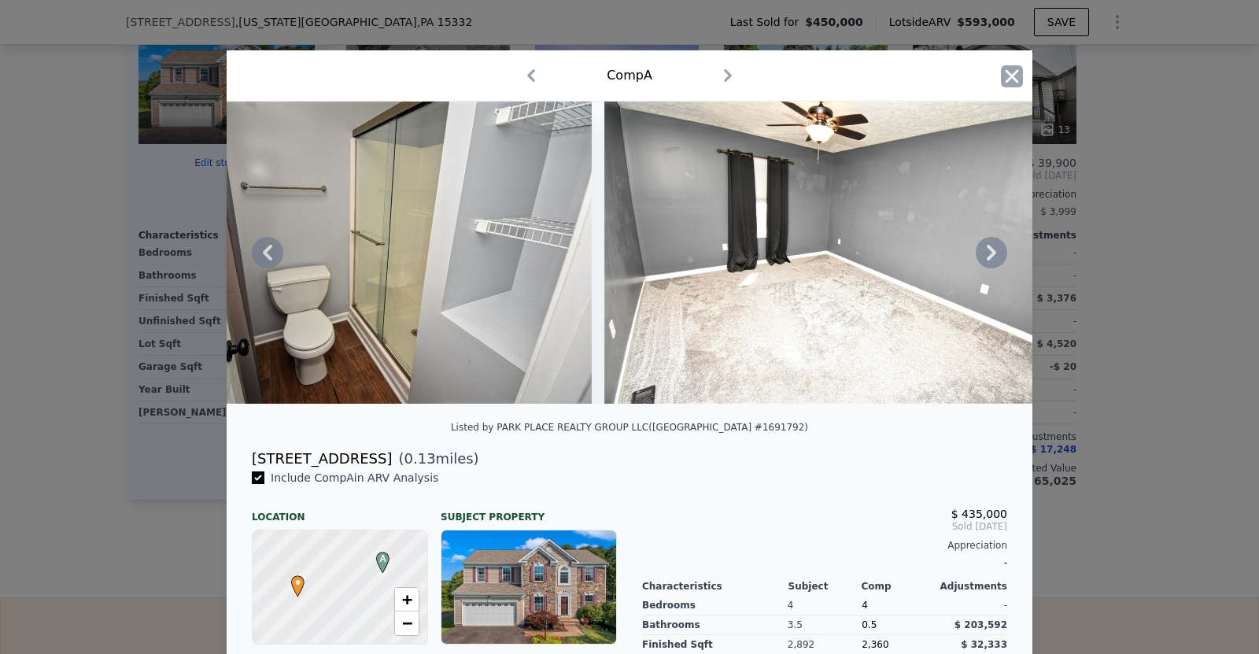
click at [1012, 74] on icon "button" at bounding box center [1011, 75] width 13 height 13
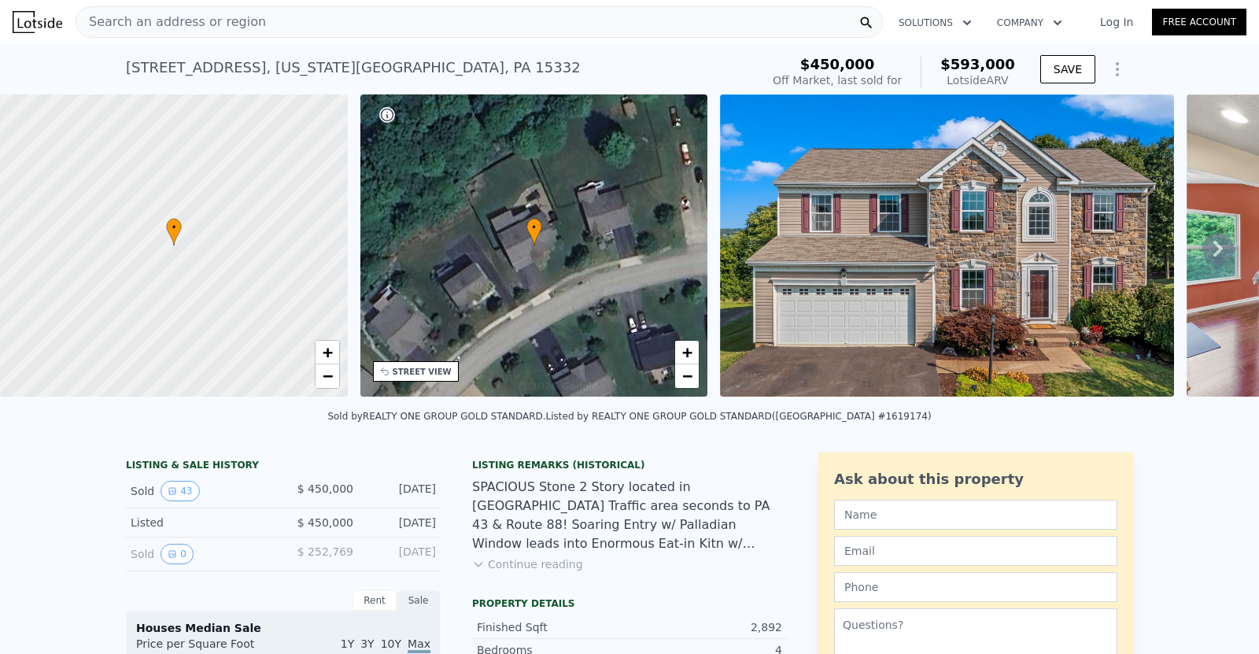
click at [1216, 249] on icon at bounding box center [1217, 248] width 31 height 31
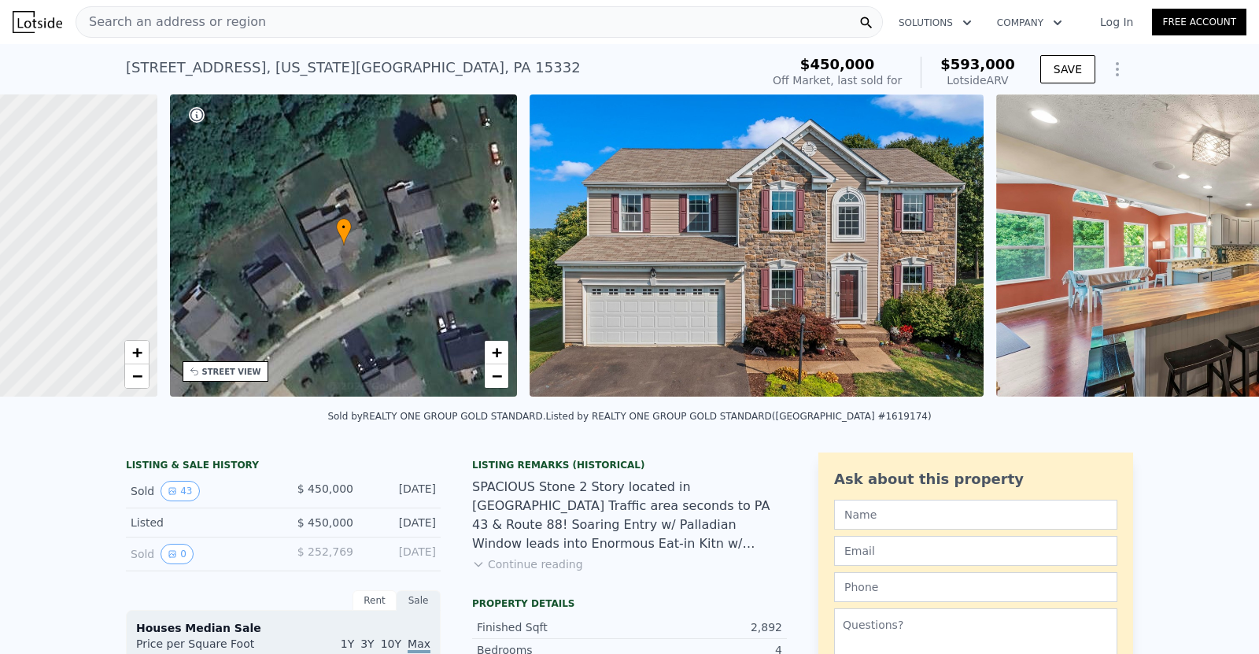
scroll to position [0, 366]
